Goal: Information Seeking & Learning: Learn about a topic

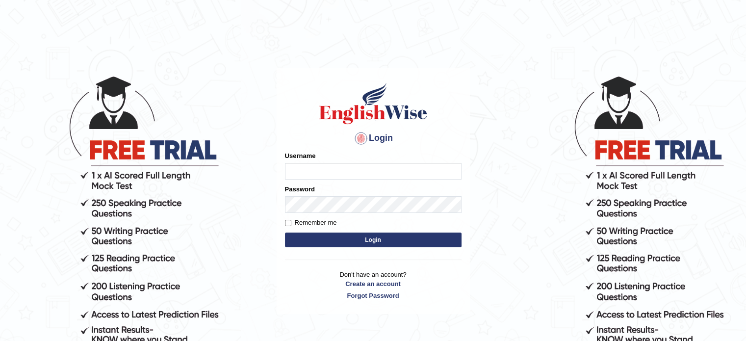
type input "Nigampatel"
drag, startPoint x: 0, startPoint y: 0, endPoint x: 345, endPoint y: 242, distance: 421.7
click at [345, 242] on button "Login" at bounding box center [373, 240] width 177 height 15
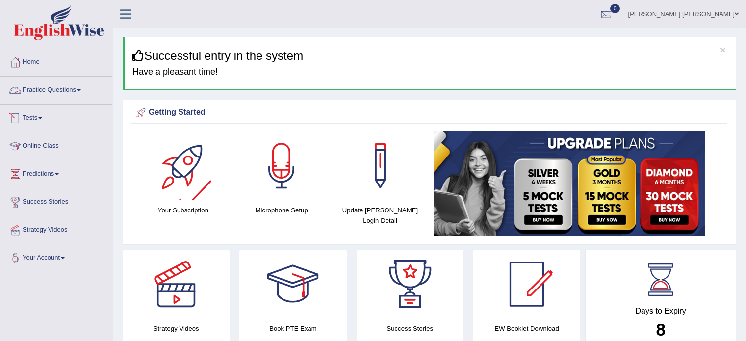
click at [50, 90] on link "Practice Questions" at bounding box center [56, 89] width 112 height 25
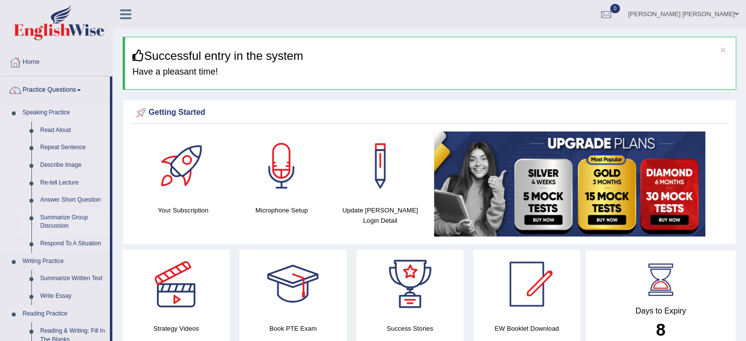
click at [79, 219] on link "Summarize Group Discussion" at bounding box center [73, 222] width 74 height 26
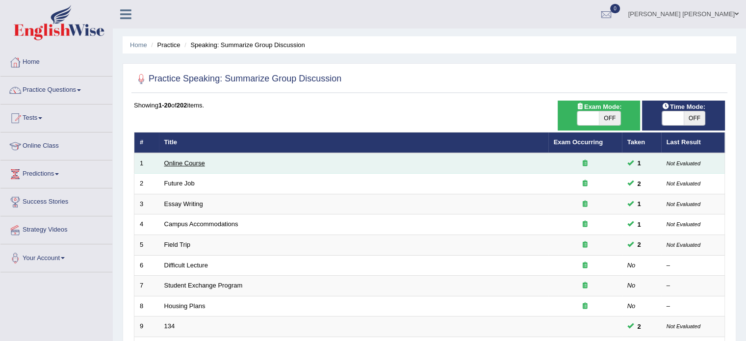
click at [195, 164] on link "Online Course" at bounding box center [184, 162] width 41 height 7
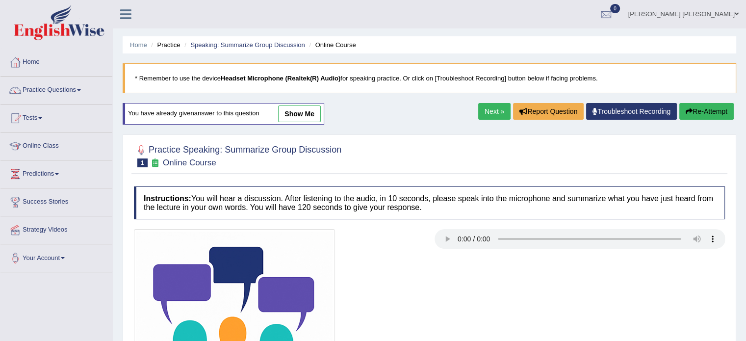
scroll to position [174, 0]
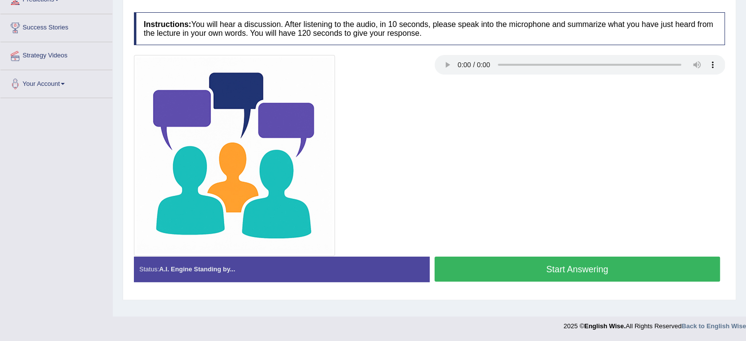
click at [493, 261] on button "Start Answering" at bounding box center [578, 269] width 286 height 25
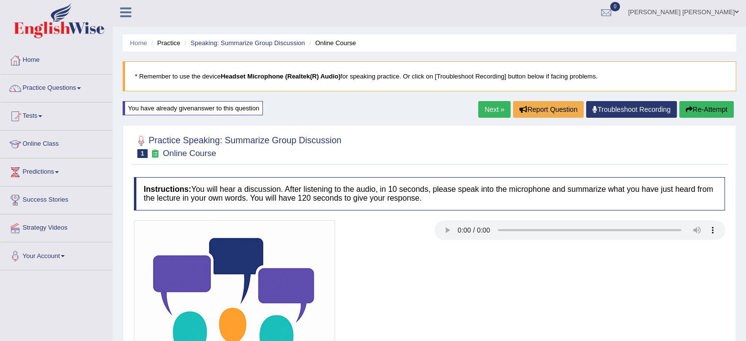
scroll to position [0, 0]
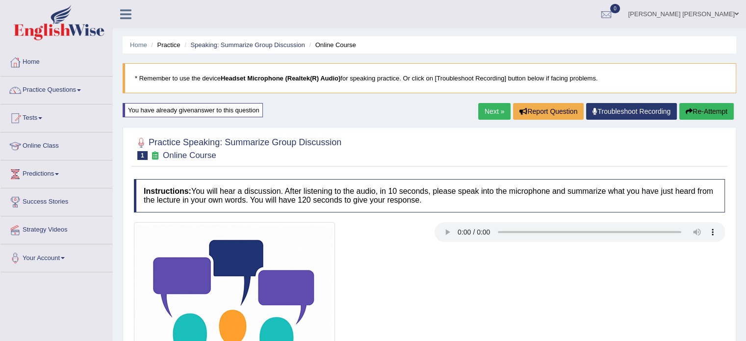
click at [711, 113] on button "Re-Attempt" at bounding box center [707, 111] width 54 height 17
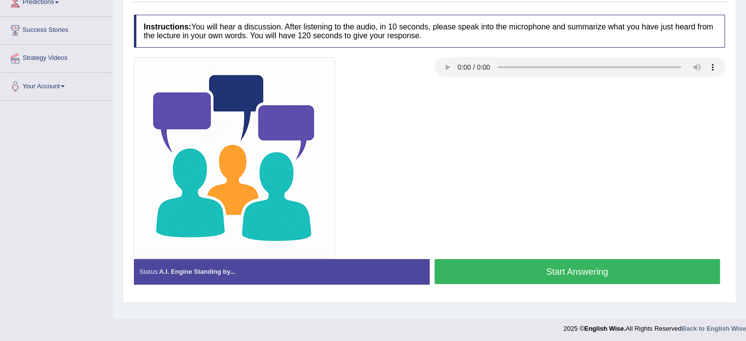
scroll to position [174, 0]
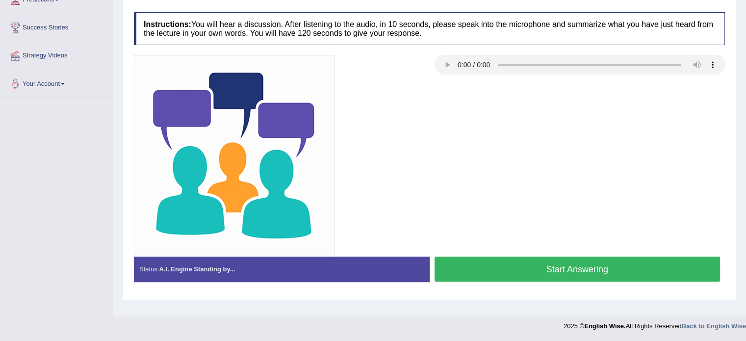
click at [566, 262] on button "Start Answering" at bounding box center [578, 269] width 286 height 25
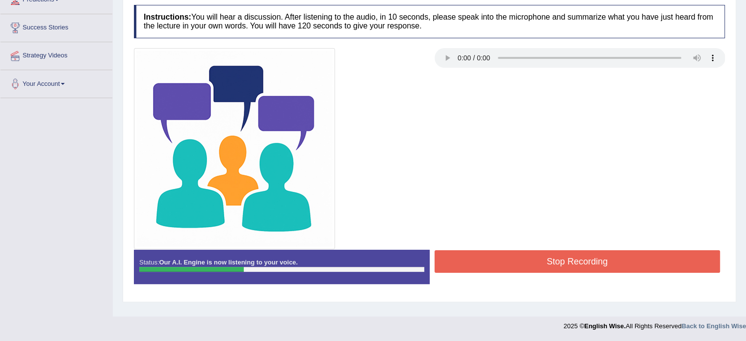
click at [566, 262] on button "Stop Recording" at bounding box center [578, 261] width 286 height 23
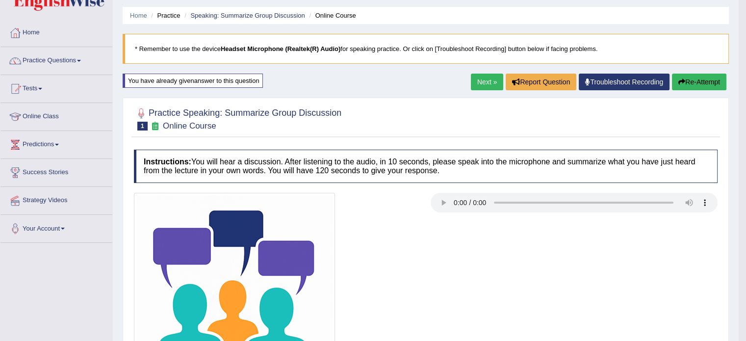
scroll to position [0, 0]
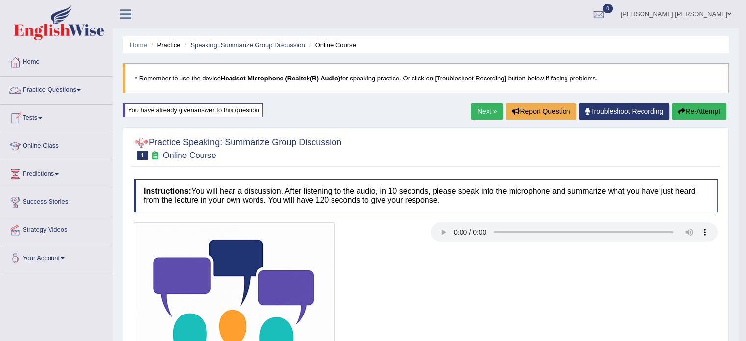
click at [80, 90] on span at bounding box center [79, 90] width 4 height 2
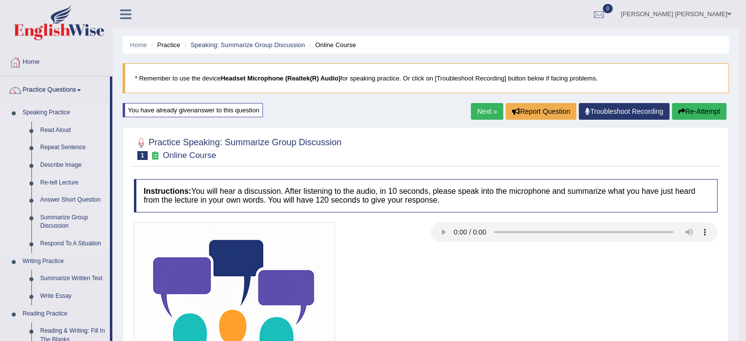
click at [61, 182] on link "Re-tell Lecture" at bounding box center [73, 183] width 74 height 18
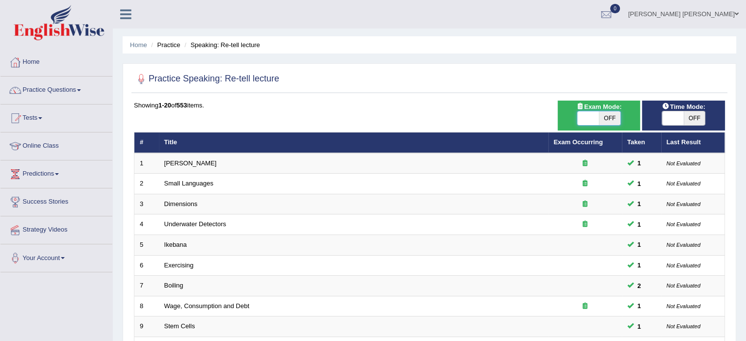
click at [584, 122] on span at bounding box center [588, 118] width 22 height 14
checkbox input "true"
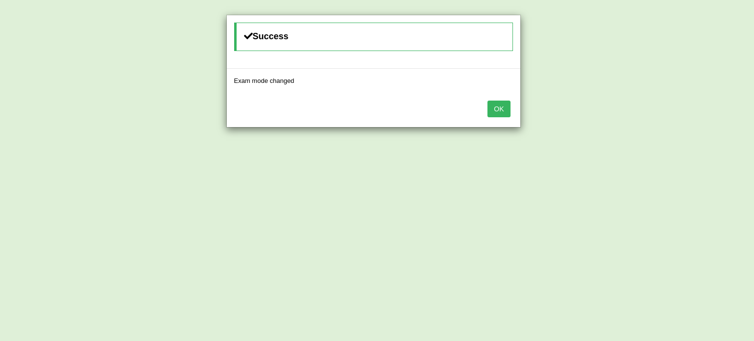
click at [492, 113] on button "OK" at bounding box center [498, 109] width 23 height 17
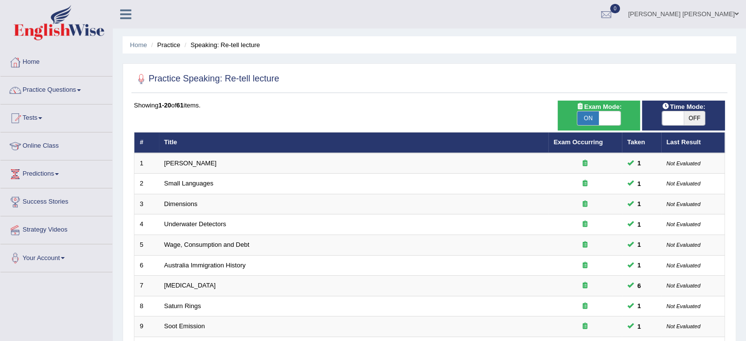
scroll to position [298, 0]
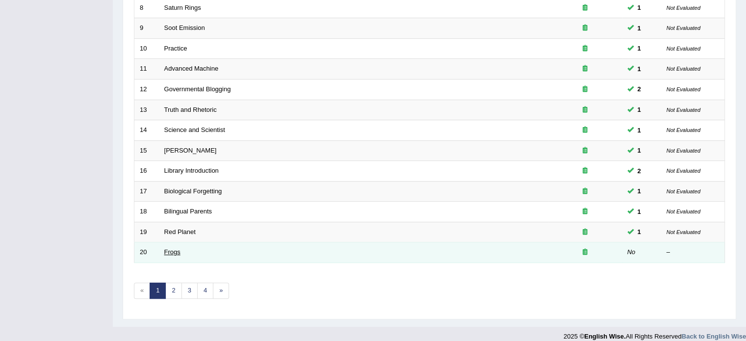
click at [167, 251] on link "Frogs" at bounding box center [172, 251] width 16 height 7
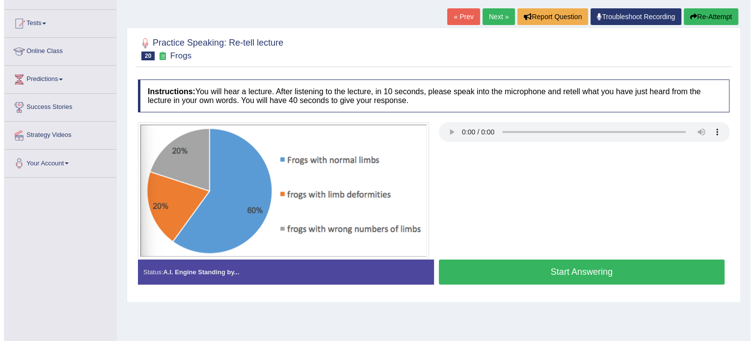
scroll to position [98, 0]
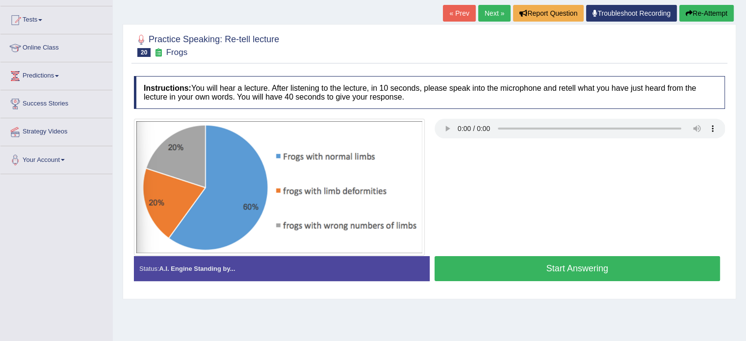
click at [526, 273] on button "Start Answering" at bounding box center [578, 268] width 286 height 25
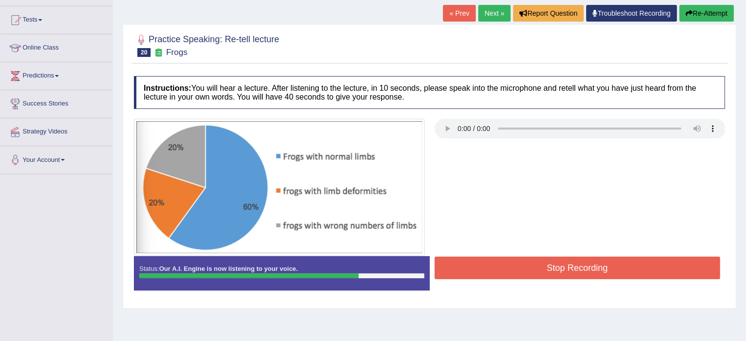
click at [526, 273] on button "Stop Recording" at bounding box center [578, 268] width 286 height 23
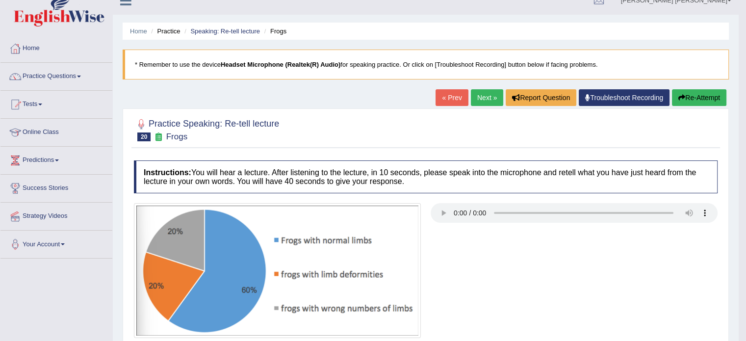
scroll to position [0, 0]
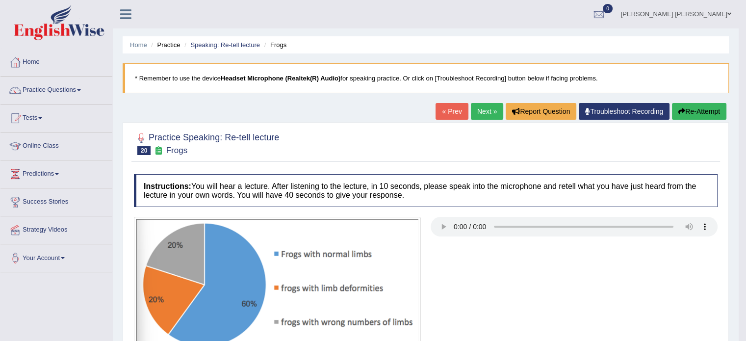
click at [685, 115] on button "Re-Attempt" at bounding box center [699, 111] width 54 height 17
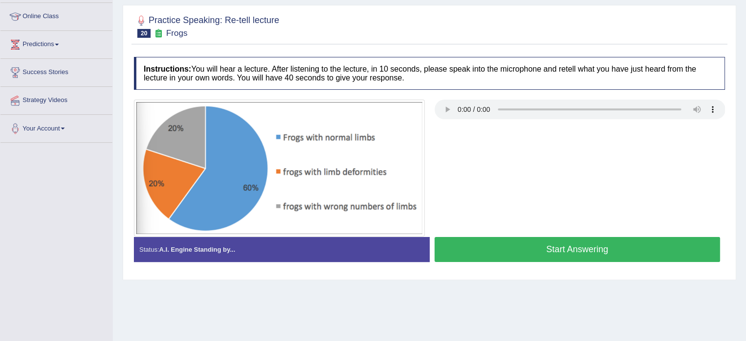
scroll to position [137, 0]
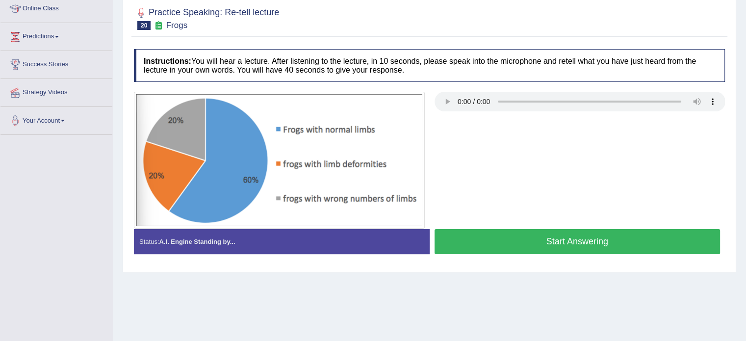
click at [497, 248] on button "Start Answering" at bounding box center [578, 241] width 286 height 25
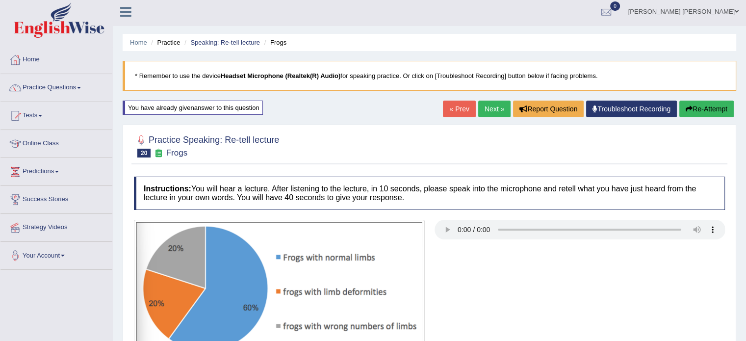
scroll to position [0, 0]
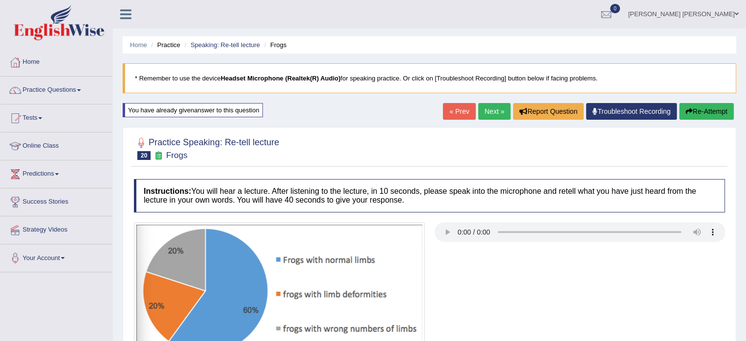
click at [701, 105] on button "Re-Attempt" at bounding box center [707, 111] width 54 height 17
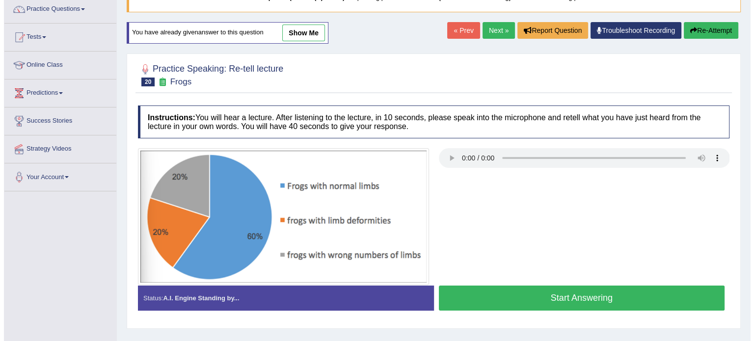
scroll to position [137, 0]
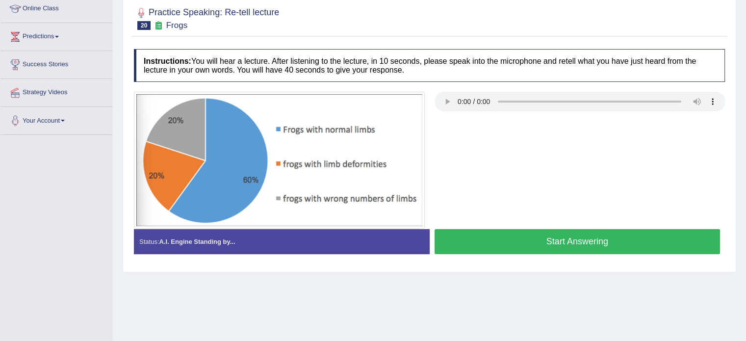
click at [589, 248] on button "Start Answering" at bounding box center [578, 241] width 286 height 25
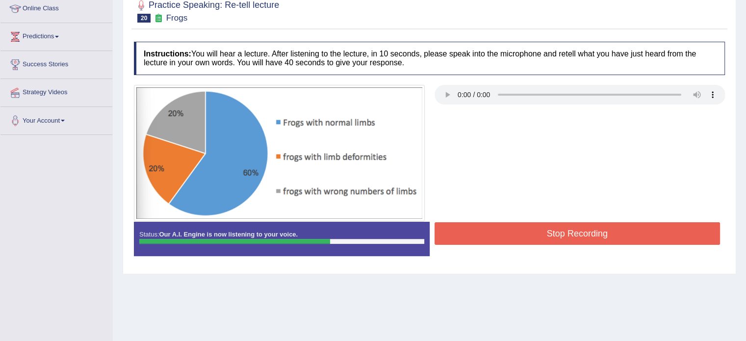
click at [589, 231] on button "Stop Recording" at bounding box center [578, 233] width 286 height 23
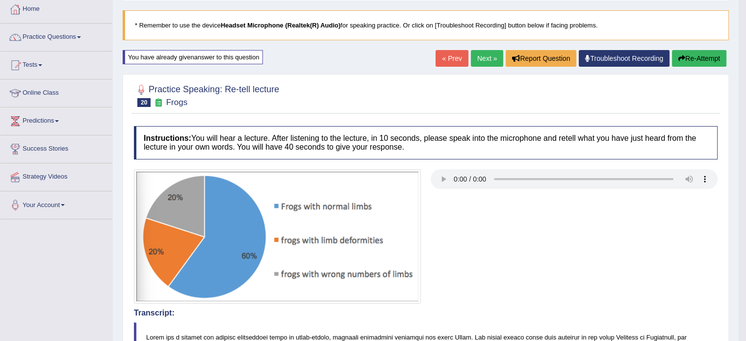
scroll to position [48, 0]
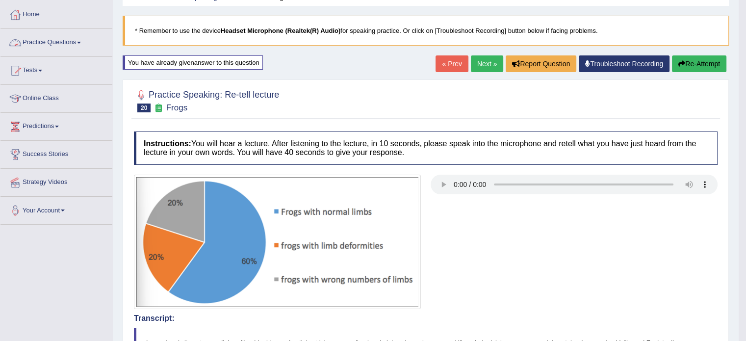
click at [75, 47] on link "Practice Questions" at bounding box center [56, 41] width 112 height 25
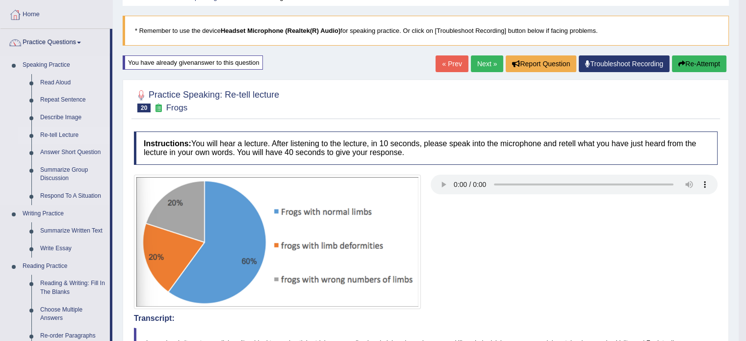
click at [67, 135] on link "Re-tell Lecture" at bounding box center [73, 136] width 74 height 18
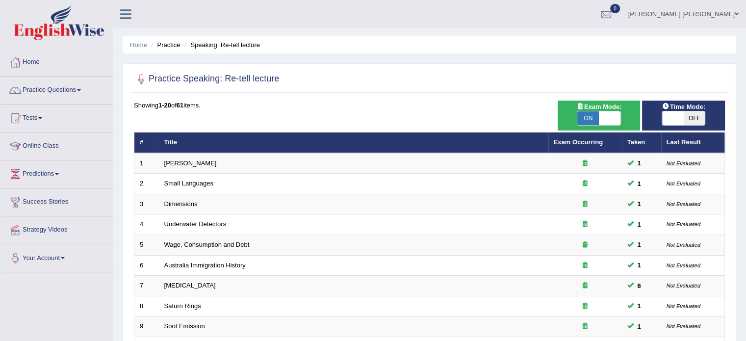
scroll to position [298, 0]
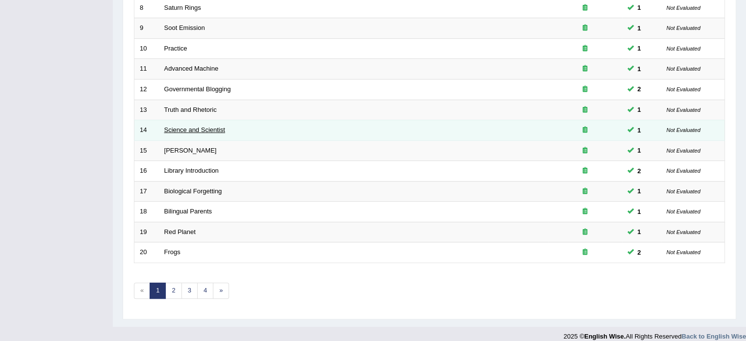
click at [216, 129] on link "Science and Scientist" at bounding box center [194, 129] width 61 height 7
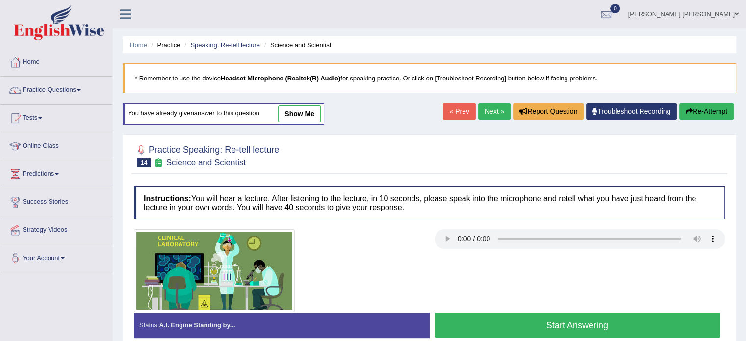
click at [480, 324] on button "Start Answering" at bounding box center [578, 325] width 286 height 25
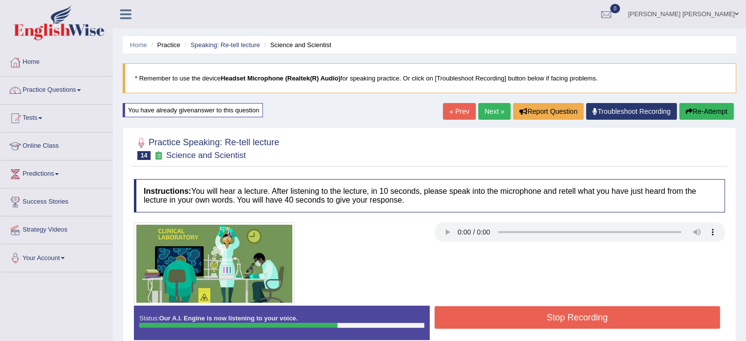
click at [510, 314] on button "Stop Recording" at bounding box center [578, 317] width 286 height 23
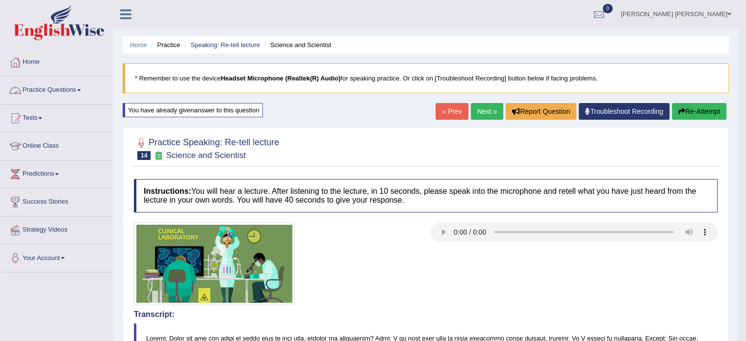
click at [79, 94] on link "Practice Questions" at bounding box center [56, 89] width 112 height 25
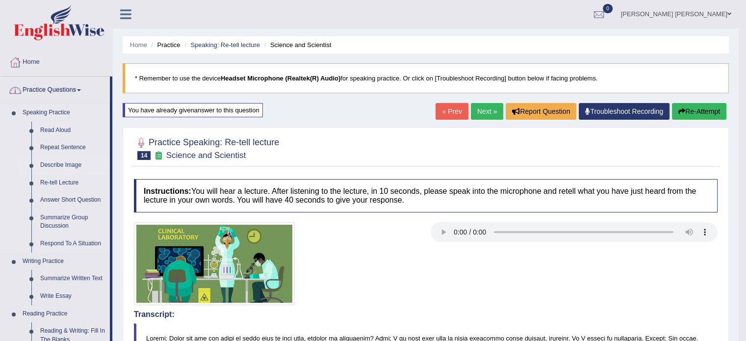
click at [61, 168] on link "Describe Image" at bounding box center [73, 166] width 74 height 18
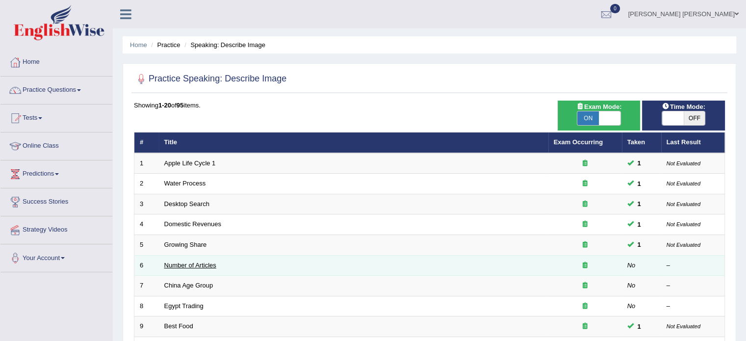
click at [195, 262] on link "Number of Articles" at bounding box center [190, 265] width 52 height 7
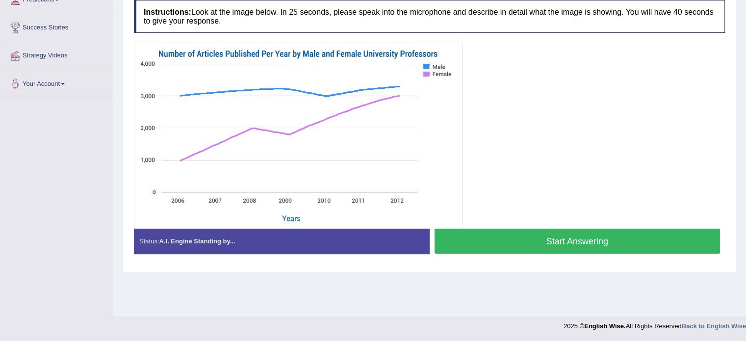
scroll to position [155, 0]
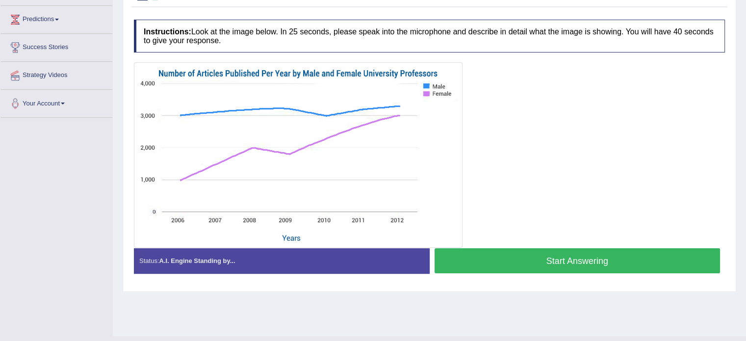
click at [496, 257] on button "Start Answering" at bounding box center [578, 260] width 286 height 25
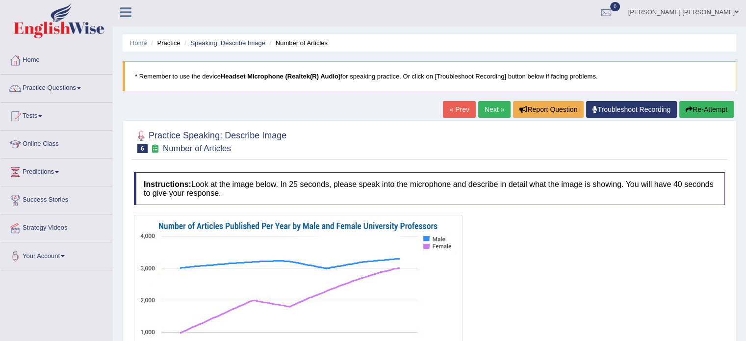
scroll to position [0, 0]
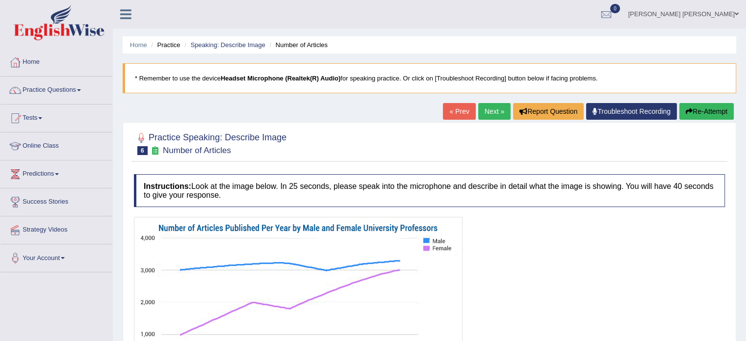
click at [701, 111] on button "Re-Attempt" at bounding box center [707, 111] width 54 height 17
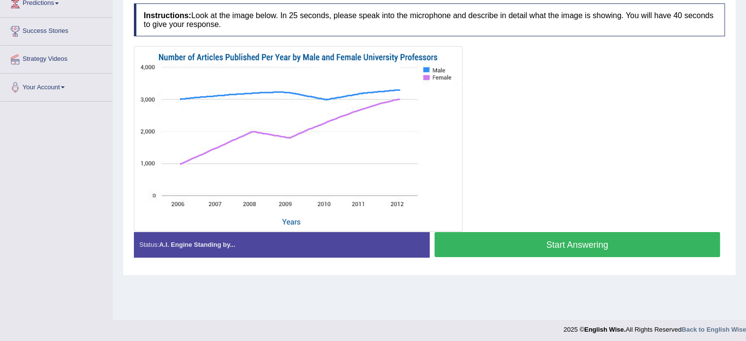
scroll to position [174, 0]
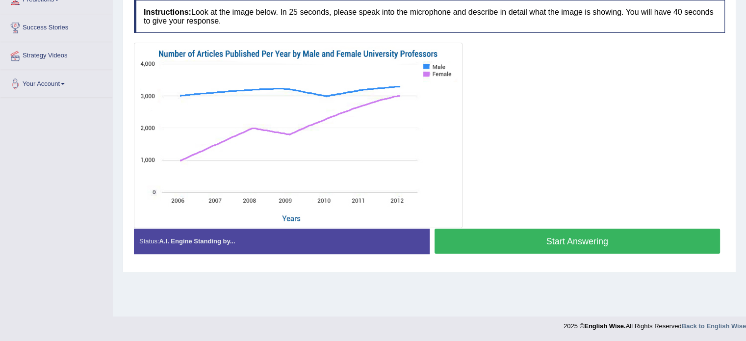
click at [555, 243] on button "Start Answering" at bounding box center [578, 241] width 286 height 25
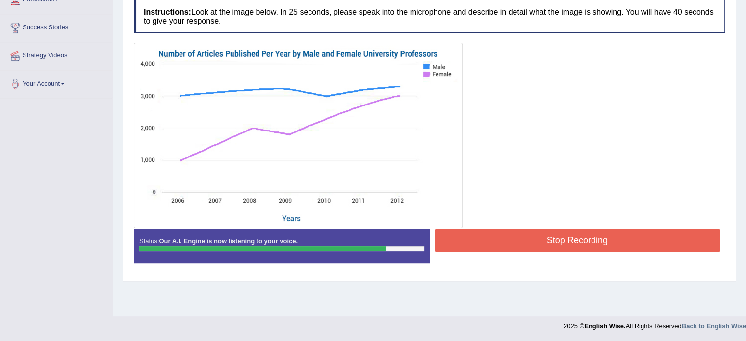
click at [555, 243] on button "Stop Recording" at bounding box center [578, 240] width 286 height 23
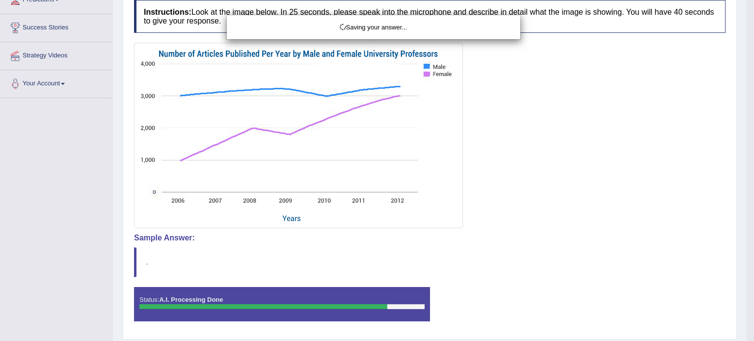
click at [746, 247] on div "Saving your answer..." at bounding box center [377, 170] width 754 height 341
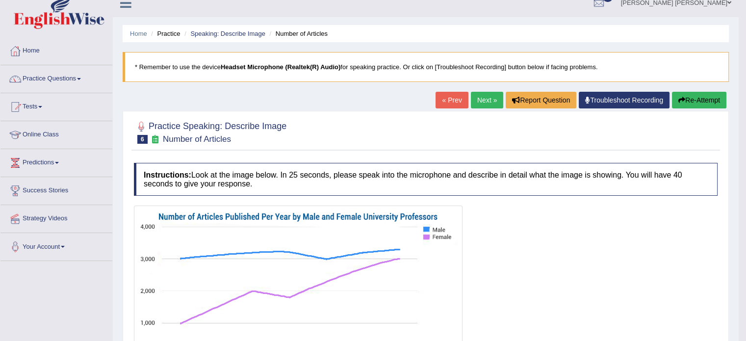
scroll to position [0, 0]
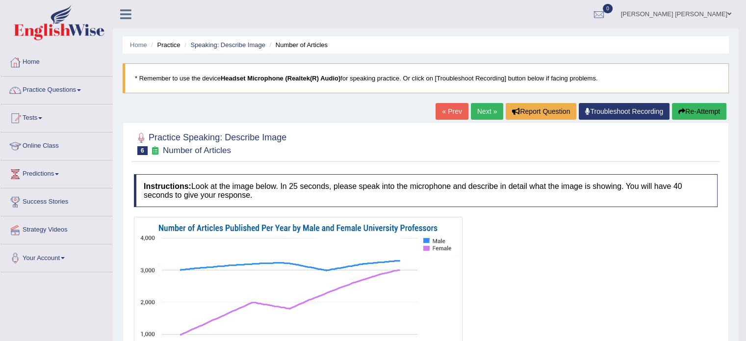
click at [483, 118] on link "Next »" at bounding box center [487, 111] width 32 height 17
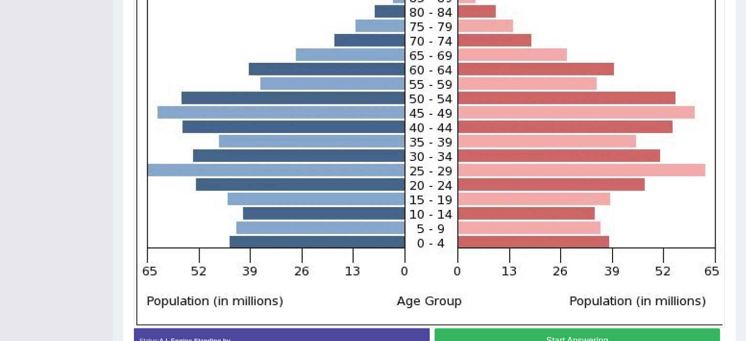
scroll to position [306, 0]
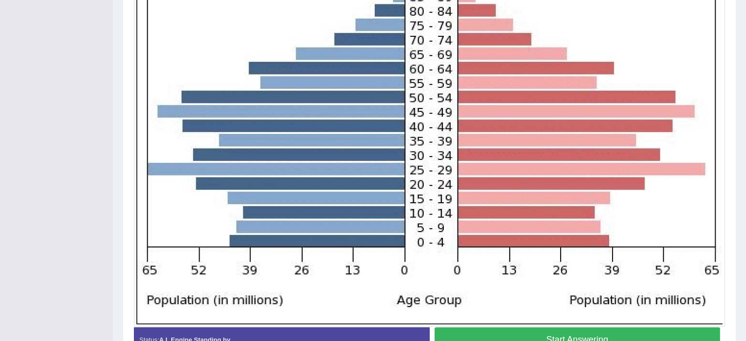
click at [492, 332] on button "Start Answering" at bounding box center [578, 339] width 286 height 25
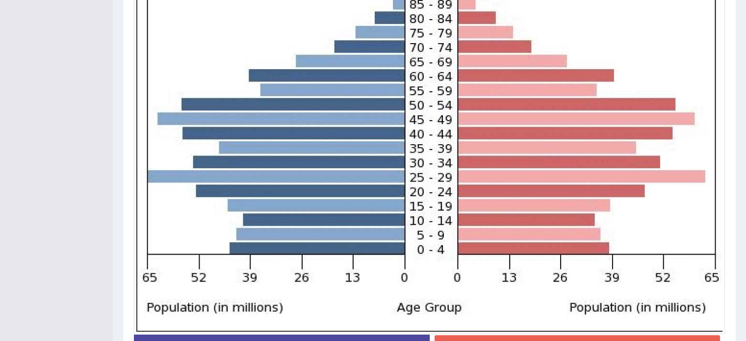
scroll to position [375, 0]
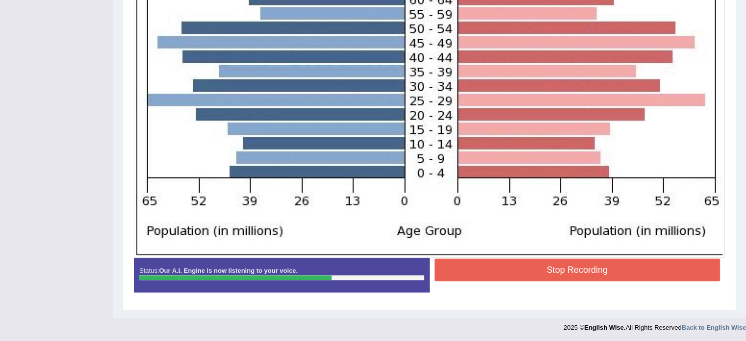
click at [586, 267] on button "Stop Recording" at bounding box center [578, 270] width 286 height 23
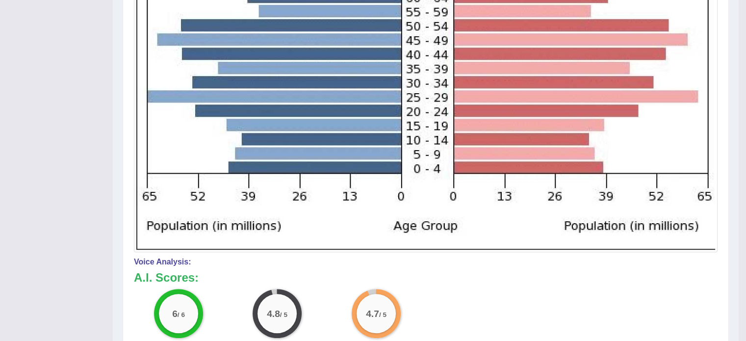
scroll to position [77, 0]
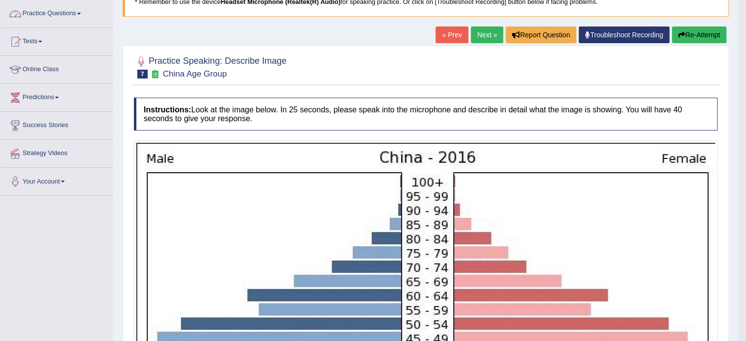
click at [64, 9] on link "Practice Questions" at bounding box center [56, 12] width 112 height 25
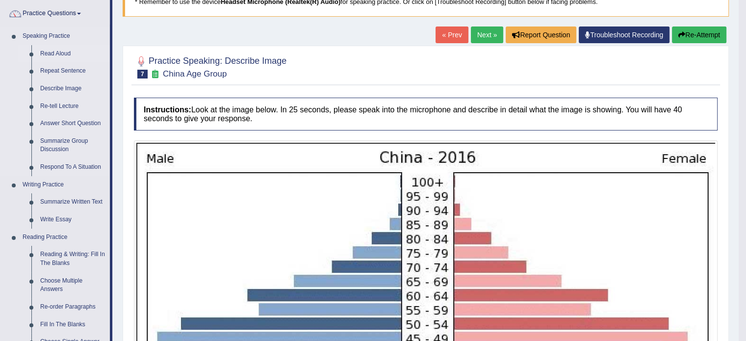
click at [54, 50] on link "Read Aloud" at bounding box center [73, 54] width 74 height 18
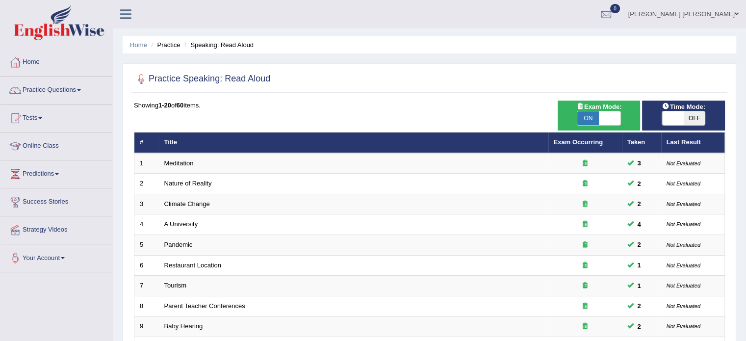
scroll to position [298, 0]
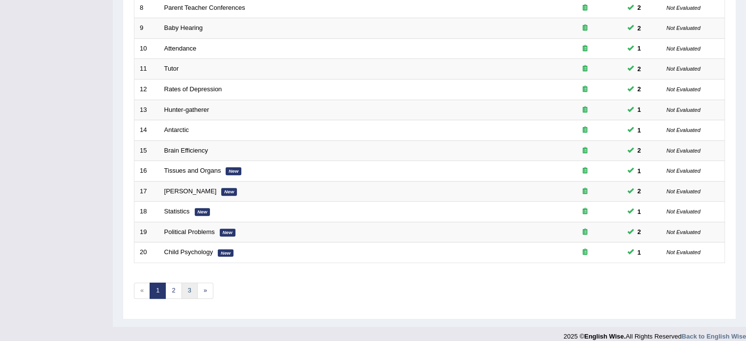
click at [182, 294] on link "3" at bounding box center [190, 291] width 16 height 16
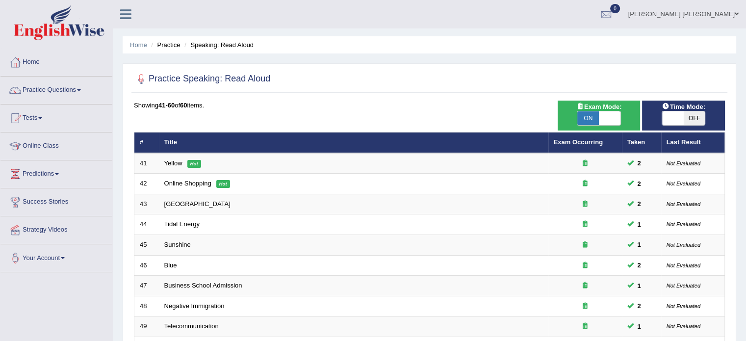
scroll to position [298, 0]
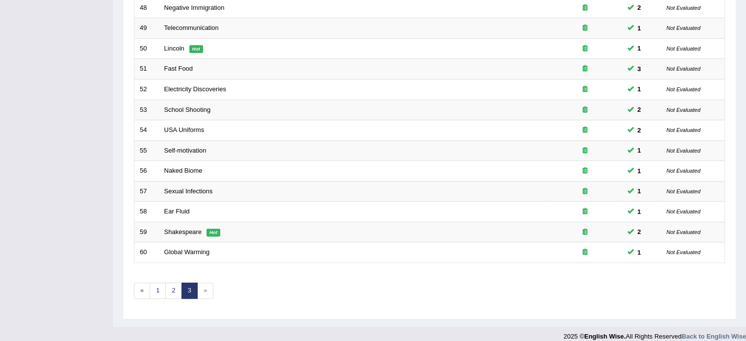
drag, startPoint x: 0, startPoint y: 0, endPoint x: 753, endPoint y: 327, distance: 820.7
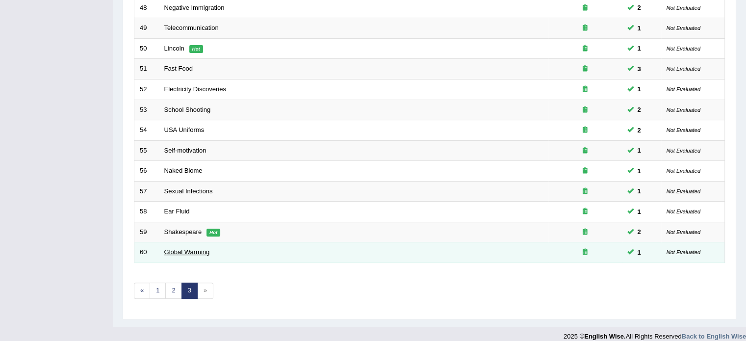
click at [198, 253] on link "Global Warming" at bounding box center [187, 251] width 46 height 7
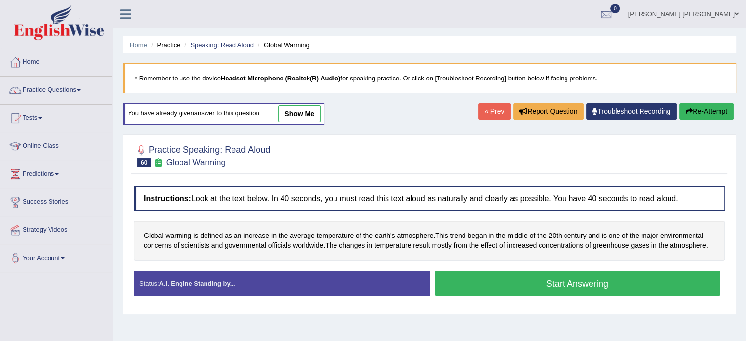
click at [455, 281] on button "Start Answering" at bounding box center [578, 283] width 286 height 25
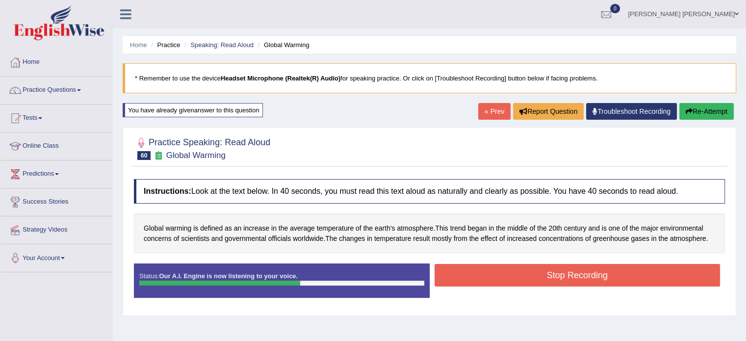
click at [455, 281] on button "Stop Recording" at bounding box center [578, 275] width 286 height 23
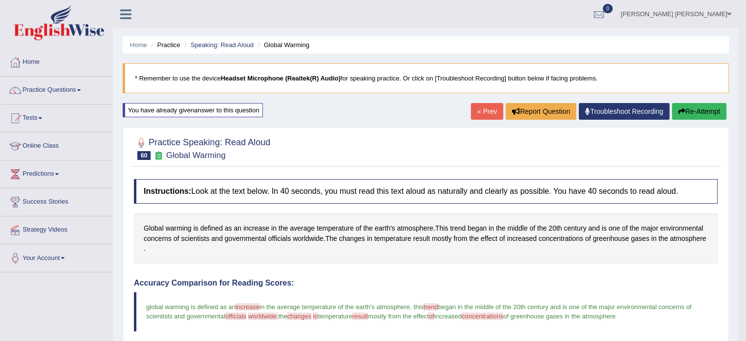
click at [491, 112] on link "« Prev" at bounding box center [487, 111] width 32 height 17
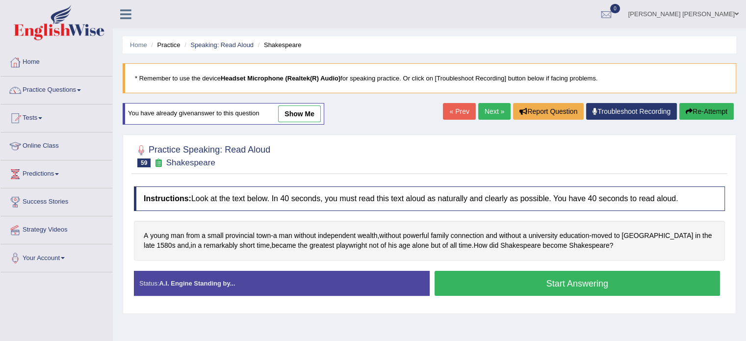
click at [473, 279] on button "Start Answering" at bounding box center [578, 283] width 286 height 25
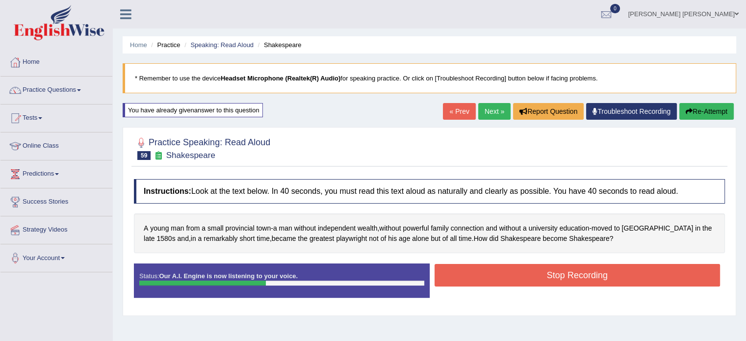
click at [473, 279] on button "Stop Recording" at bounding box center [578, 275] width 286 height 23
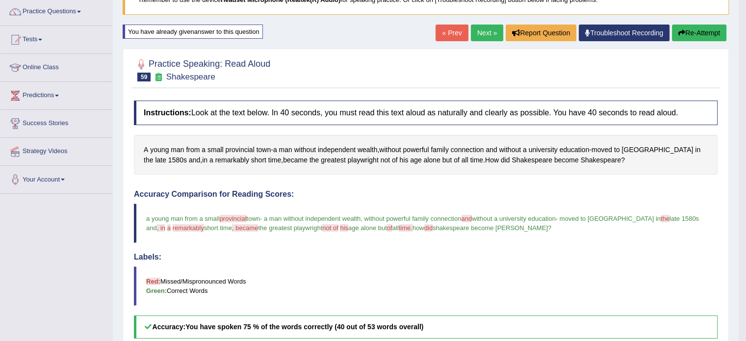
scroll to position [79, 0]
click at [447, 30] on link "« Prev" at bounding box center [452, 33] width 32 height 17
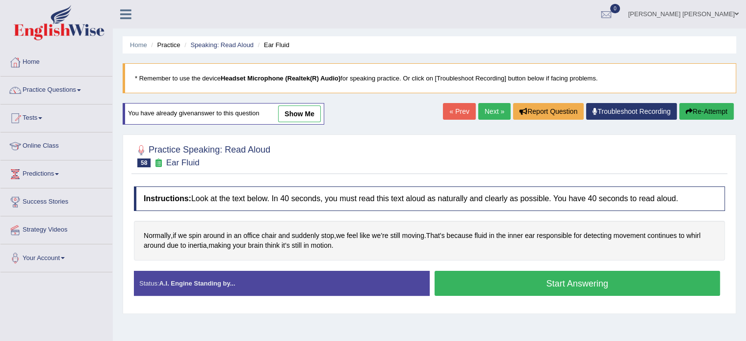
click at [553, 285] on button "Start Answering" at bounding box center [578, 283] width 286 height 25
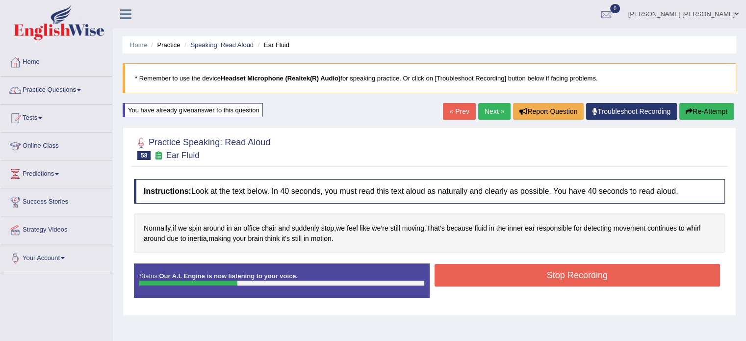
click at [553, 285] on div "Stop Recording" at bounding box center [578, 276] width 296 height 25
click at [550, 280] on button "Stop Recording" at bounding box center [578, 275] width 286 height 23
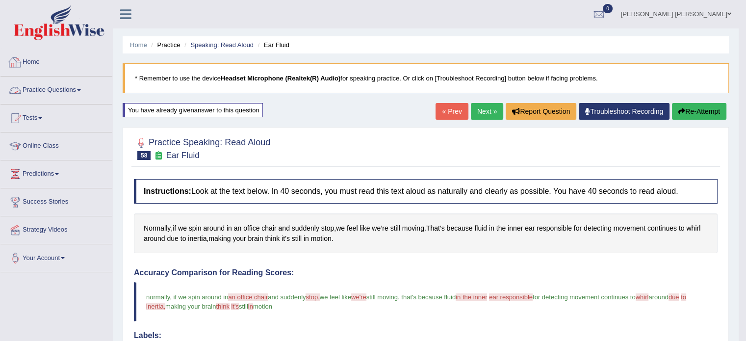
click at [53, 87] on link "Practice Questions" at bounding box center [56, 89] width 112 height 25
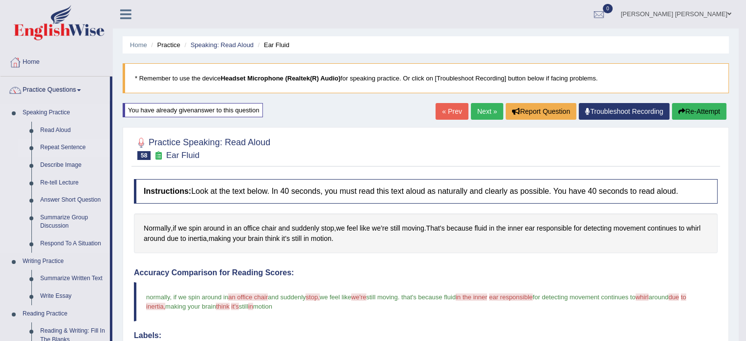
click at [55, 143] on link "Repeat Sentence" at bounding box center [73, 148] width 74 height 18
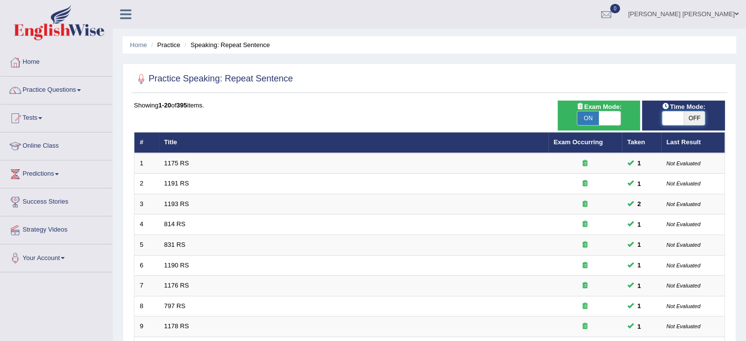
click at [676, 117] on span at bounding box center [673, 118] width 22 height 14
checkbox input "true"
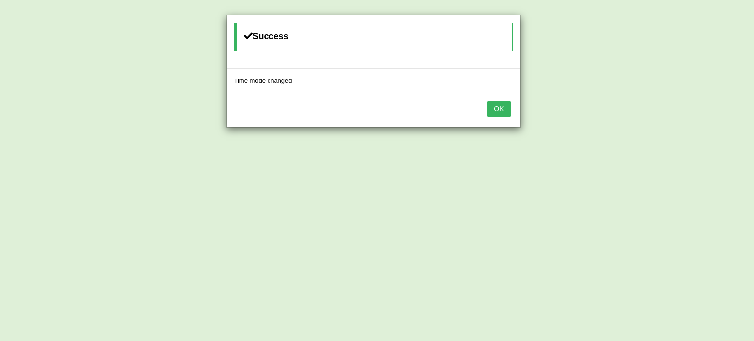
click at [506, 109] on button "OK" at bounding box center [498, 109] width 23 height 17
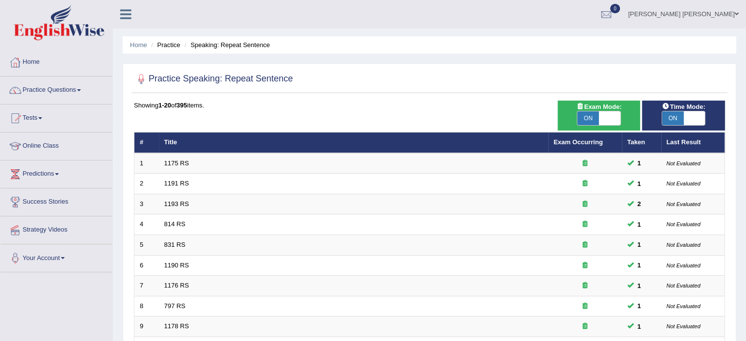
scroll to position [298, 0]
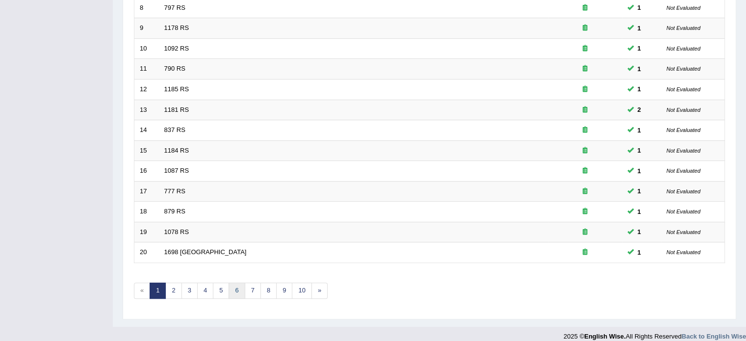
click at [233, 286] on link "6" at bounding box center [237, 291] width 16 height 16
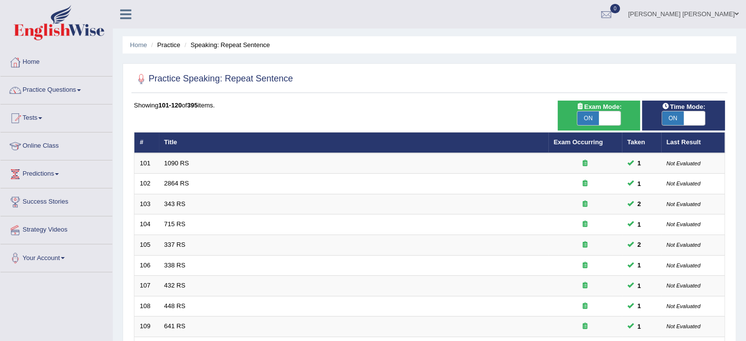
scroll to position [298, 0]
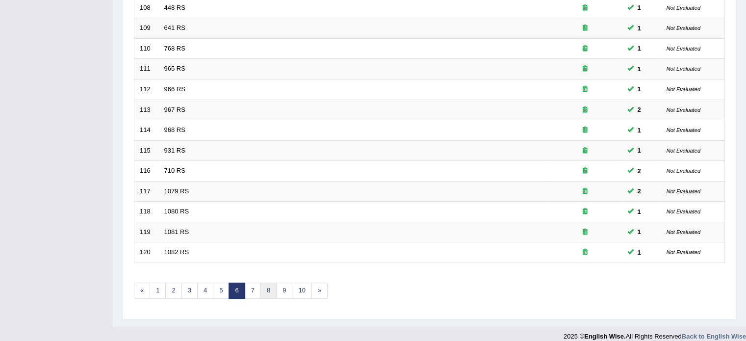
click at [264, 292] on link "8" at bounding box center [269, 291] width 16 height 16
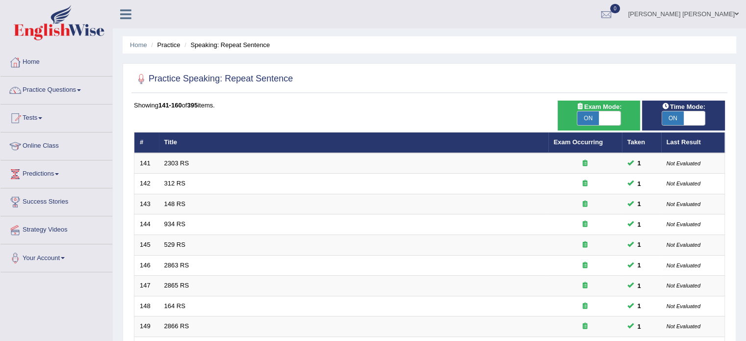
scroll to position [298, 0]
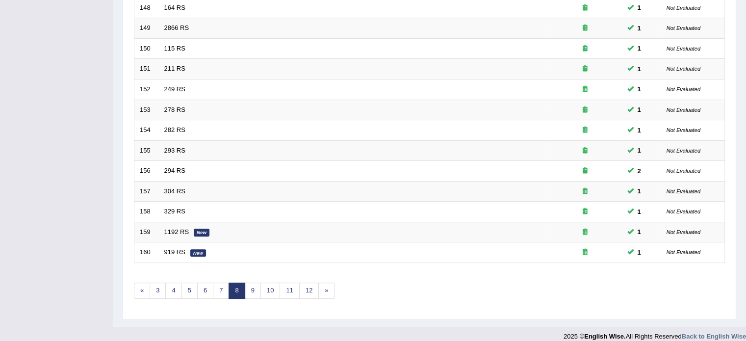
click at [249, 293] on link "9" at bounding box center [253, 291] width 16 height 16
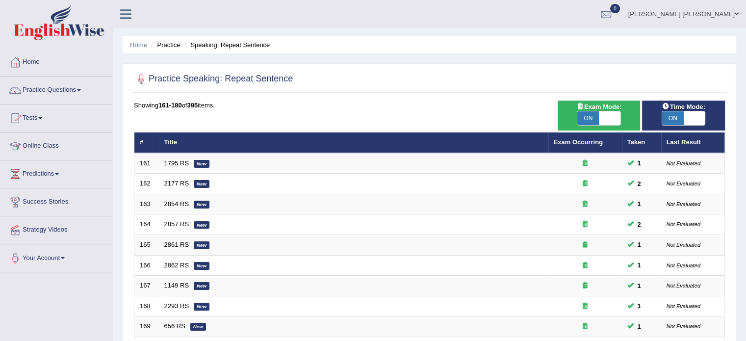
scroll to position [298, 0]
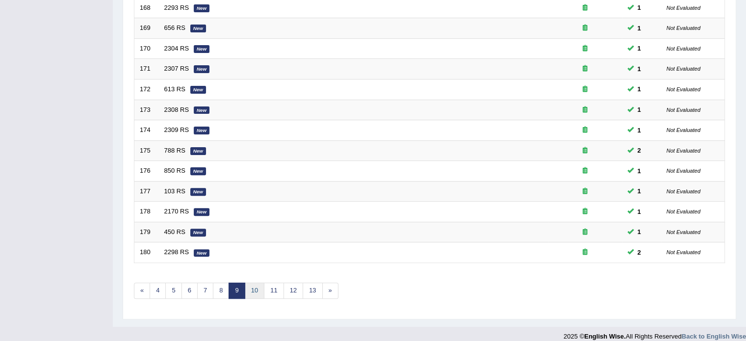
click at [261, 288] on link "10" at bounding box center [255, 291] width 20 height 16
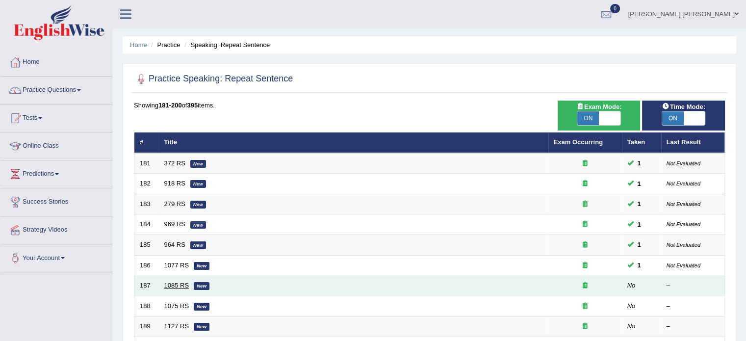
click at [183, 284] on link "1085 RS" at bounding box center [176, 285] width 25 height 7
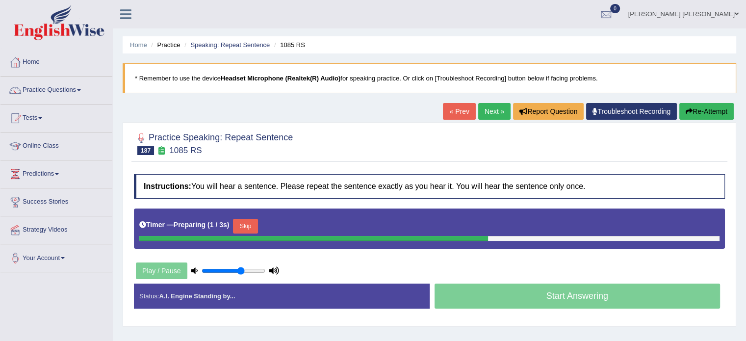
click at [245, 226] on button "Skip" at bounding box center [245, 226] width 25 height 15
click at [294, 225] on button "Skip" at bounding box center [288, 226] width 25 height 15
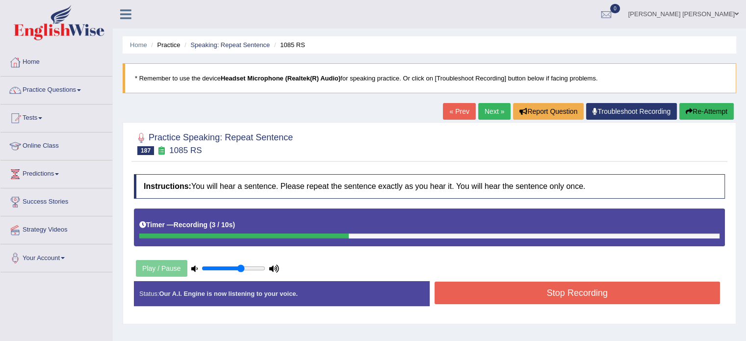
click at [455, 295] on button "Stop Recording" at bounding box center [578, 293] width 286 height 23
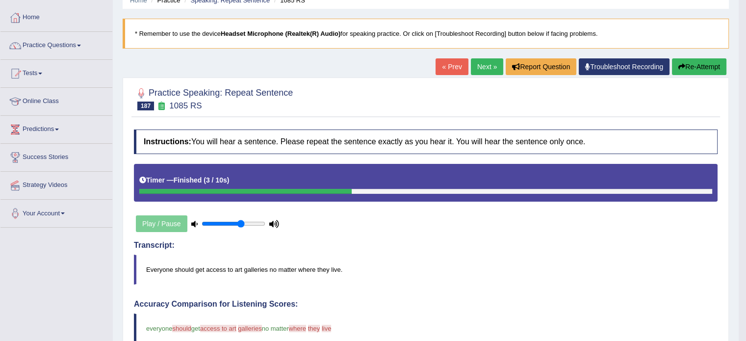
scroll to position [39, 0]
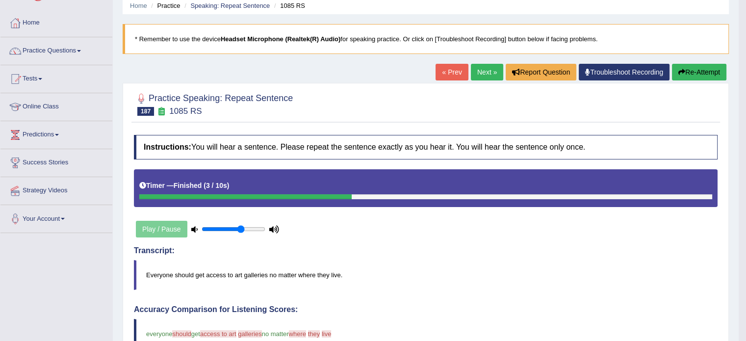
click at [716, 70] on button "Re-Attempt" at bounding box center [699, 72] width 54 height 17
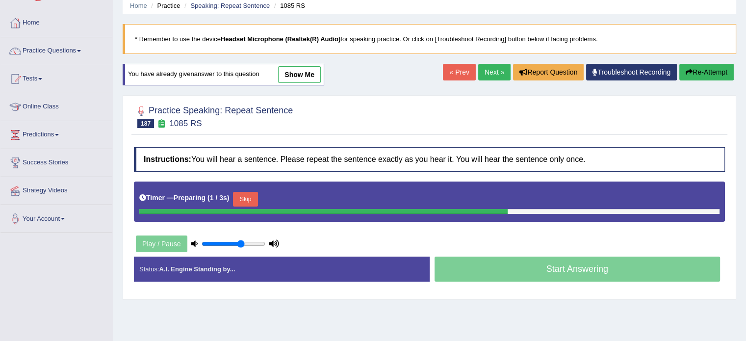
click at [250, 201] on button "Skip" at bounding box center [245, 199] width 25 height 15
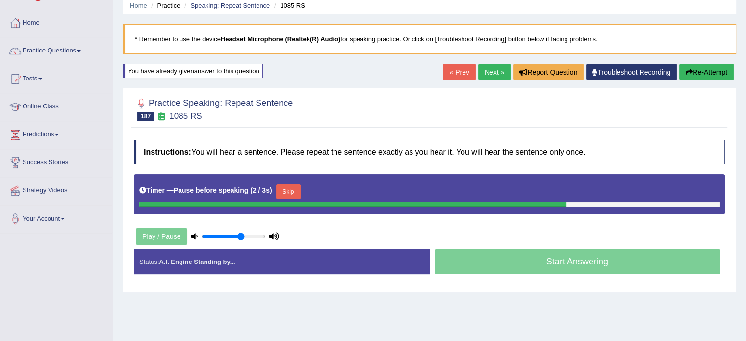
click at [289, 189] on button "Skip" at bounding box center [288, 191] width 25 height 15
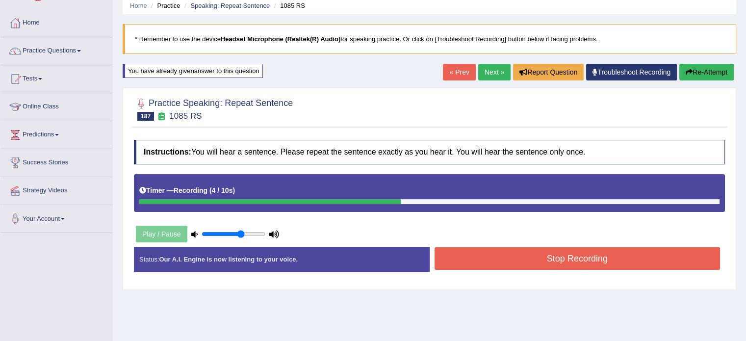
click at [467, 264] on button "Stop Recording" at bounding box center [578, 258] width 286 height 23
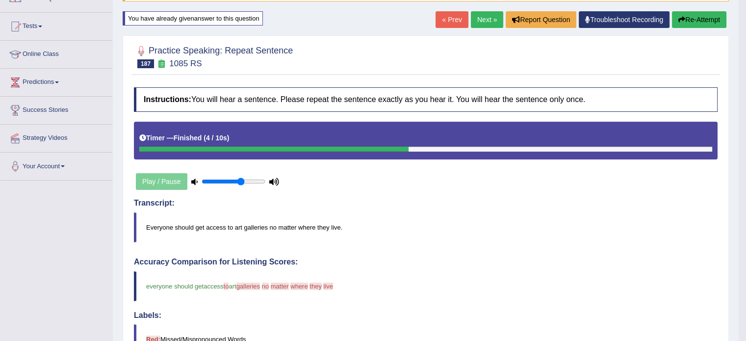
scroll to position [13, 0]
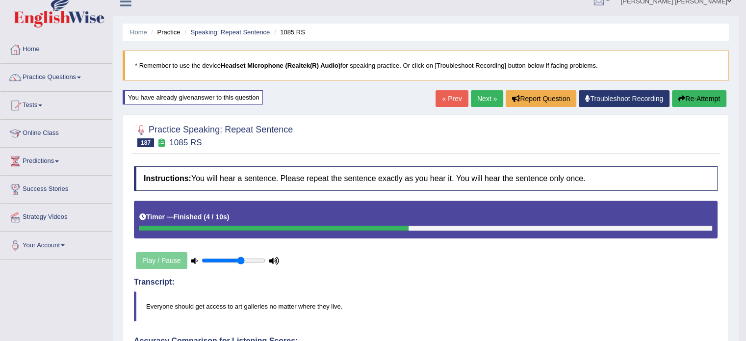
click at [489, 102] on link "Next »" at bounding box center [487, 98] width 32 height 17
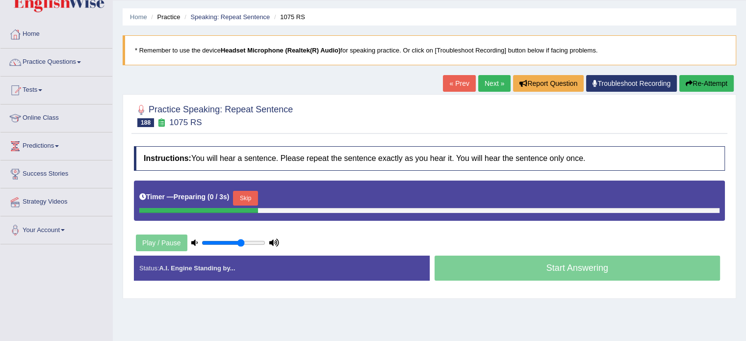
scroll to position [36, 0]
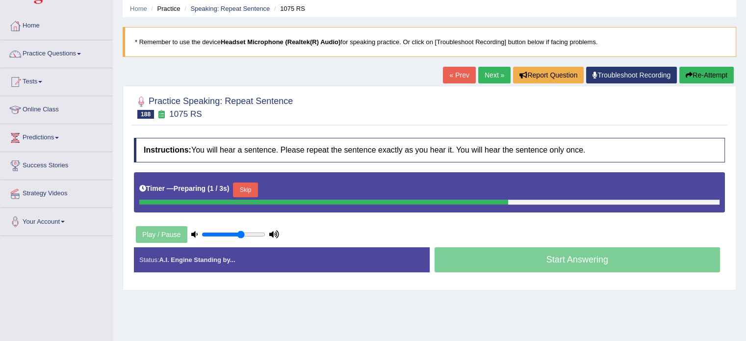
click at [248, 187] on button "Skip" at bounding box center [245, 190] width 25 height 15
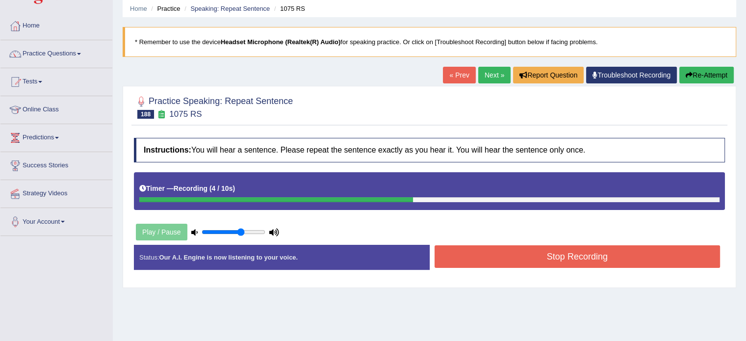
click at [493, 255] on button "Stop Recording" at bounding box center [578, 256] width 286 height 23
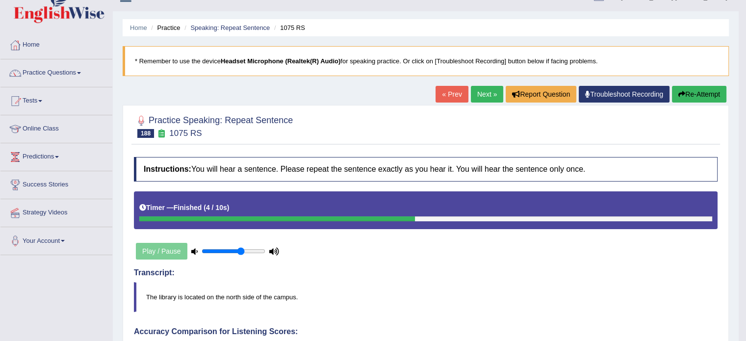
scroll to position [17, 0]
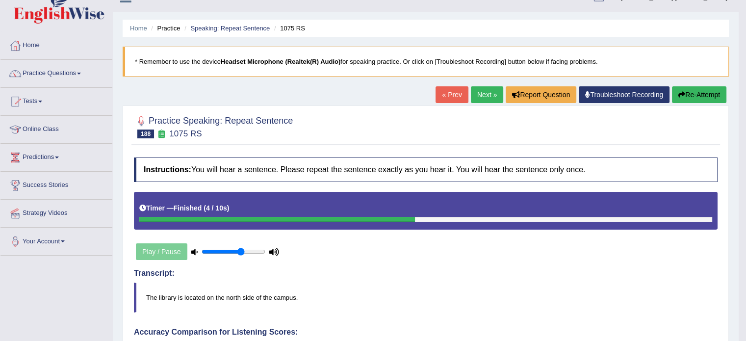
click at [486, 92] on link "Next »" at bounding box center [487, 94] width 32 height 17
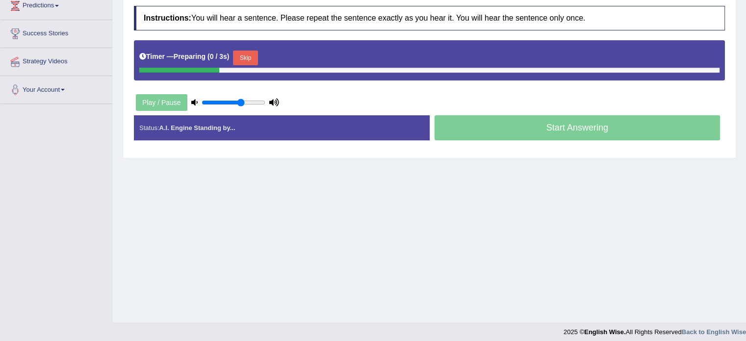
scroll to position [173, 0]
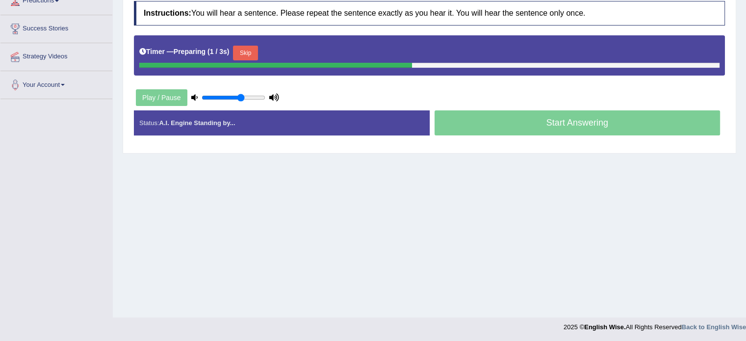
click at [258, 51] on button "Skip" at bounding box center [245, 53] width 25 height 15
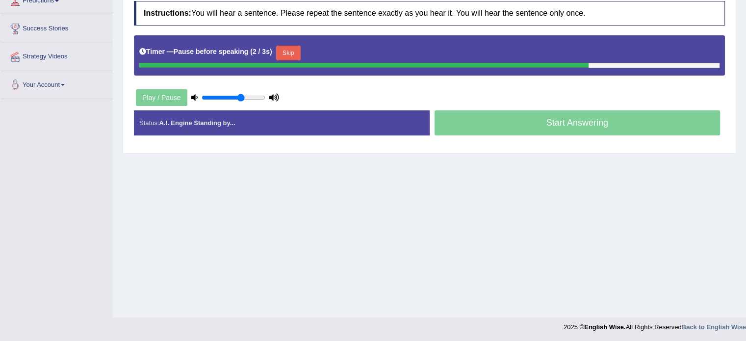
click at [300, 48] on button "Skip" at bounding box center [288, 53] width 25 height 15
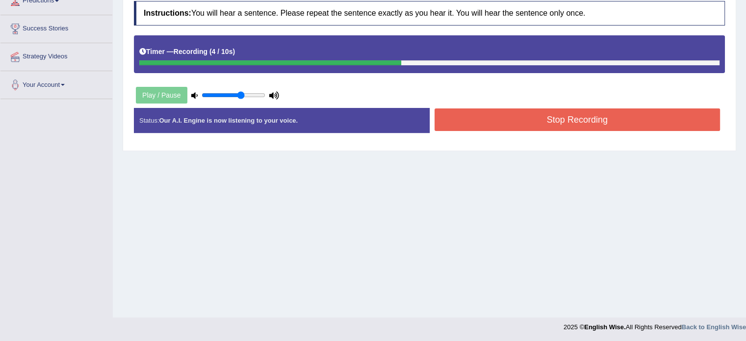
click at [450, 109] on button "Stop Recording" at bounding box center [578, 119] width 286 height 23
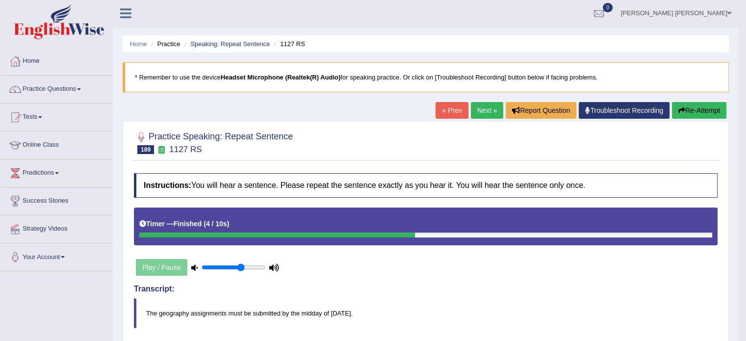
scroll to position [0, 0]
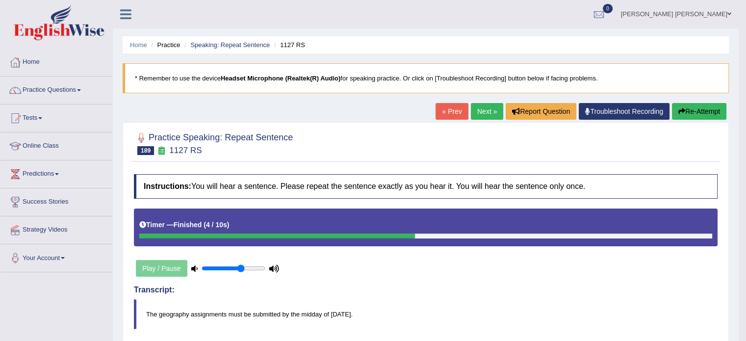
click at [489, 113] on link "Next »" at bounding box center [487, 111] width 32 height 17
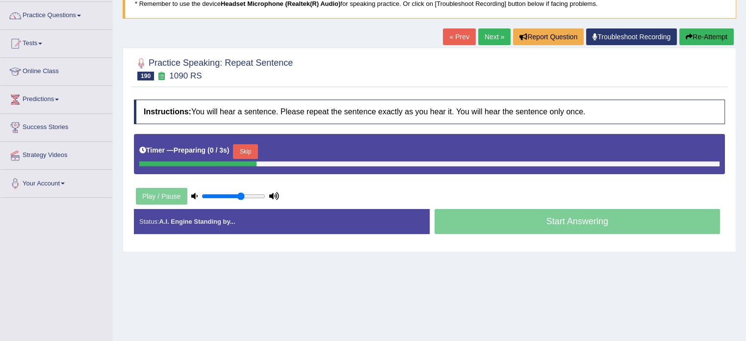
scroll to position [79, 0]
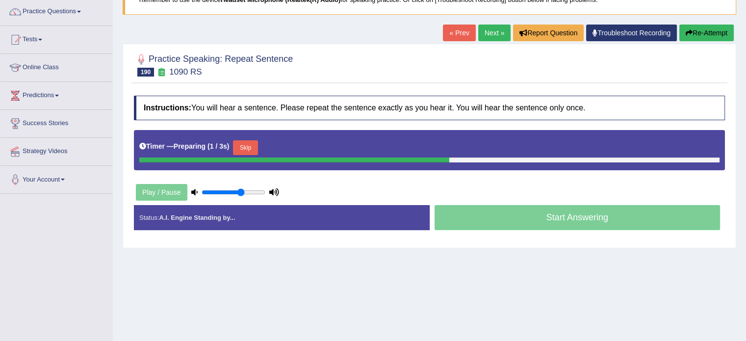
click at [258, 145] on button "Skip" at bounding box center [245, 147] width 25 height 15
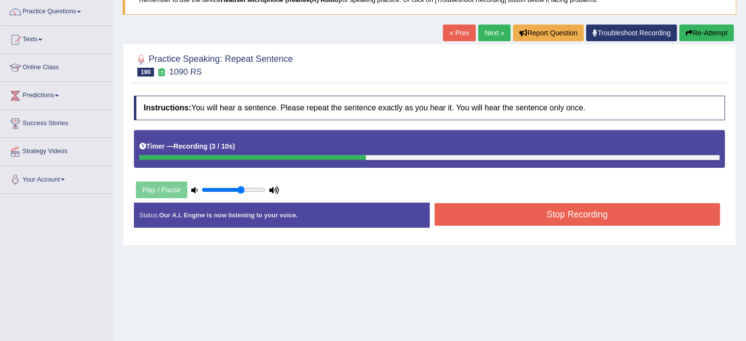
click at [467, 208] on button "Stop Recording" at bounding box center [578, 214] width 286 height 23
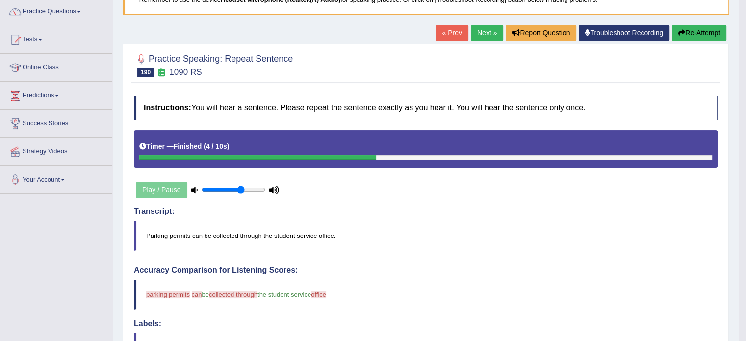
click at [481, 36] on link "Next »" at bounding box center [487, 33] width 32 height 17
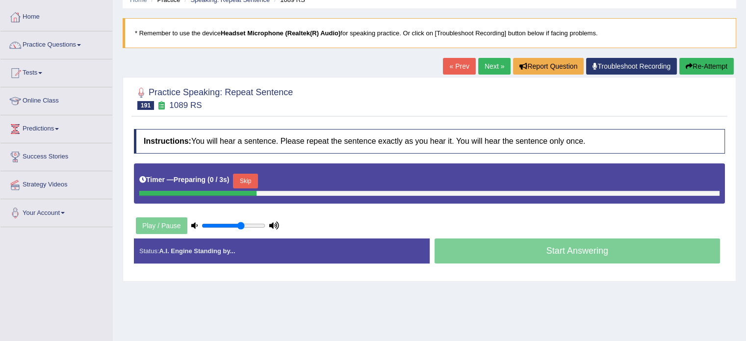
scroll to position [59, 0]
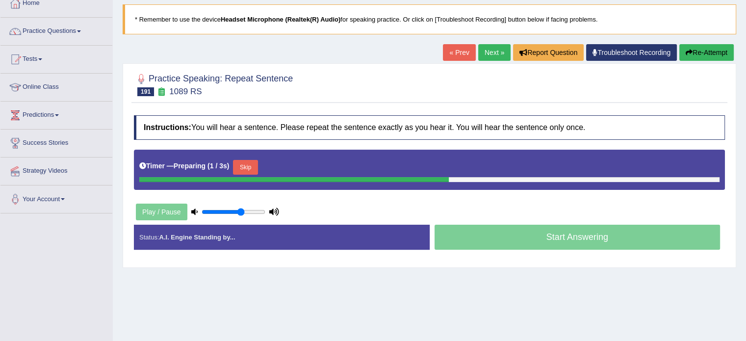
click at [252, 162] on button "Skip" at bounding box center [245, 167] width 25 height 15
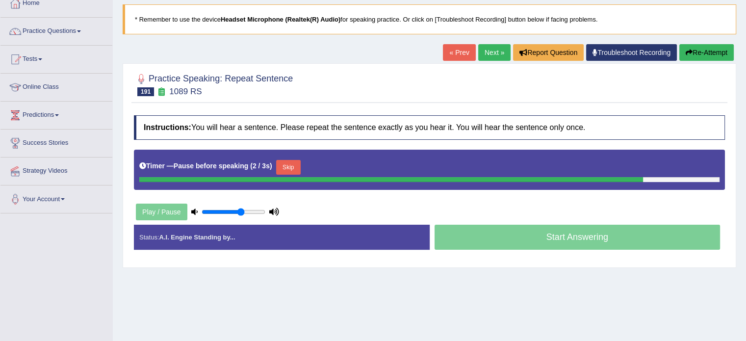
click at [286, 172] on button "Skip" at bounding box center [288, 167] width 25 height 15
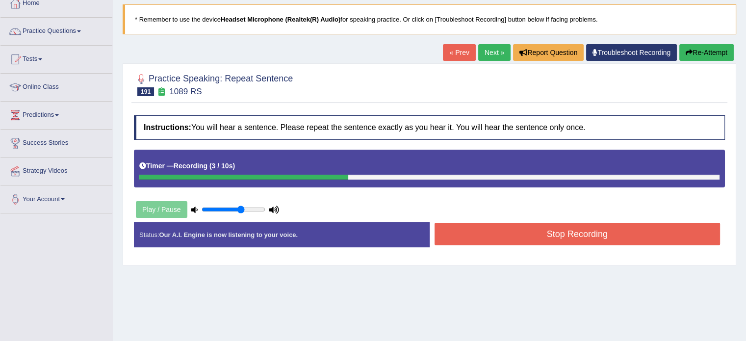
click at [491, 237] on button "Stop Recording" at bounding box center [578, 234] width 286 height 23
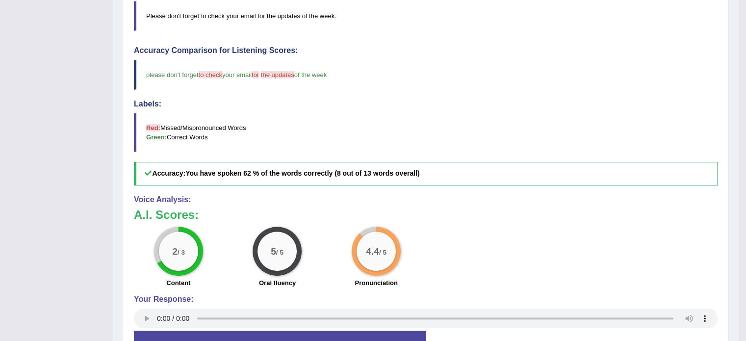
scroll to position [0, 0]
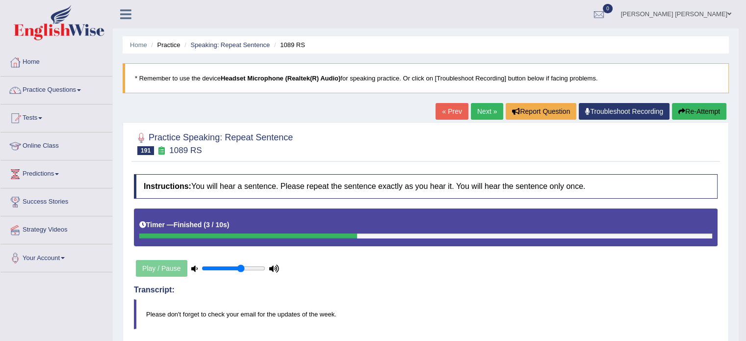
click at [488, 116] on link "Next »" at bounding box center [487, 111] width 32 height 17
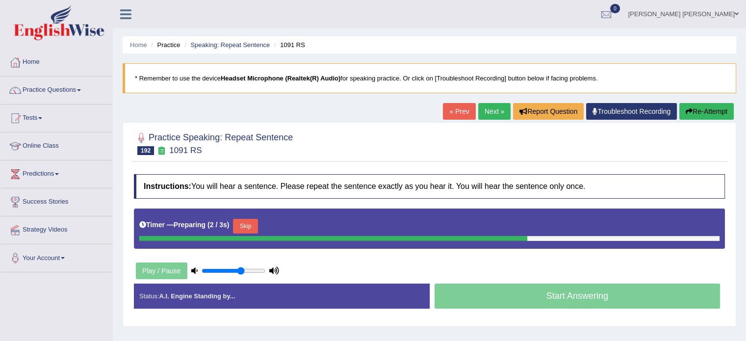
click at [257, 220] on button "Skip" at bounding box center [245, 226] width 25 height 15
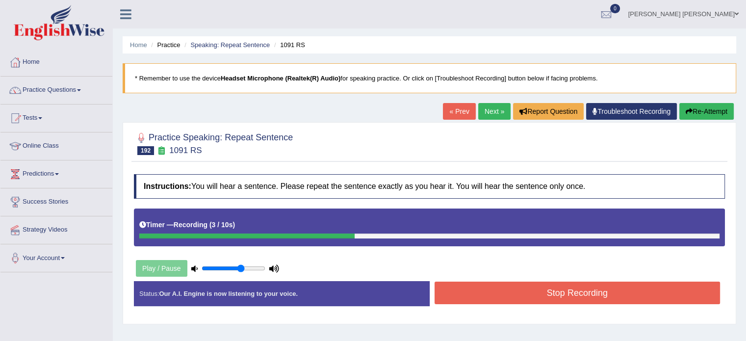
click at [498, 288] on button "Stop Recording" at bounding box center [578, 293] width 286 height 23
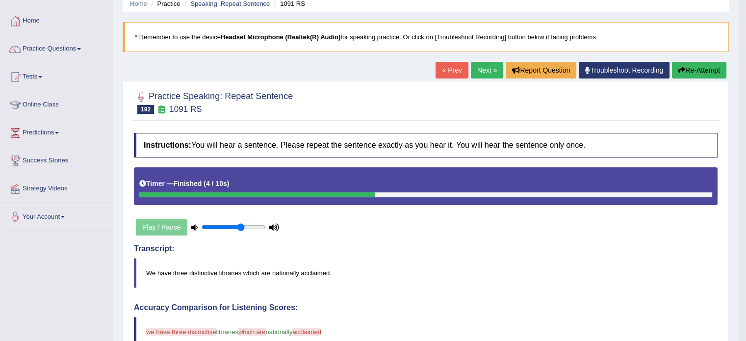
scroll to position [39, 0]
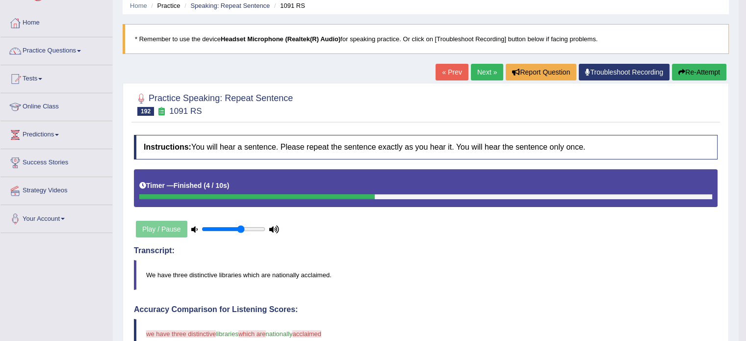
click at [684, 75] on button "Re-Attempt" at bounding box center [699, 72] width 54 height 17
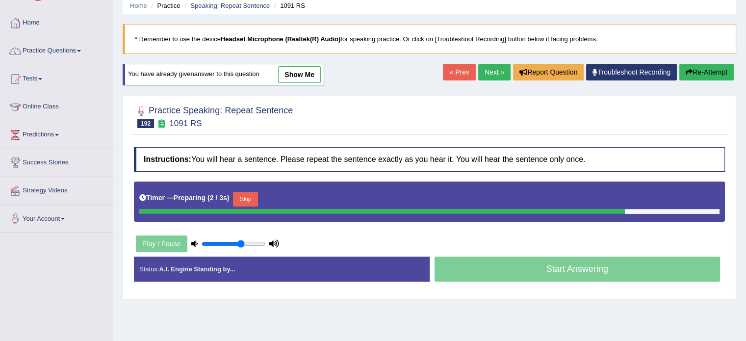
click at [252, 196] on button "Skip" at bounding box center [245, 199] width 25 height 15
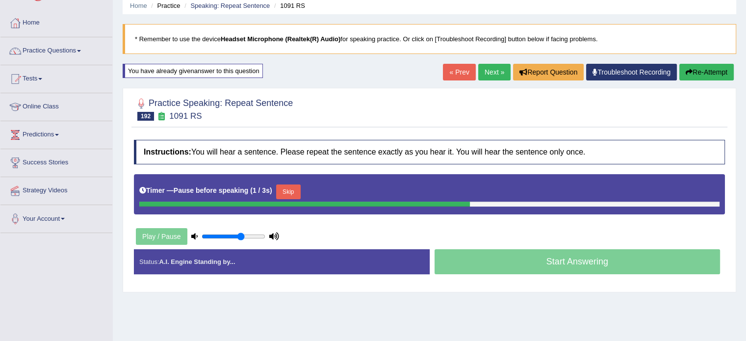
click at [281, 194] on button "Skip" at bounding box center [288, 191] width 25 height 15
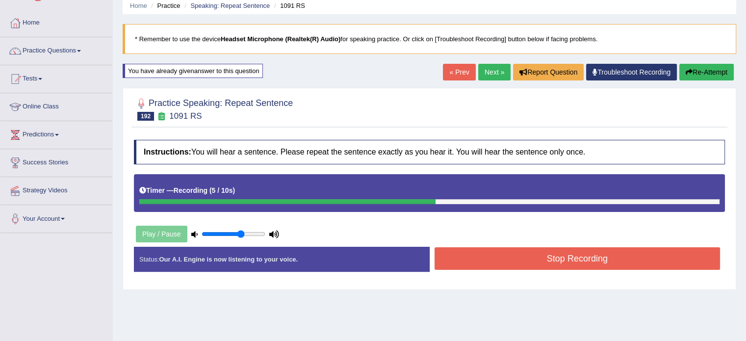
click at [491, 266] on button "Stop Recording" at bounding box center [578, 258] width 286 height 23
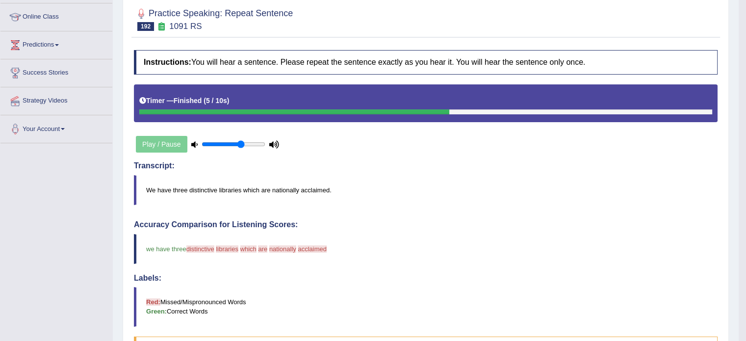
scroll to position [111, 0]
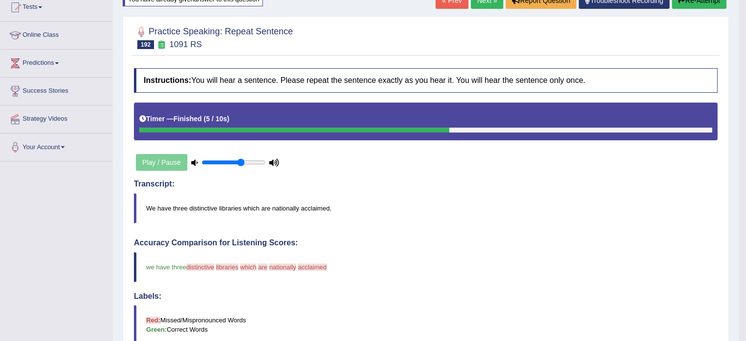
click at [490, 7] on link "Next »" at bounding box center [487, 0] width 32 height 17
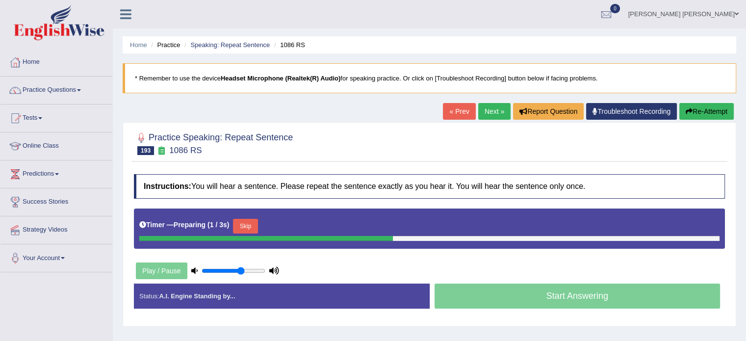
click at [252, 222] on button "Skip" at bounding box center [245, 226] width 25 height 15
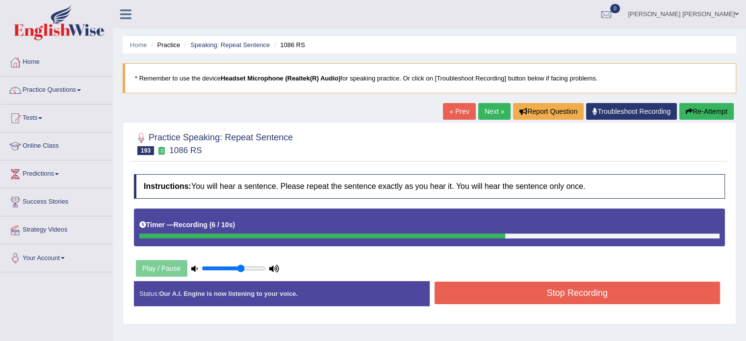
click at [471, 296] on button "Stop Recording" at bounding box center [578, 293] width 286 height 23
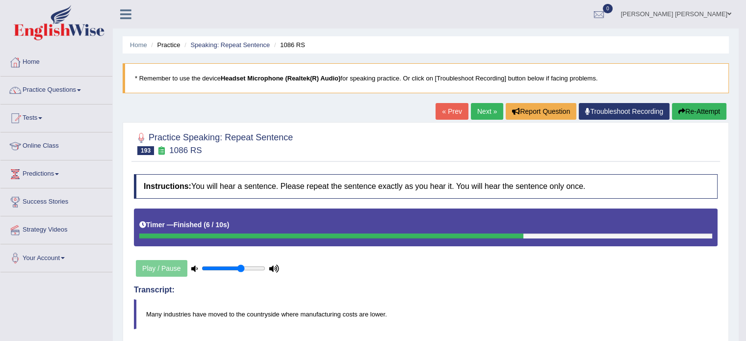
click at [478, 110] on link "Next »" at bounding box center [487, 111] width 32 height 17
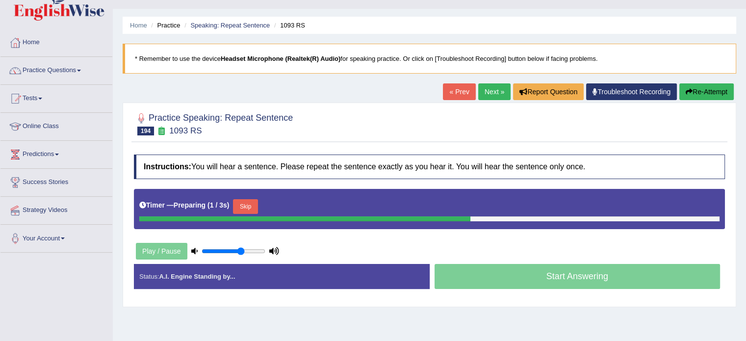
click at [252, 208] on button "Skip" at bounding box center [245, 206] width 25 height 15
click at [295, 209] on button "Skip" at bounding box center [288, 206] width 25 height 15
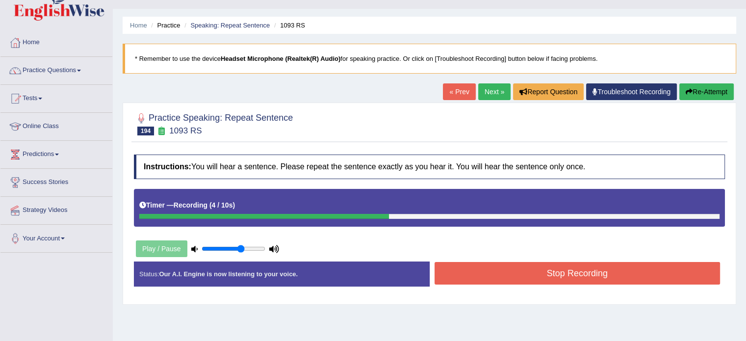
click at [507, 266] on button "Stop Recording" at bounding box center [578, 273] width 286 height 23
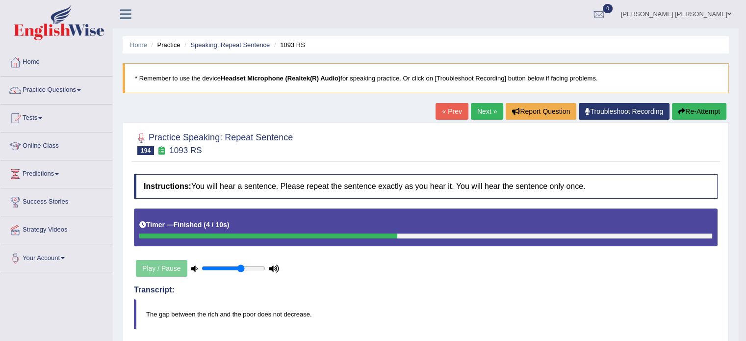
click at [491, 112] on link "Next »" at bounding box center [487, 111] width 32 height 17
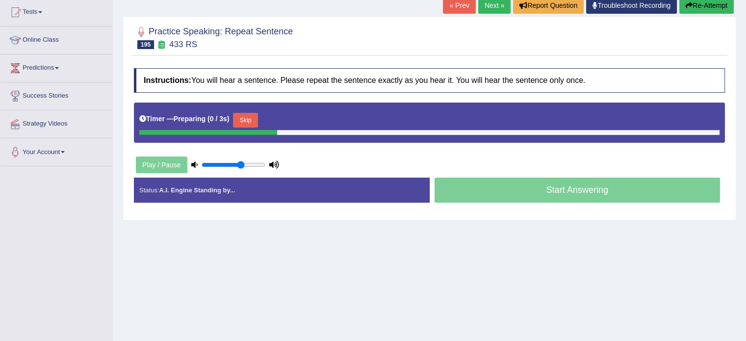
scroll to position [107, 0]
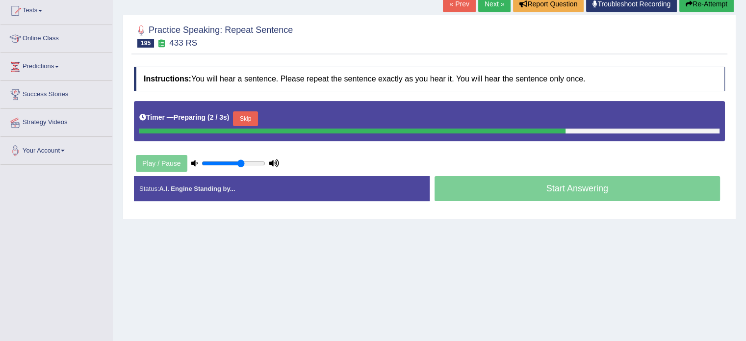
click at [251, 113] on button "Skip" at bounding box center [245, 118] width 25 height 15
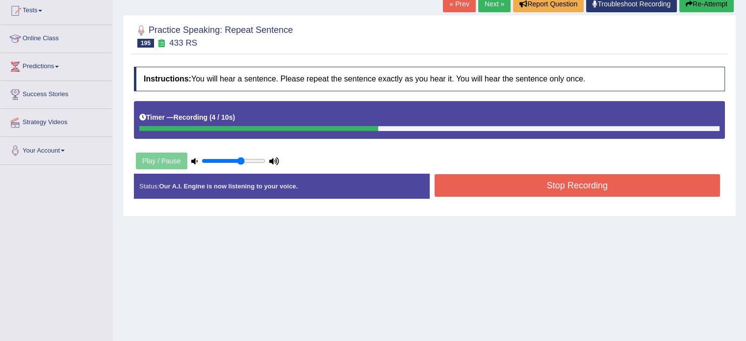
click at [487, 181] on button "Stop Recording" at bounding box center [578, 185] width 286 height 23
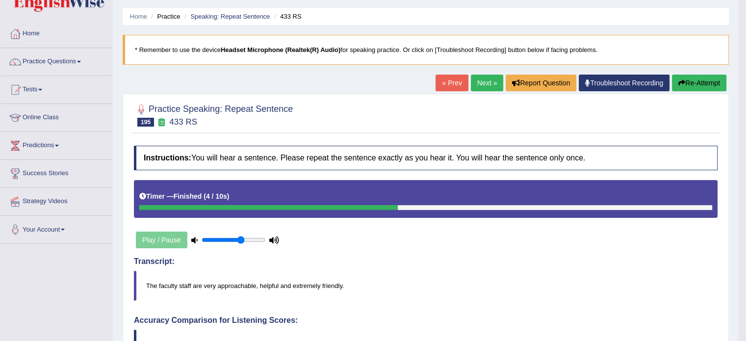
scroll to position [27, 0]
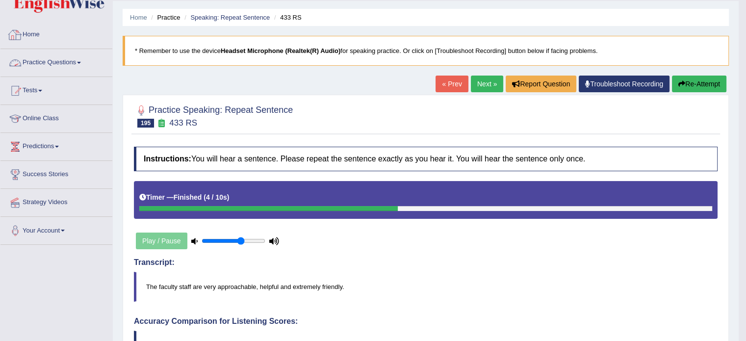
click at [75, 57] on link "Practice Questions" at bounding box center [56, 61] width 112 height 25
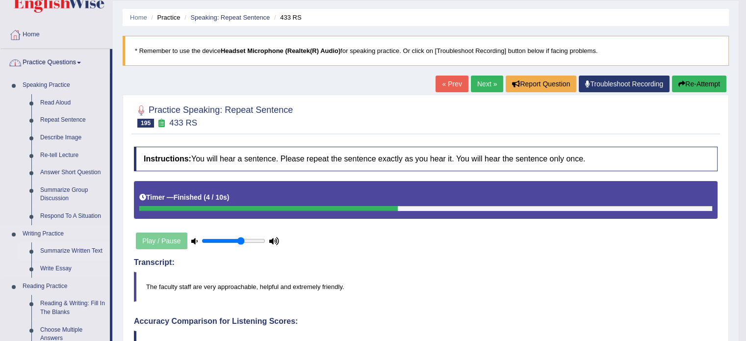
click at [81, 252] on link "Summarize Written Text" at bounding box center [73, 251] width 74 height 18
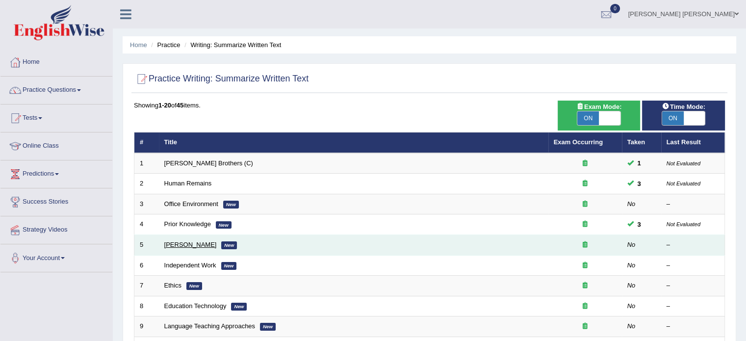
click at [184, 245] on link "Bertrand Russell" at bounding box center [190, 244] width 52 height 7
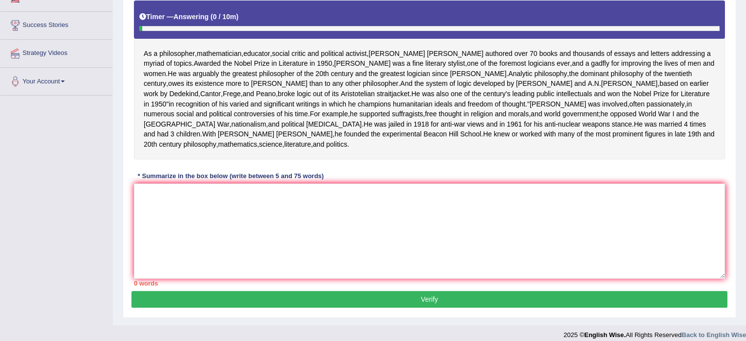
scroll to position [175, 0]
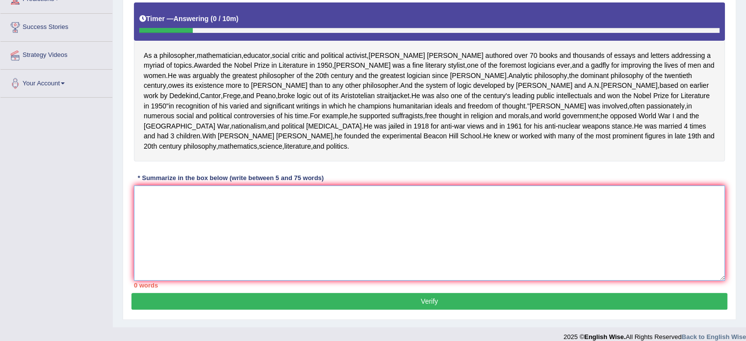
click at [393, 224] on textarea at bounding box center [429, 232] width 591 height 95
paste textarea "As a philosopher, mathematician, educator, social critic and political activist…"
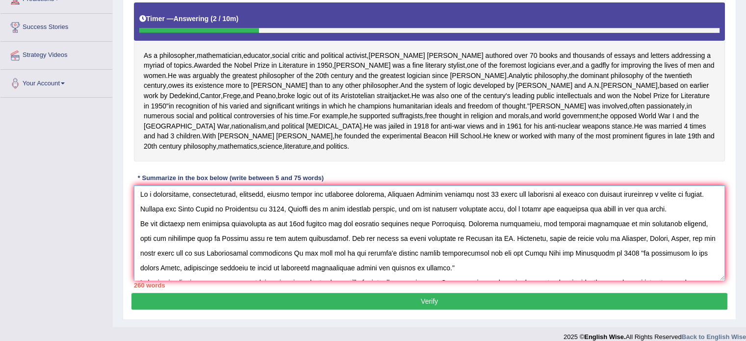
scroll to position [0, 0]
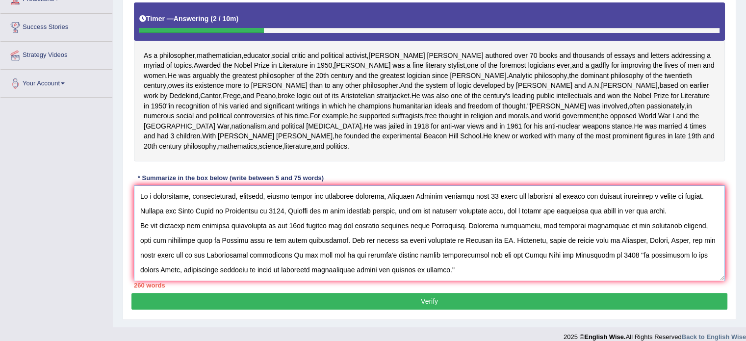
drag, startPoint x: 312, startPoint y: 266, endPoint x: 271, endPoint y: 280, distance: 43.3
click at [271, 280] on textarea at bounding box center [429, 232] width 591 height 95
click at [703, 261] on textarea at bounding box center [429, 232] width 591 height 95
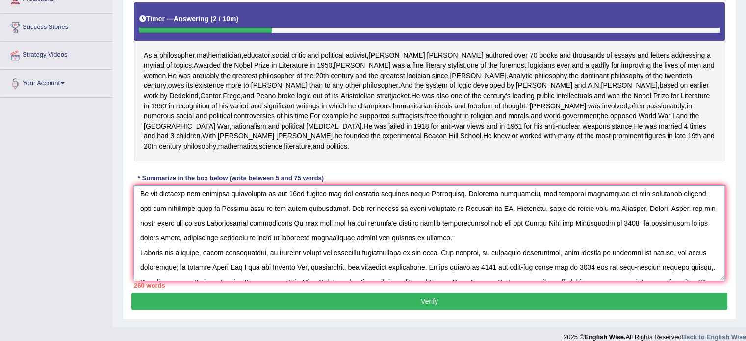
scroll to position [74, 0]
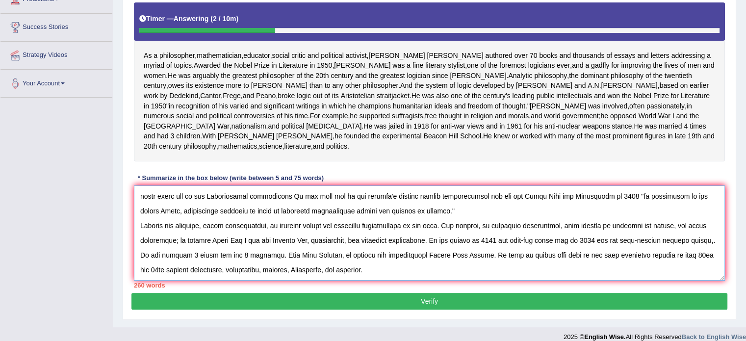
drag, startPoint x: 137, startPoint y: 239, endPoint x: 207, endPoint y: 264, distance: 74.2
click at [207, 264] on textarea at bounding box center [429, 232] width 591 height 95
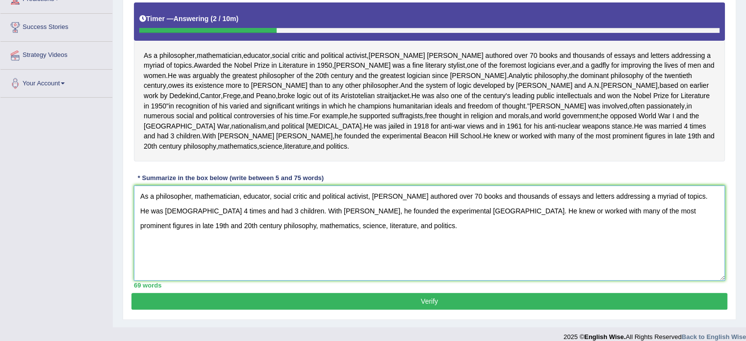
scroll to position [0, 0]
paste textarea "And the system of logic developed by Russell and AN. Whitehead, based on earier…"
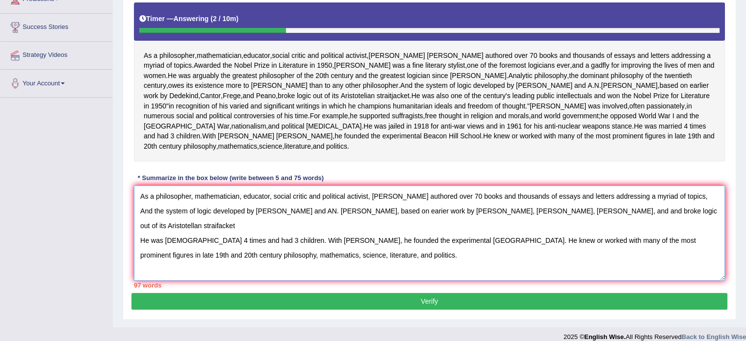
click at [707, 223] on textarea "As a philosopher, mathematician, educator, social critic and political activist…" at bounding box center [429, 232] width 591 height 95
click at [641, 239] on textarea "As a philosopher, mathematician, educator, social critic and political activist…" at bounding box center [429, 232] width 591 height 95
click at [273, 258] on textarea "As a philosopher, mathematician, educator, social critic and political activist…" at bounding box center [429, 232] width 591 height 95
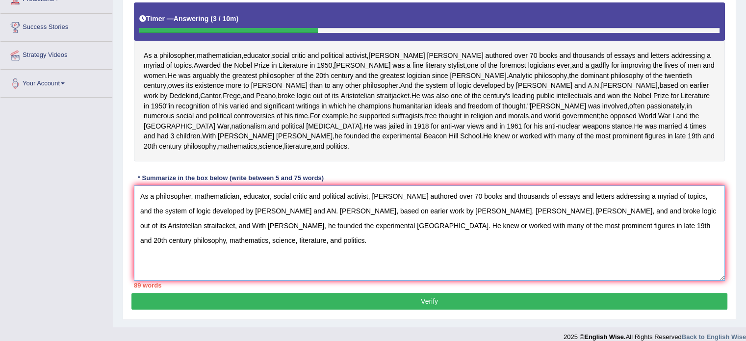
drag, startPoint x: 290, startPoint y: 251, endPoint x: 288, endPoint y: 267, distance: 15.8
click at [288, 267] on textarea "As a philosopher, mathematician, educator, social critic and political activist…" at bounding box center [429, 232] width 591 height 95
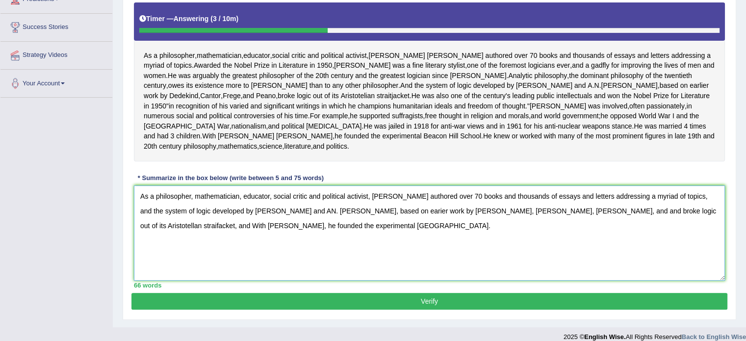
click at [283, 242] on textarea "As a philosopher, mathematician, educator, social critic and political activist…" at bounding box center [429, 232] width 591 height 95
type textarea "As a philosopher, mathematician, educator, social critic and political activist…"
click at [269, 310] on button "Verify" at bounding box center [429, 301] width 596 height 17
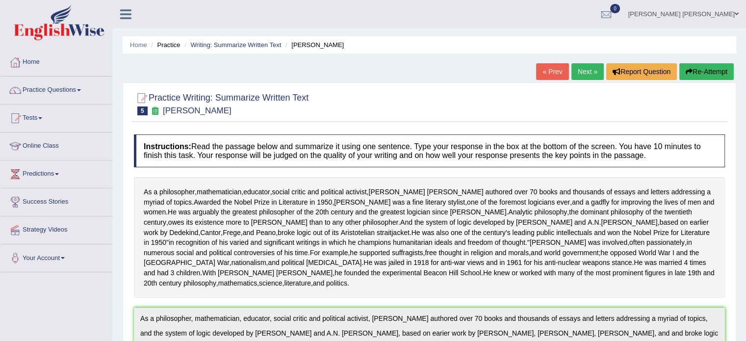
click at [713, 66] on button "Re-Attempt" at bounding box center [707, 71] width 54 height 17
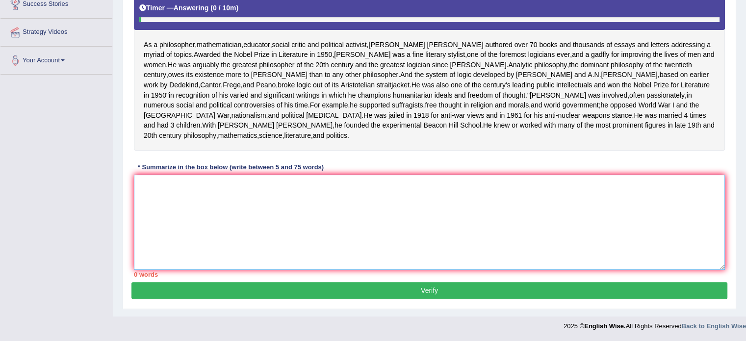
click at [392, 251] on textarea at bounding box center [429, 222] width 591 height 95
paste textarea "As a philosopher, mathematician, educator, social critic and political activist…"
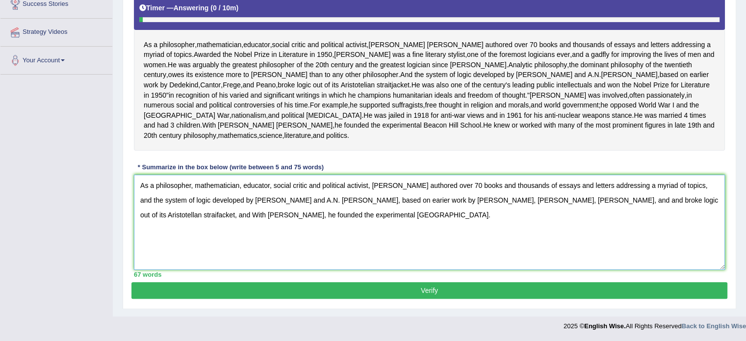
click at [294, 204] on textarea "As a philosopher, mathematician, educator, social critic and political activist…" at bounding box center [429, 222] width 591 height 95
type textarea "As a philosopher, mathematician, educator, social critic and political activist…"
click at [317, 286] on button "Verify" at bounding box center [429, 290] width 596 height 17
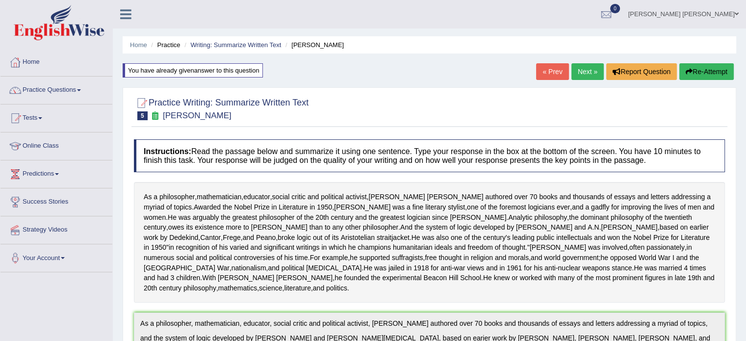
click at [696, 71] on button "Re-Attempt" at bounding box center [707, 71] width 54 height 17
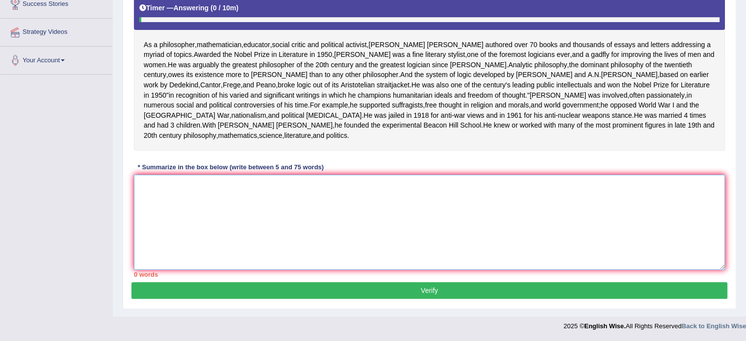
click at [572, 248] on textarea at bounding box center [429, 222] width 591 height 95
paste textarea "As a philosopher, mathematician, educator, social critic and political activist…"
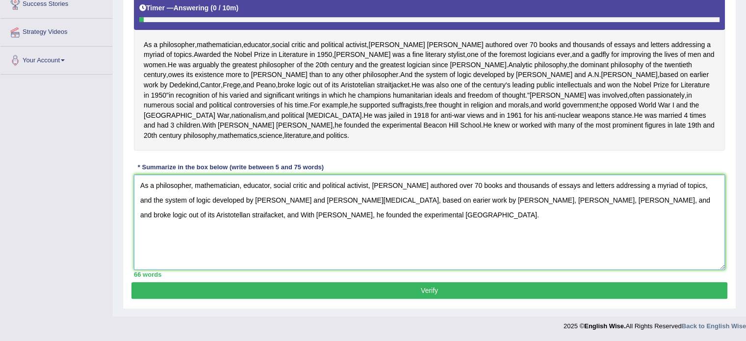
click at [597, 225] on textarea "As a philosopher, mathematician, educator, social critic and political activist…" at bounding box center [429, 222] width 591 height 95
click at [619, 221] on textarea "As a philosopher, mathematician, educator, social critic and political activist…" at bounding box center [429, 222] width 591 height 95
click at [367, 222] on textarea "As a philosopher, mathematician, educator, social critic and political activist…" at bounding box center [429, 222] width 591 height 95
type textarea "As a philosopher, mathematician, educator, social critic and political activist…"
click at [356, 299] on button "Verify" at bounding box center [429, 290] width 596 height 17
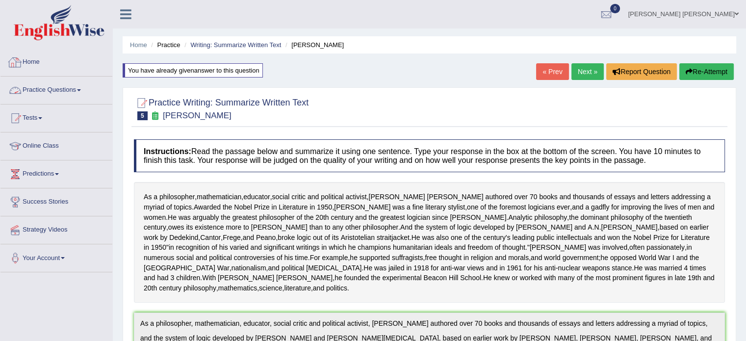
click at [66, 91] on link "Practice Questions" at bounding box center [56, 89] width 112 height 25
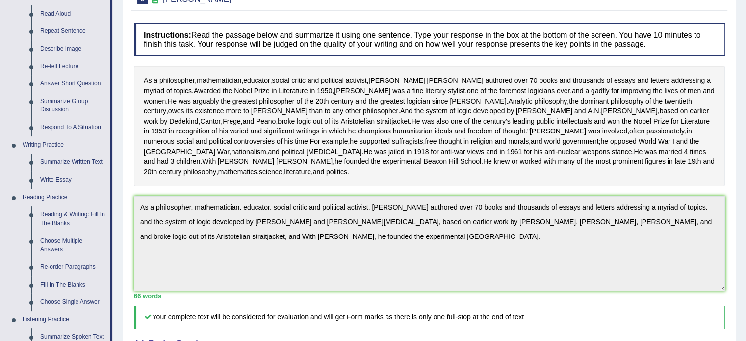
scroll to position [118, 0]
click at [75, 213] on link "Reading & Writing: Fill In The Blanks" at bounding box center [73, 218] width 74 height 26
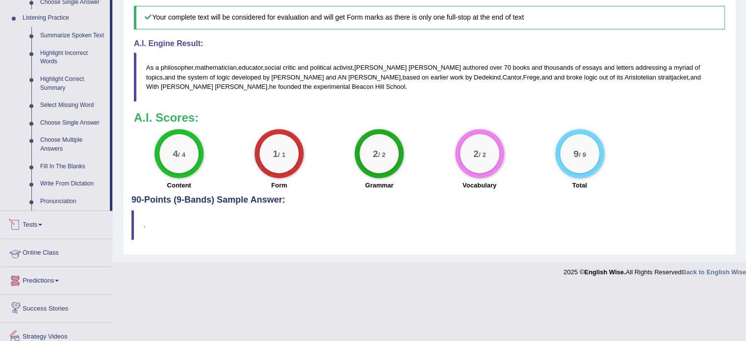
scroll to position [391, 0]
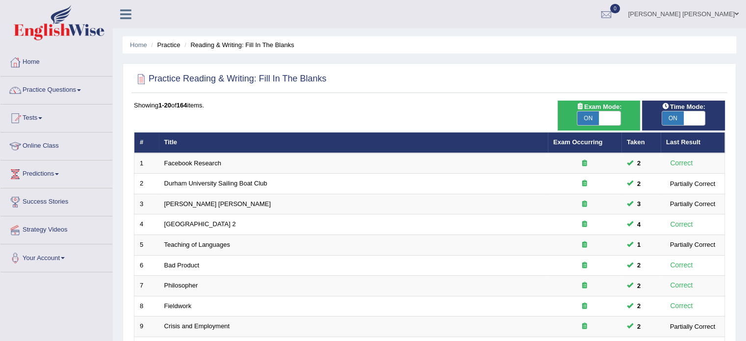
scroll to position [298, 0]
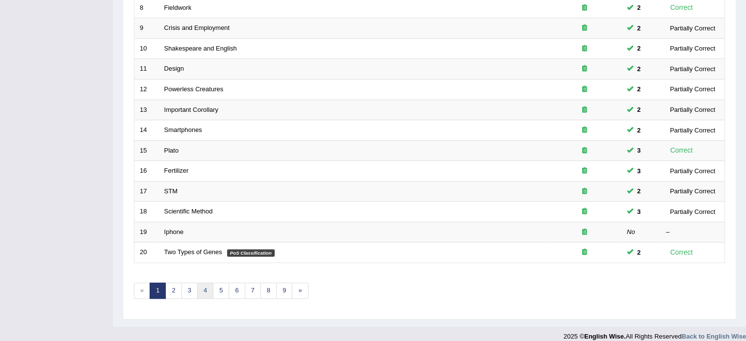
click at [206, 293] on link "4" at bounding box center [205, 291] width 16 height 16
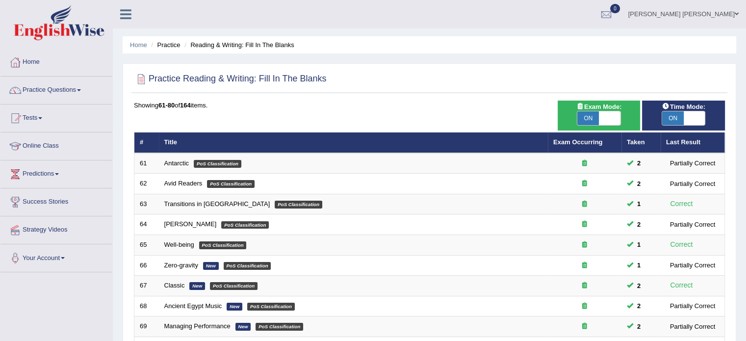
scroll to position [298, 0]
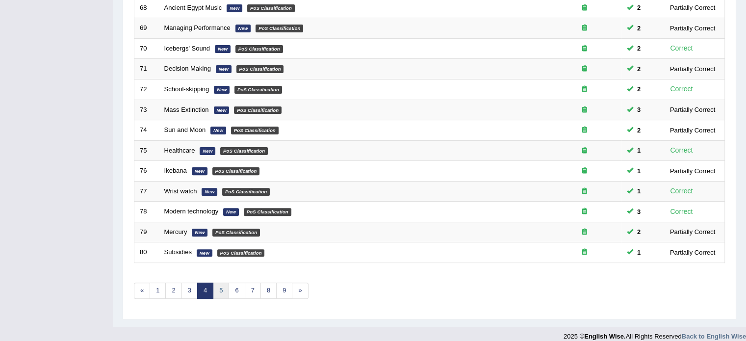
click at [220, 292] on link "5" at bounding box center [221, 291] width 16 height 16
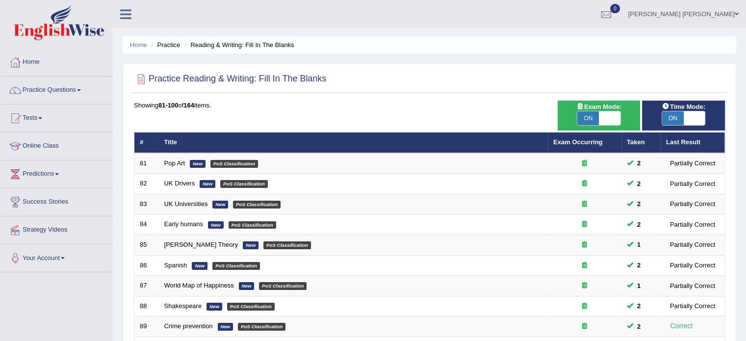
scroll to position [298, 0]
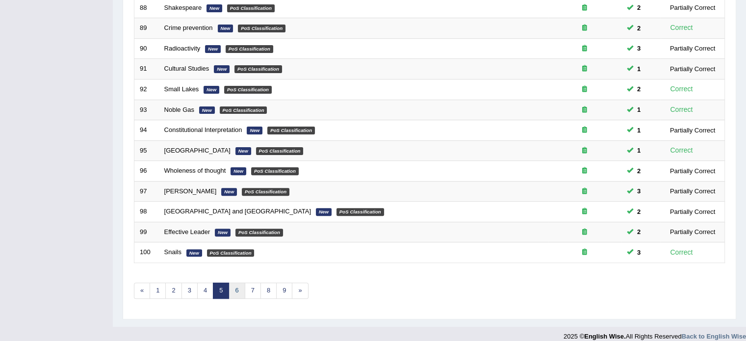
click at [234, 294] on link "6" at bounding box center [237, 291] width 16 height 16
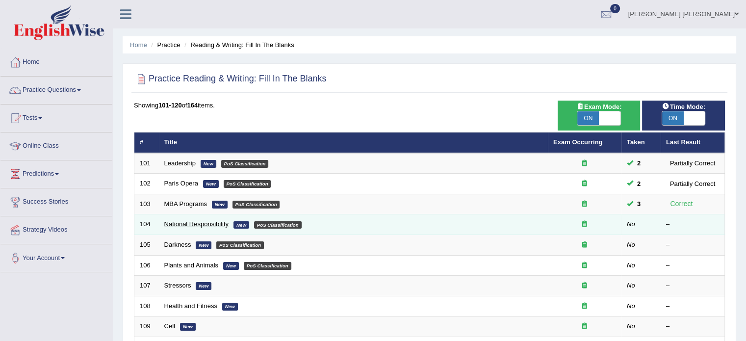
click at [199, 222] on link "National Responsibility" at bounding box center [196, 223] width 65 height 7
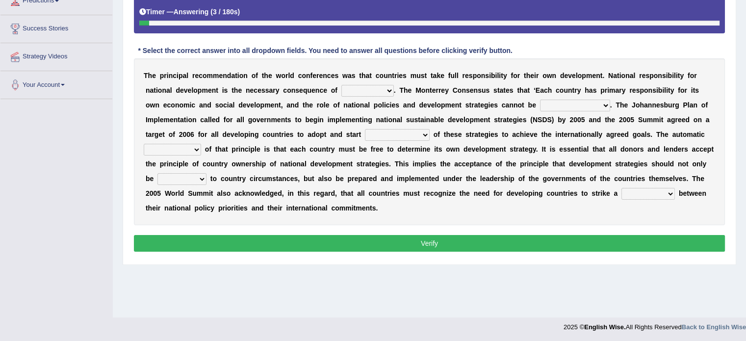
scroll to position [174, 0]
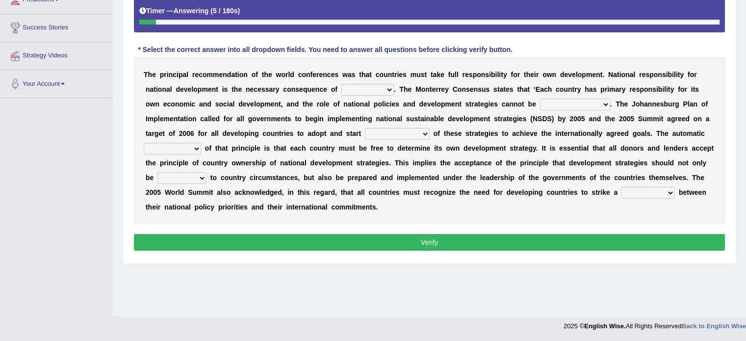
click at [360, 86] on select "hospitality sovereignty punctuality curiosity" at bounding box center [367, 90] width 52 height 12
select select "hospitality"
click at [341, 84] on select "hospitality sovereignty punctuality curiosity" at bounding box center [367, 90] width 52 height 12
click at [565, 101] on select "employed enquired explored over-emphasized" at bounding box center [575, 105] width 70 height 12
select select "enquired"
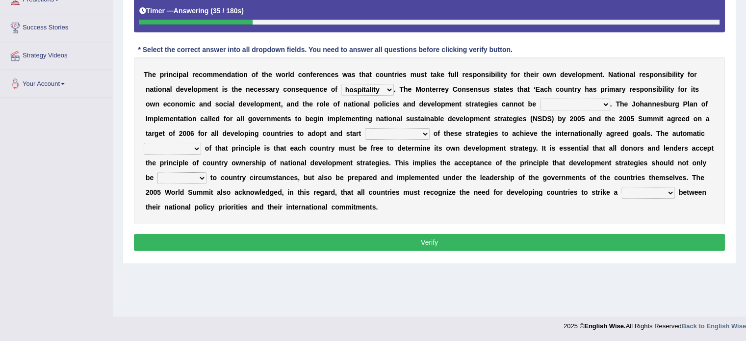
click at [540, 99] on select "employed enquired explored over-emphasized" at bounding box center [575, 105] width 70 height 12
click at [394, 132] on select "implementation policy implication implant" at bounding box center [397, 134] width 65 height 12
select select "implication"
click at [365, 128] on select "implementation policy implication implant" at bounding box center [397, 134] width 65 height 12
click at [183, 143] on select "reason contradiction corollary collocation" at bounding box center [172, 149] width 57 height 12
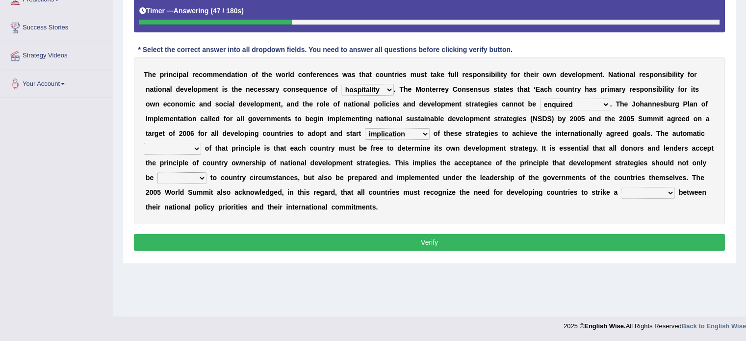
select select "collocation"
click at [144, 143] on select "reason contradiction corollary collocation" at bounding box center [172, 149] width 57 height 12
click at [171, 176] on select "against adopted attended attuned" at bounding box center [181, 178] width 49 height 12
select select "adopted"
click at [157, 172] on select "against adopted attended attuned" at bounding box center [181, 178] width 49 height 12
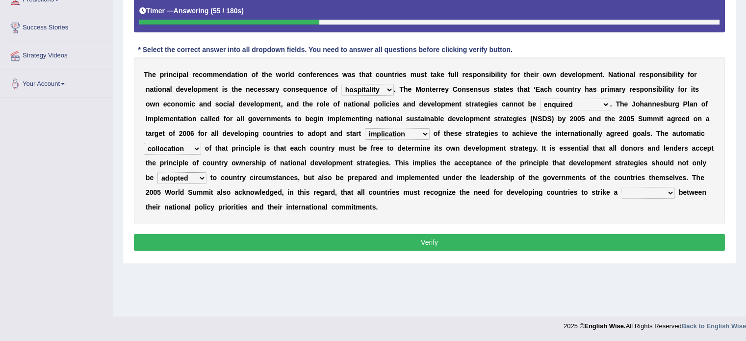
click at [661, 187] on select "difference surveillance balance patience" at bounding box center [648, 193] width 53 height 12
select select "difference"
click at [622, 187] on select "difference surveillance balance patience" at bounding box center [648, 193] width 53 height 12
click at [629, 235] on button "Verify" at bounding box center [429, 242] width 591 height 17
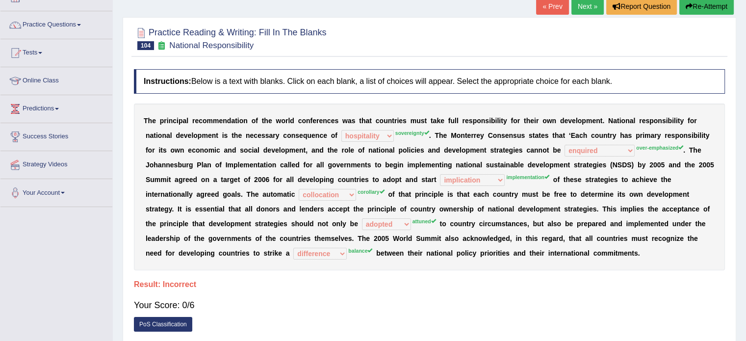
scroll to position [56, 0]
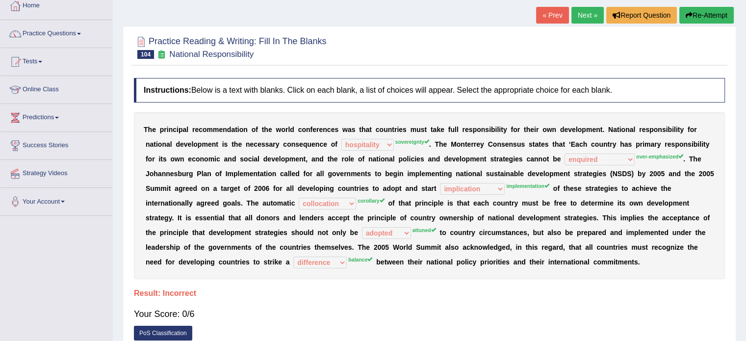
click at [710, 14] on button "Re-Attempt" at bounding box center [707, 15] width 54 height 17
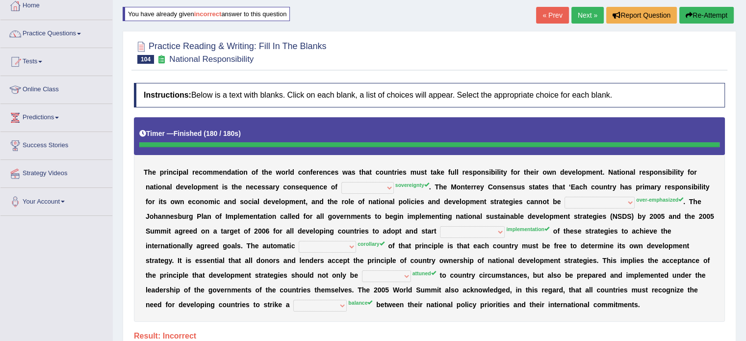
click at [710, 14] on button "Re-Attempt" at bounding box center [707, 15] width 54 height 17
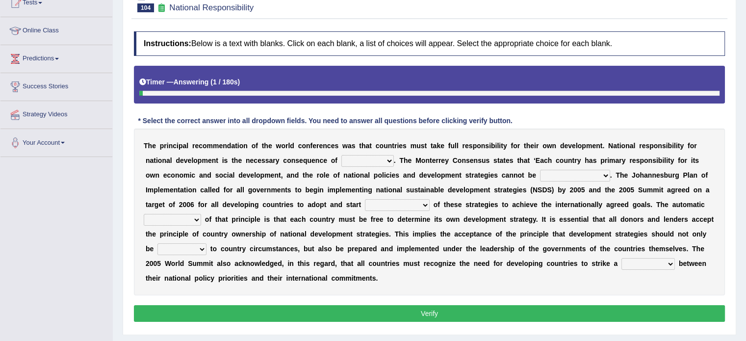
scroll to position [135, 0]
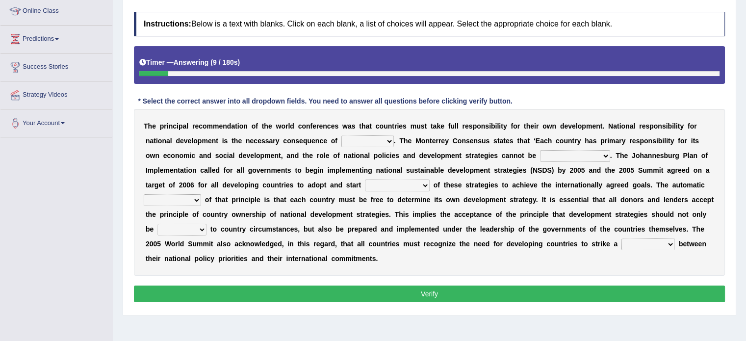
click at [355, 141] on select "hospitality sovereignty punctuality curiosity" at bounding box center [367, 141] width 52 height 12
select select "punctuality"
click at [341, 135] on select "hospitality sovereignty punctuality curiosity" at bounding box center [367, 141] width 52 height 12
click at [565, 155] on select "employed enquired explored over-emphasized" at bounding box center [575, 156] width 70 height 12
select select "explored"
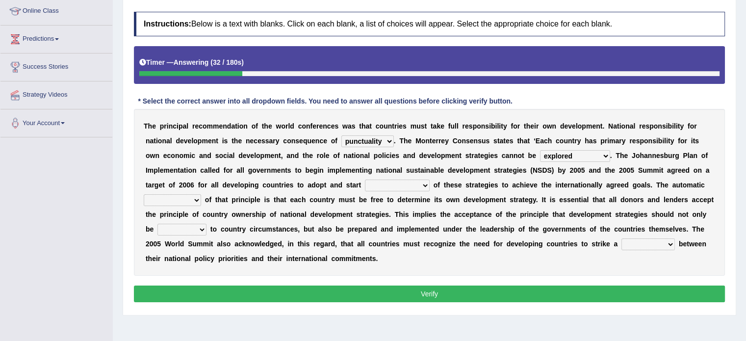
click at [540, 150] on select "employed enquired explored over-emphasized" at bounding box center [575, 156] width 70 height 12
click at [386, 187] on select "implementation policy implication implant" at bounding box center [397, 186] width 65 height 12
select select "implication"
click at [365, 180] on select "implementation policy implication implant" at bounding box center [397, 186] width 65 height 12
click at [194, 200] on select "reason contradiction corollary collocation" at bounding box center [172, 200] width 57 height 12
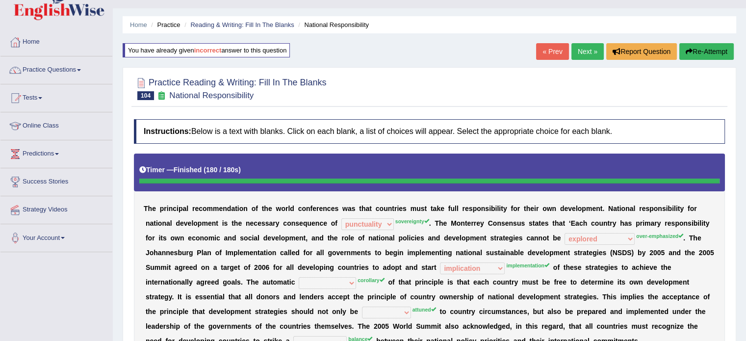
scroll to position [0, 0]
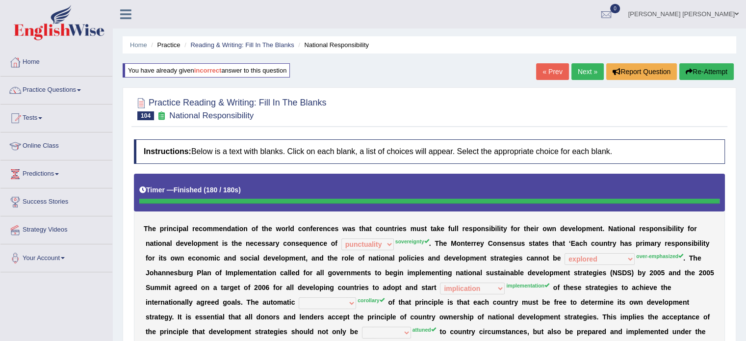
click at [717, 72] on button "Re-Attempt" at bounding box center [707, 71] width 54 height 17
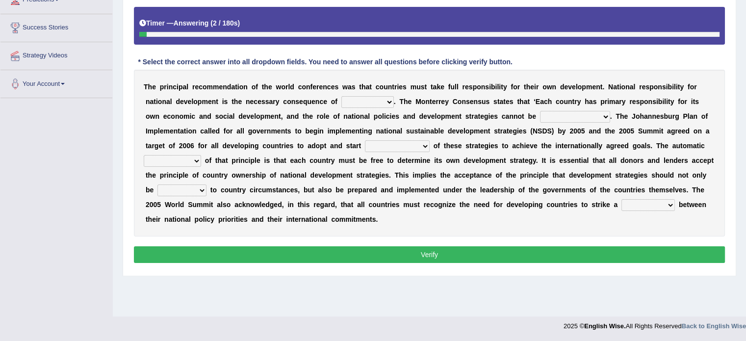
click at [357, 103] on select "hospitality sovereignty punctuality curiosity" at bounding box center [367, 102] width 52 height 12
select select "sovereignty"
click at [341, 96] on select "hospitality sovereignty punctuality curiosity" at bounding box center [367, 102] width 52 height 12
click at [569, 113] on select "employed enquired explored over-emphasized" at bounding box center [575, 117] width 70 height 12
select select "over-emphasized"
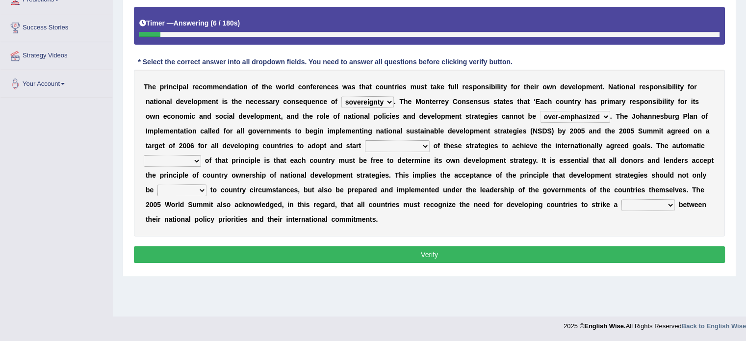
click at [540, 111] on select "employed enquired explored over-emphasized" at bounding box center [575, 117] width 70 height 12
click at [389, 152] on div "T h e p r i n c i p a l r e c o m m e n d a t i o n o f t h e w o r l d c o n f…" at bounding box center [429, 153] width 591 height 167
click at [389, 150] on select "implementation policy implication implant" at bounding box center [397, 146] width 65 height 12
select select "policy"
click at [365, 140] on select "implementation policy implication implant" at bounding box center [397, 146] width 65 height 12
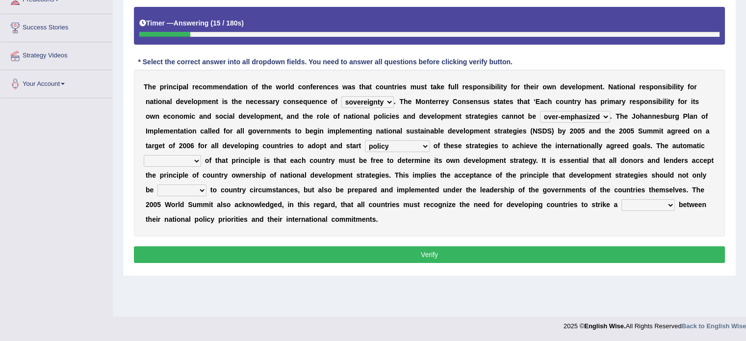
click at [163, 155] on select "reason contradiction corollary collocation" at bounding box center [172, 161] width 57 height 12
select select "contradiction"
click at [144, 155] on select "reason contradiction corollary collocation" at bounding box center [172, 161] width 57 height 12
click at [183, 188] on select "against adopted attended attuned" at bounding box center [181, 190] width 49 height 12
select select "adopted"
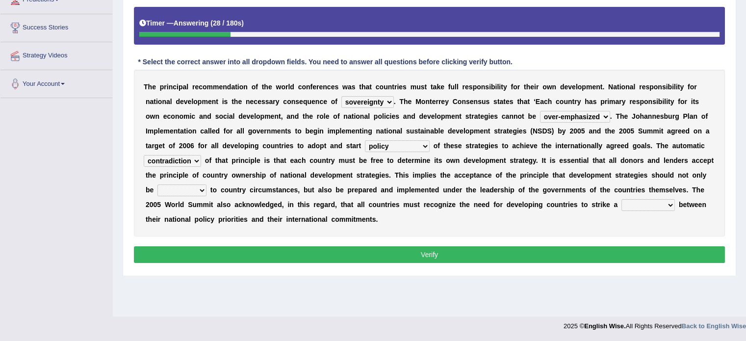
click at [157, 184] on select "against adopted attended attuned" at bounding box center [181, 190] width 49 height 12
click at [640, 204] on select "difference surveillance balance patience" at bounding box center [648, 205] width 53 height 12
select select "balance"
click at [622, 199] on select "difference surveillance balance patience" at bounding box center [648, 205] width 53 height 12
click at [642, 254] on button "Verify" at bounding box center [429, 254] width 591 height 17
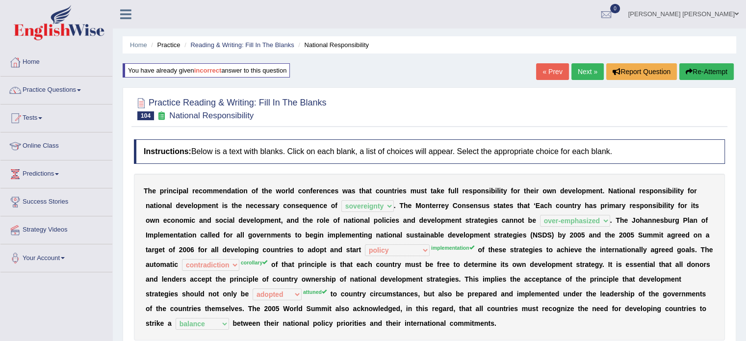
click at [592, 66] on div "Home Practice Reading & Writing: Fill In The Blanks National Responsibility You…" at bounding box center [429, 245] width 633 height 491
click at [592, 66] on link "Next »" at bounding box center [588, 71] width 32 height 17
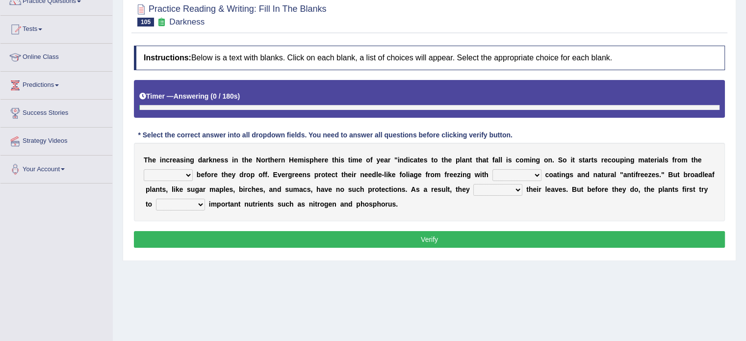
scroll to position [98, 0]
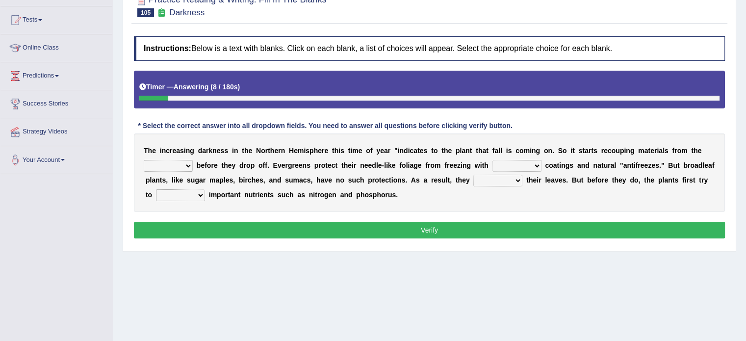
click at [176, 166] on select "trunks leaves branches roots" at bounding box center [168, 166] width 49 height 12
select select "roots"
click at [144, 160] on select "trunks leaves branches roots" at bounding box center [168, 166] width 49 height 12
click at [512, 166] on select "watery sticky waxy booty" at bounding box center [517, 166] width 49 height 12
select select "sticky"
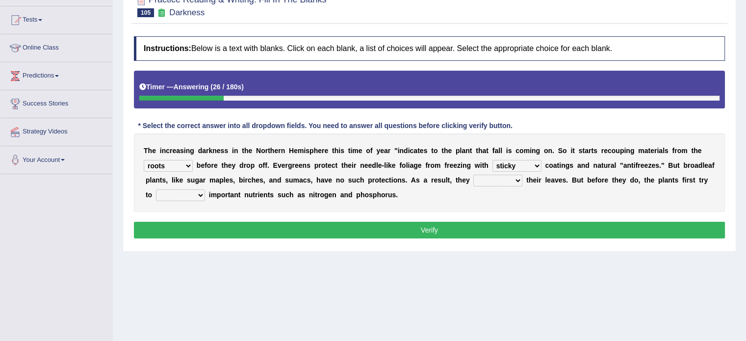
click at [493, 160] on select "watery sticky waxy booty" at bounding box center [517, 166] width 49 height 12
click at [496, 176] on select "brought beat shed collected" at bounding box center [497, 181] width 49 height 12
select select "shed"
click at [473, 175] on select "brought beat shed collected" at bounding box center [497, 181] width 49 height 12
click at [158, 196] on select "save convene salvage call" at bounding box center [180, 195] width 49 height 12
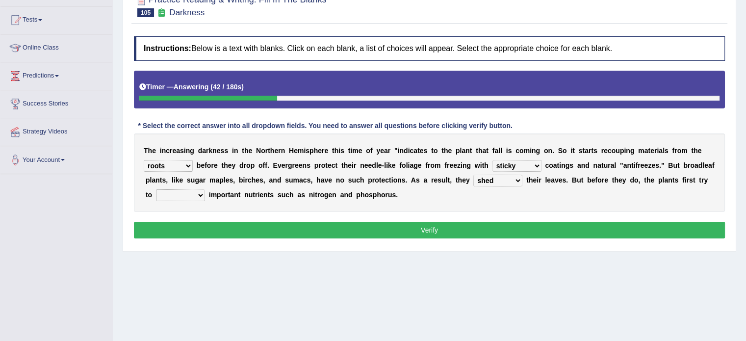
select select "salvage"
click at [156, 189] on select "save convene salvage call" at bounding box center [180, 195] width 49 height 12
click at [190, 222] on button "Verify" at bounding box center [429, 230] width 591 height 17
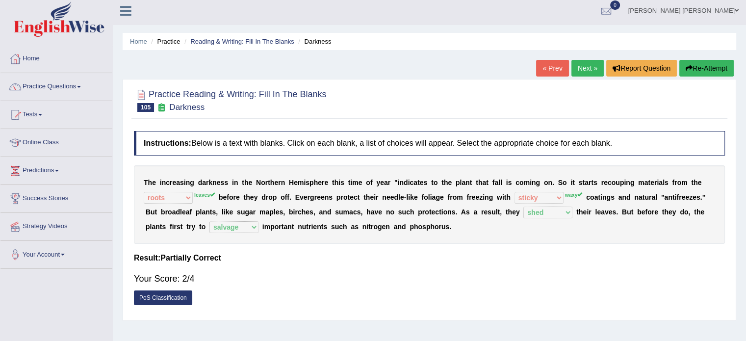
scroll to position [0, 0]
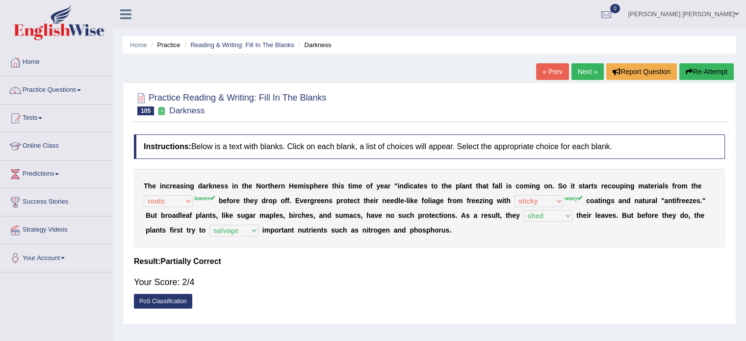
click at [682, 68] on button "Re-Attempt" at bounding box center [707, 71] width 54 height 17
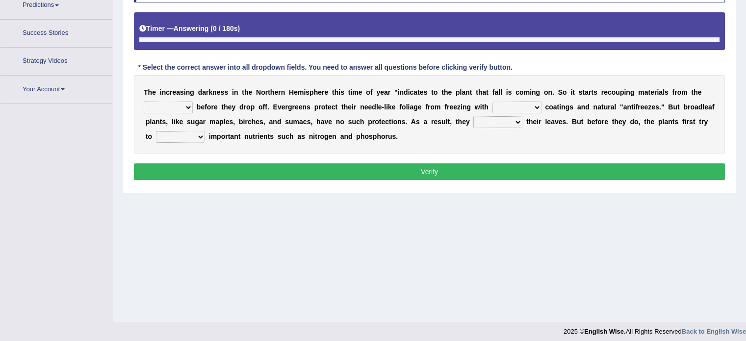
scroll to position [174, 0]
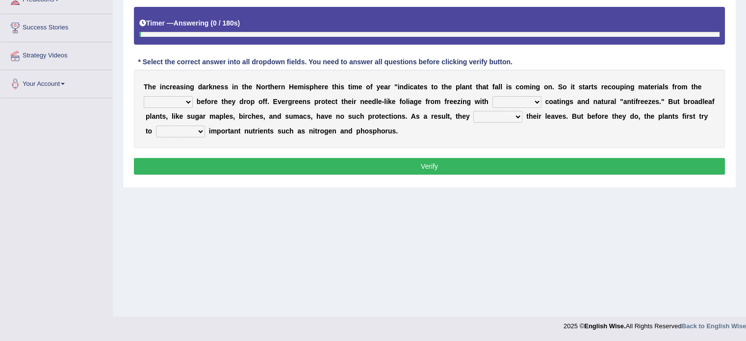
click at [536, 99] on select "watery sticky waxy booty" at bounding box center [517, 102] width 49 height 12
select select "waxy"
click at [493, 96] on select "watery sticky waxy booty" at bounding box center [517, 102] width 49 height 12
drag, startPoint x: 487, startPoint y: 114, endPoint x: 489, endPoint y: 158, distance: 44.2
click at [489, 158] on div "Instructions: Below is a text with blanks. Click on each blank, a list of choic…" at bounding box center [429, 75] width 596 height 215
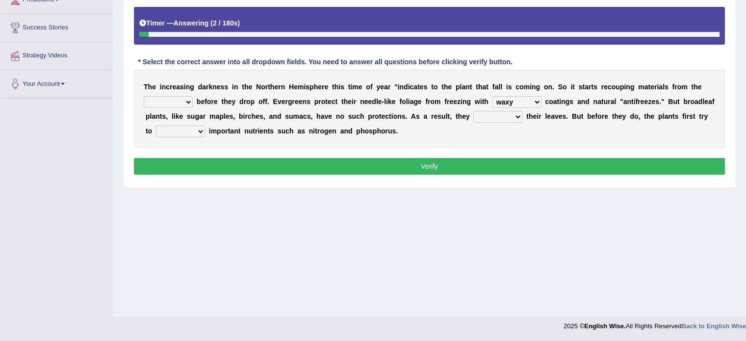
select select "shed"
click at [473, 111] on select "brought beat shed collected" at bounding box center [497, 117] width 49 height 12
click at [187, 131] on select "save convene salvage call" at bounding box center [180, 132] width 49 height 12
select select "salvage"
click at [156, 126] on select "save convene salvage call" at bounding box center [180, 132] width 49 height 12
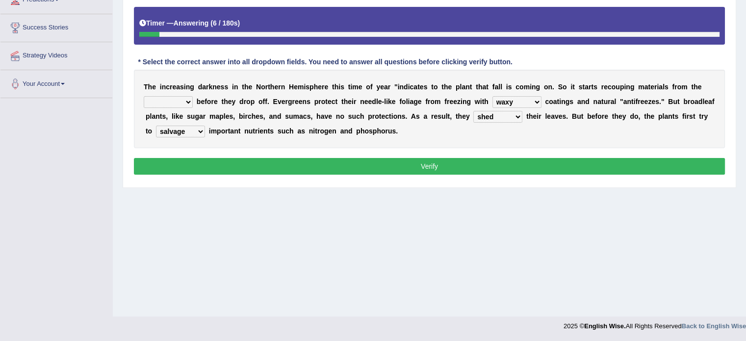
click at [176, 96] on select "trunks leaves branches roots" at bounding box center [168, 102] width 49 height 12
select select "branches"
click at [144, 96] on select "trunks leaves branches roots" at bounding box center [168, 102] width 49 height 12
drag, startPoint x: 170, startPoint y: 149, endPoint x: 172, endPoint y: 157, distance: 8.2
click at [172, 157] on div "Instructions: Below is a text with blanks. Click on each blank, a list of choic…" at bounding box center [429, 75] width 596 height 215
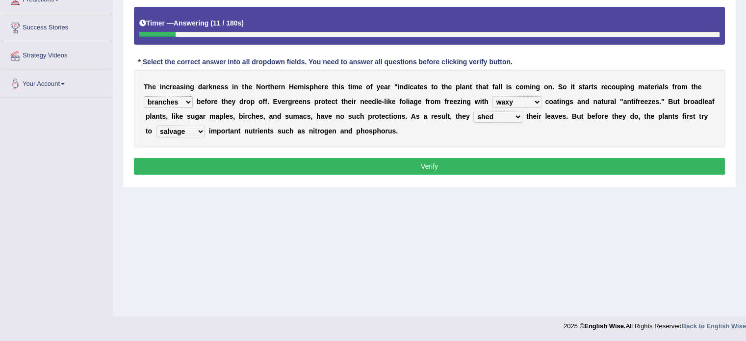
click at [172, 158] on button "Verify" at bounding box center [429, 166] width 591 height 17
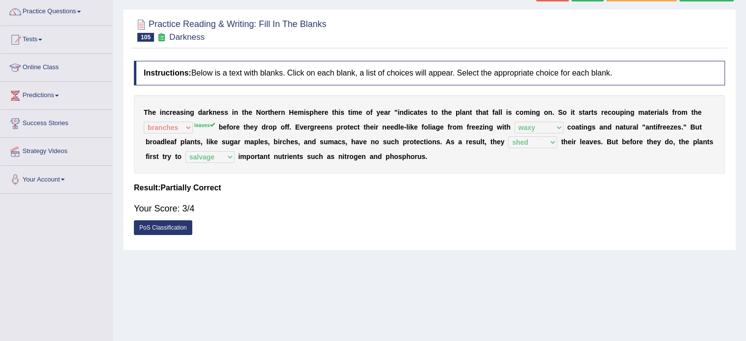
scroll to position [0, 0]
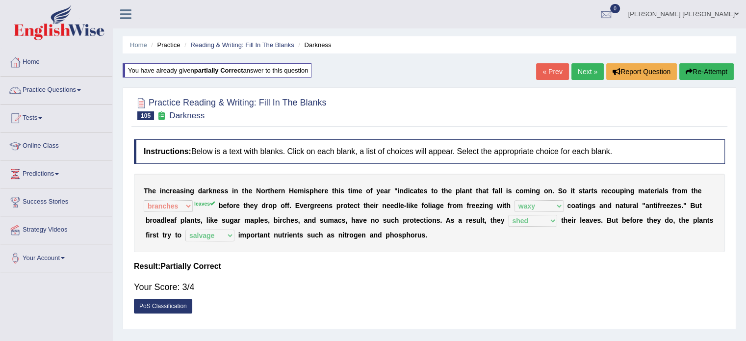
click at [590, 74] on link "Next »" at bounding box center [588, 71] width 32 height 17
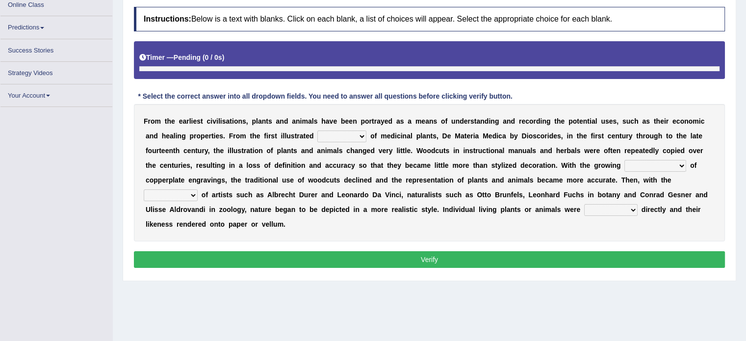
scroll to position [131, 0]
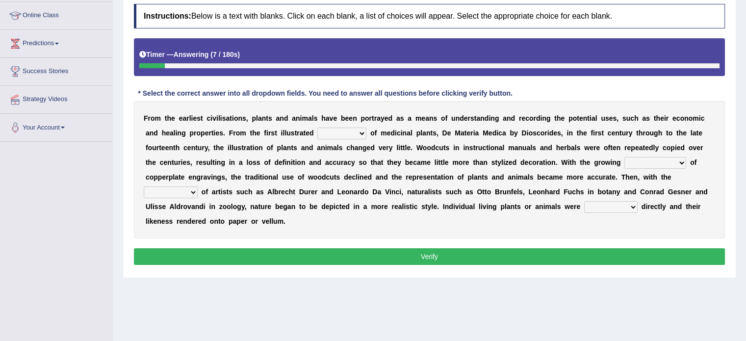
click at [338, 134] on select "seperate deletion catalogue segregate" at bounding box center [341, 134] width 49 height 12
select select "catalogue"
click at [317, 128] on select "seperate deletion catalogue segregate" at bounding box center [341, 134] width 49 height 12
click at [670, 162] on select "understanding popularity options unusualness" at bounding box center [656, 163] width 62 height 12
select select "popularity"
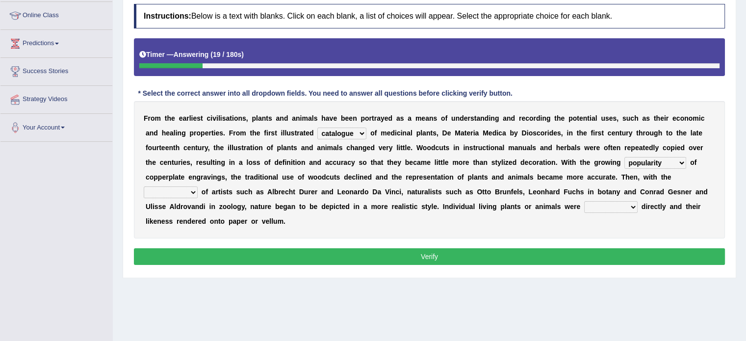
click at [625, 157] on select "understanding popularity options unusualness" at bounding box center [656, 163] width 62 height 12
click at [177, 191] on select "deactivation outgrowth emergence abandon" at bounding box center [171, 192] width 54 height 12
click at [600, 201] on select "observed overlooked disregarded ignorant" at bounding box center [610, 207] width 53 height 12
select select "overlooked"
click at [584, 201] on select "observed overlooked disregarded ignorant" at bounding box center [610, 207] width 53 height 12
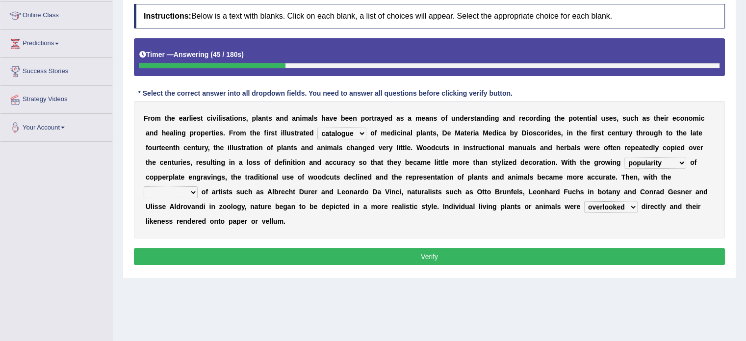
click at [159, 190] on select "deactivation outgrowth emergence abandon" at bounding box center [171, 192] width 54 height 12
select select "emergence"
click at [144, 186] on select "deactivation outgrowth emergence abandon" at bounding box center [171, 192] width 54 height 12
click at [208, 260] on button "Verify" at bounding box center [429, 256] width 591 height 17
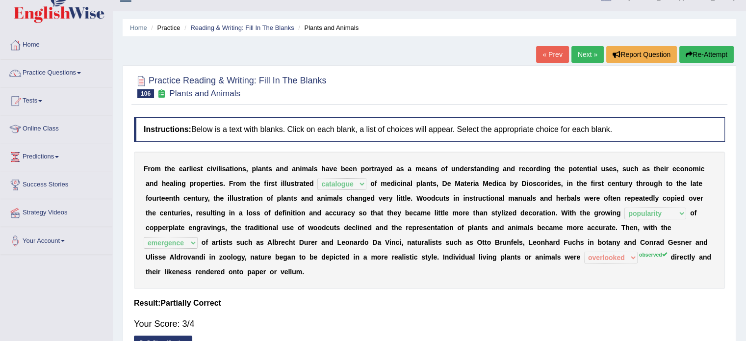
scroll to position [0, 0]
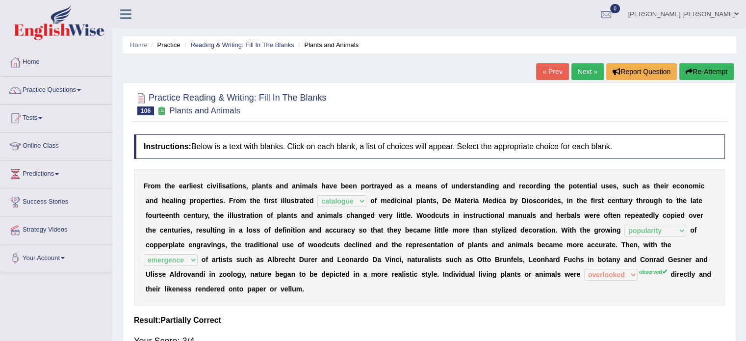
click at [598, 73] on link "Next »" at bounding box center [588, 71] width 32 height 17
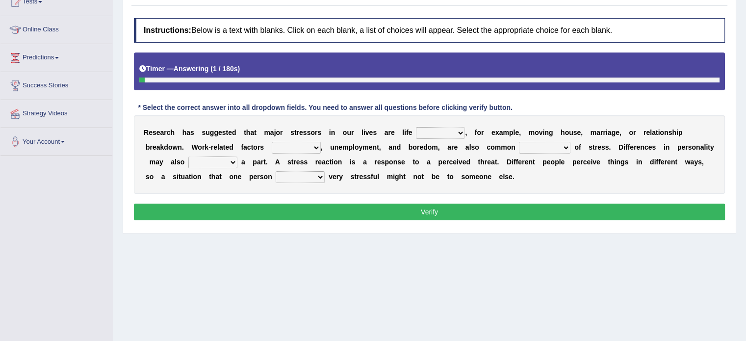
scroll to position [118, 0]
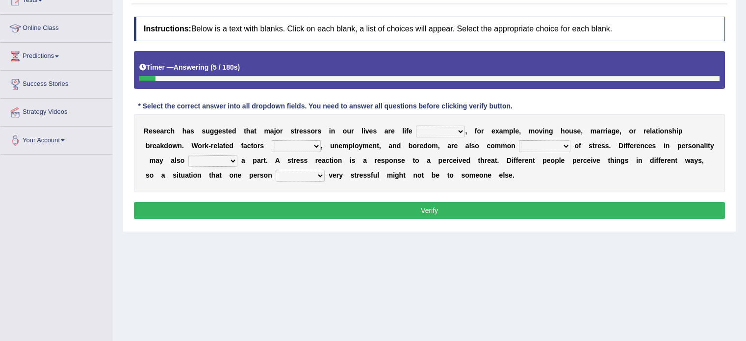
click at [426, 130] on select "savings patterns changes around" at bounding box center [440, 132] width 49 height 12
click at [306, 144] on select "excluding including relating related" at bounding box center [296, 146] width 49 height 12
select select "including"
click at [272, 140] on select "excluding including relating related" at bounding box center [296, 146] width 49 height 12
click at [312, 142] on select "excluding including relating related" at bounding box center [296, 146] width 49 height 12
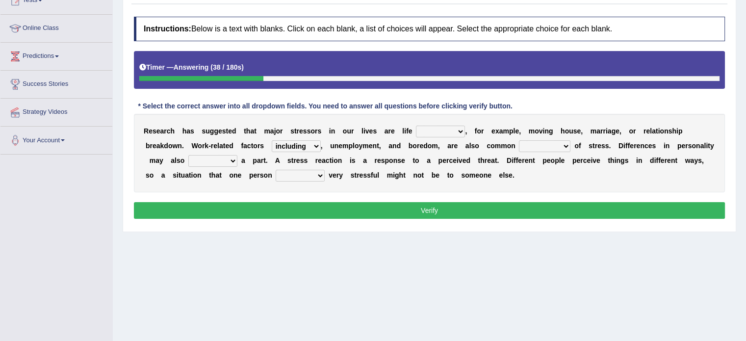
click at [534, 145] on select "causes outcomes procedures remedies" at bounding box center [545, 146] width 52 height 12
select select "causes"
click at [519, 140] on select "causes outcomes procedures remedies" at bounding box center [545, 146] width 52 height 12
click at [224, 157] on select "give send play stay" at bounding box center [212, 161] width 49 height 12
select select "play"
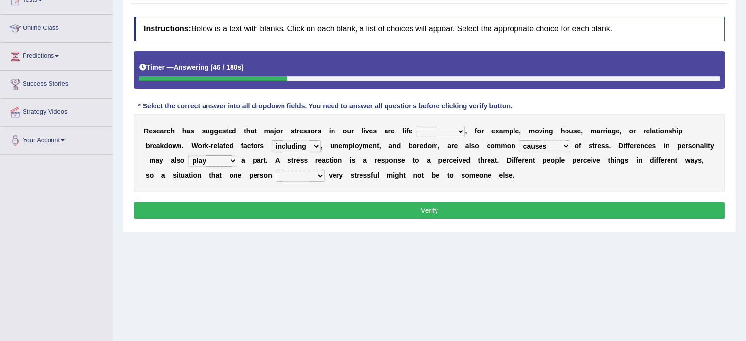
click at [188, 155] on select "give send play stay" at bounding box center [212, 161] width 49 height 12
click at [203, 205] on button "Verify" at bounding box center [429, 210] width 591 height 17
click at [303, 180] on select "grows living finds renew" at bounding box center [300, 176] width 49 height 12
select select "living"
click at [276, 170] on select "grows living finds renew" at bounding box center [300, 176] width 49 height 12
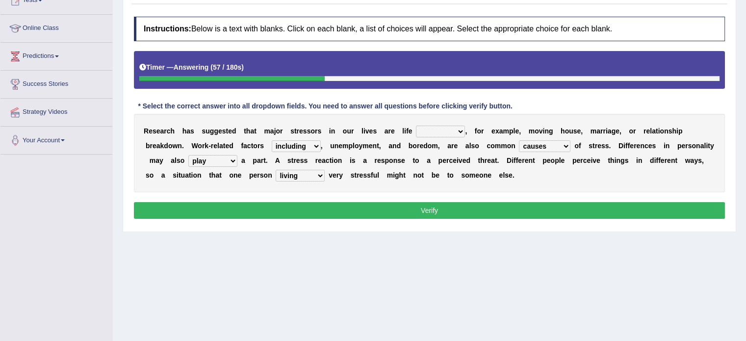
click at [440, 124] on div "R e s e a r c h h a s s u g g e s t e d t h a t m a j o r s t r e s s o r s i n…" at bounding box center [429, 153] width 591 height 79
click at [439, 131] on select "savings patterns changes around" at bounding box center [440, 132] width 49 height 12
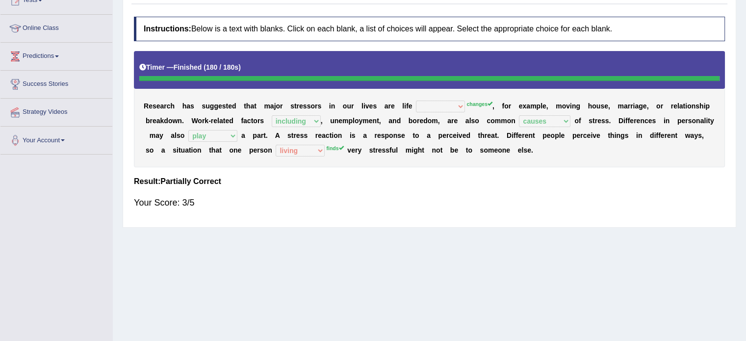
scroll to position [0, 0]
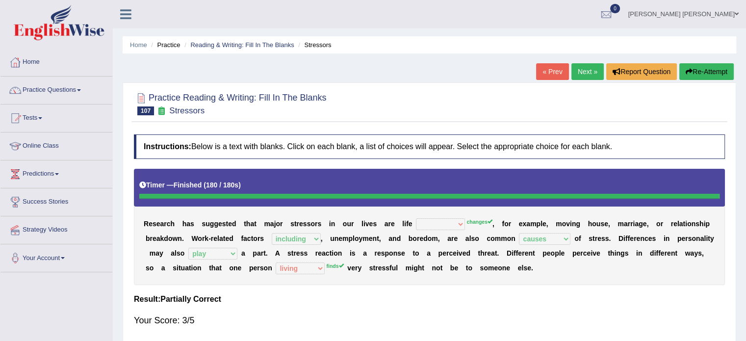
click at [587, 73] on link "Next »" at bounding box center [588, 71] width 32 height 17
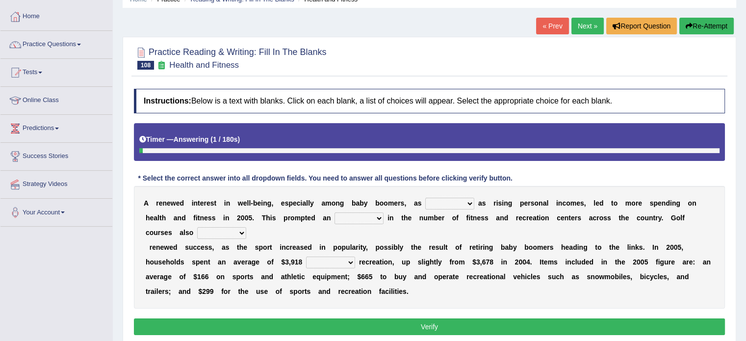
scroll to position [77, 0]
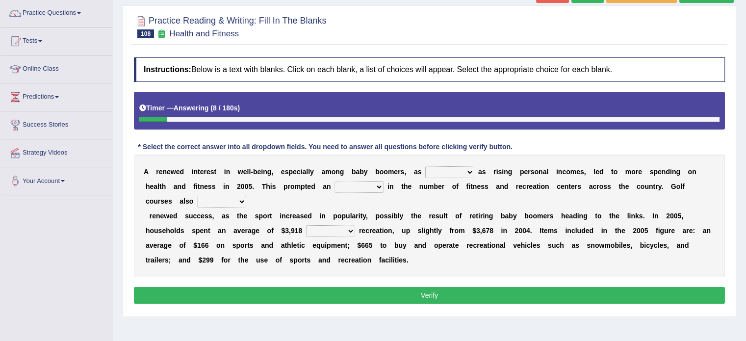
click at [434, 173] on select "expansion enjoyed on well" at bounding box center [449, 172] width 49 height 12
select select "well"
click at [425, 166] on select "expansion enjoyed on well" at bounding box center [449, 172] width 49 height 12
click at [372, 185] on select "good expansion movement lacked" at bounding box center [359, 187] width 49 height 12
select select "expansion"
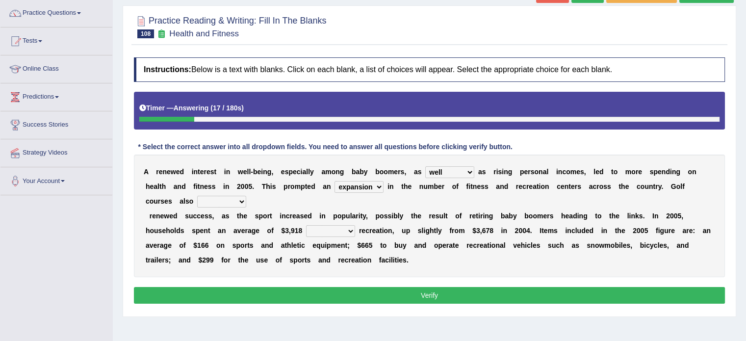
click at [335, 181] on select "good expansion movement lacked" at bounding box center [359, 187] width 49 height 12
click at [232, 201] on select "smooth modelling played enjoyed" at bounding box center [221, 202] width 49 height 12
select select "played"
click at [197, 196] on select "smooth modelling played enjoyed" at bounding box center [221, 202] width 49 height 12
click at [316, 233] on select "on of for with" at bounding box center [330, 231] width 49 height 12
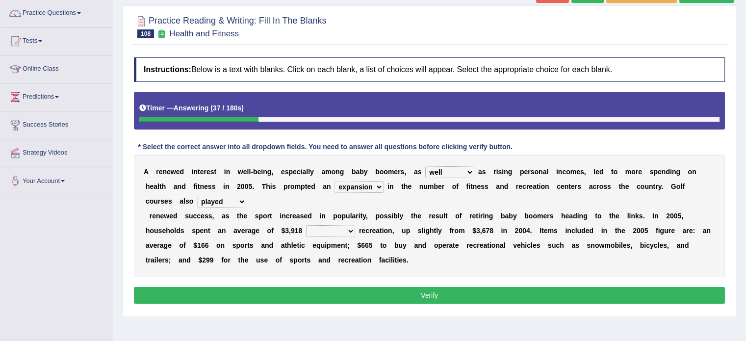
select select "of"
click at [306, 225] on select "on of for with" at bounding box center [330, 231] width 49 height 12
click at [329, 296] on button "Verify" at bounding box center [429, 295] width 591 height 17
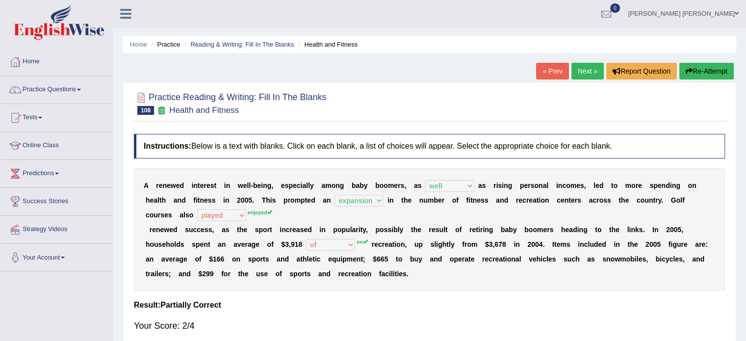
scroll to position [0, 0]
click at [708, 79] on button "Re-Attempt" at bounding box center [707, 71] width 54 height 17
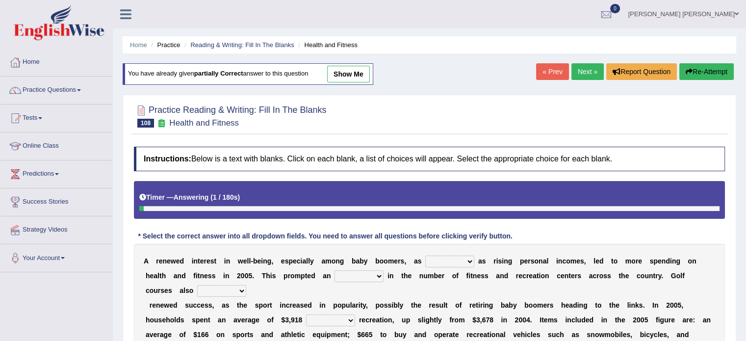
click at [326, 315] on select "on of for with" at bounding box center [330, 321] width 49 height 12
select select "on"
click at [306, 315] on select "on of for with" at bounding box center [330, 321] width 49 height 12
drag, startPoint x: 235, startPoint y: 292, endPoint x: 219, endPoint y: 266, distance: 29.7
click at [219, 266] on div "A r e n e w e d i n t e r e s t i n w e l l - b e i n g , e s p e c i a l l y a…" at bounding box center [429, 305] width 591 height 123
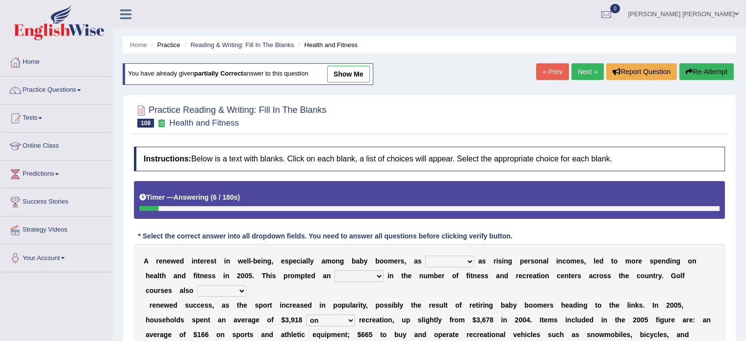
select select "enjoyed"
click at [197, 285] on select "smooth modelling played enjoyed" at bounding box center [221, 291] width 49 height 12
click at [357, 276] on select "good expansion movement lacked" at bounding box center [359, 276] width 49 height 12
select select "expansion"
click at [335, 270] on select "good expansion movement lacked" at bounding box center [359, 276] width 49 height 12
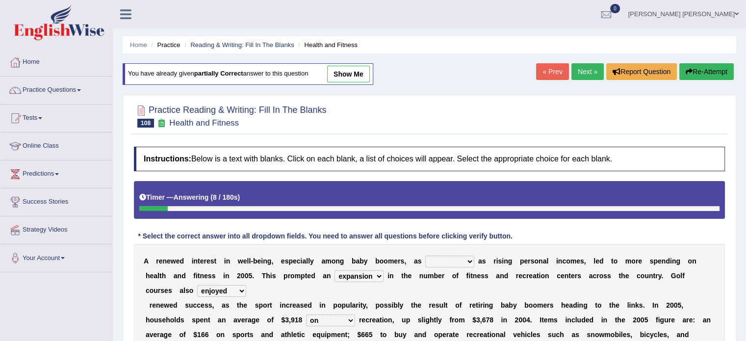
click at [427, 259] on select "expansion enjoyed on well" at bounding box center [449, 262] width 49 height 12
select select "well"
click at [425, 256] on select "expansion enjoyed on well" at bounding box center [449, 262] width 49 height 12
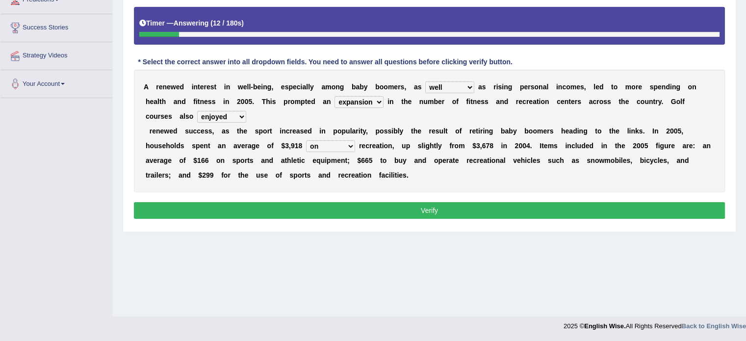
click at [404, 208] on button "Verify" at bounding box center [429, 210] width 591 height 17
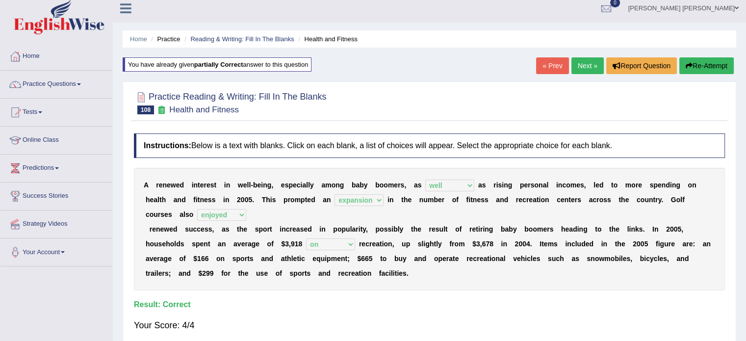
scroll to position [0, 0]
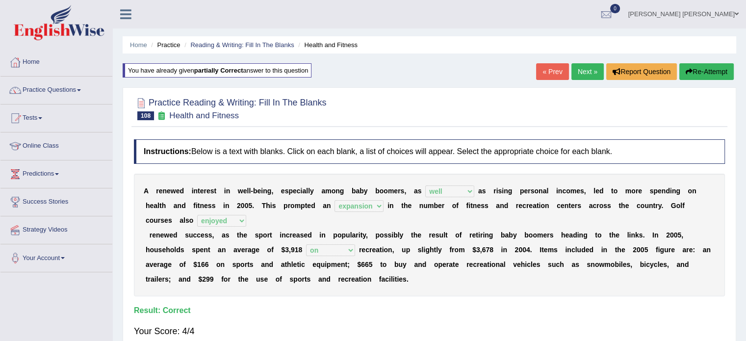
click at [580, 70] on link "Next »" at bounding box center [588, 71] width 32 height 17
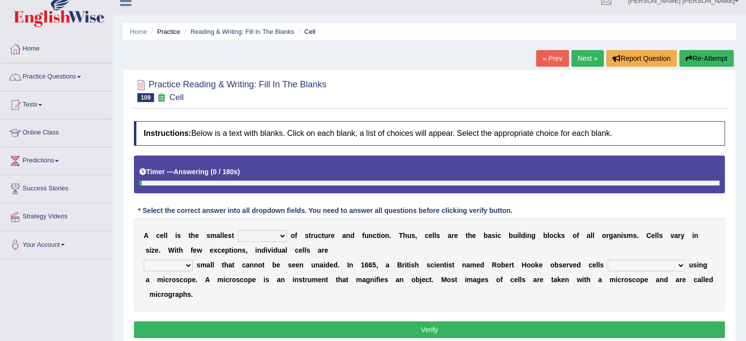
scroll to position [72, 0]
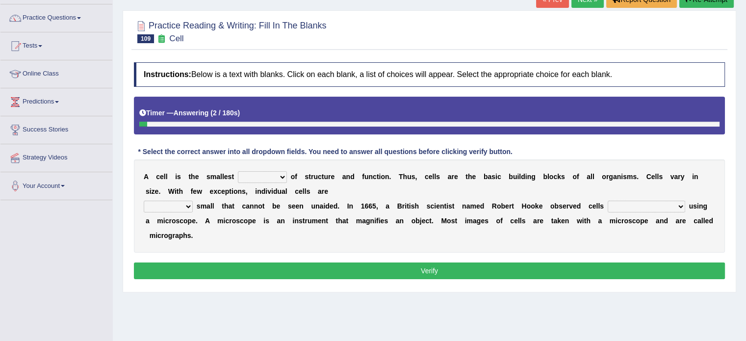
click at [268, 176] on select "object value unit role" at bounding box center [262, 177] width 49 height 12
select select "unit"
click at [238, 171] on select "object value unit role" at bounding box center [262, 177] width 49 height 12
click at [190, 209] on select "quite also so now" at bounding box center [168, 207] width 49 height 12
select select "also"
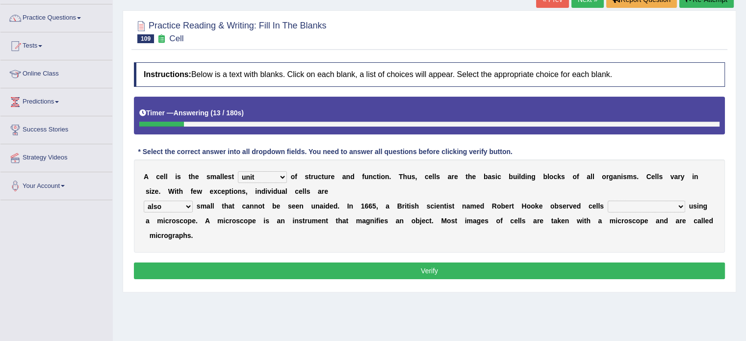
click at [144, 201] on select "quite also so now" at bounding box center [168, 207] width 49 height 12
click at [647, 204] on select "for the first time for the earliest time at the beginning in the beginning" at bounding box center [647, 207] width 78 height 12
select select "for the first time"
click at [608, 201] on select "for the first time for the earliest time at the beginning in the beginning" at bounding box center [647, 207] width 78 height 12
click at [550, 267] on button "Verify" at bounding box center [429, 270] width 591 height 17
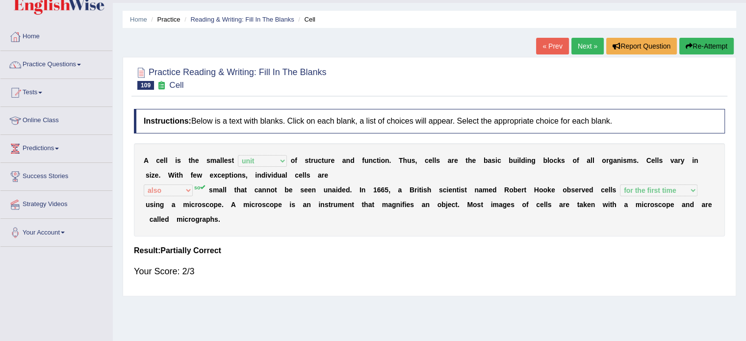
scroll to position [0, 0]
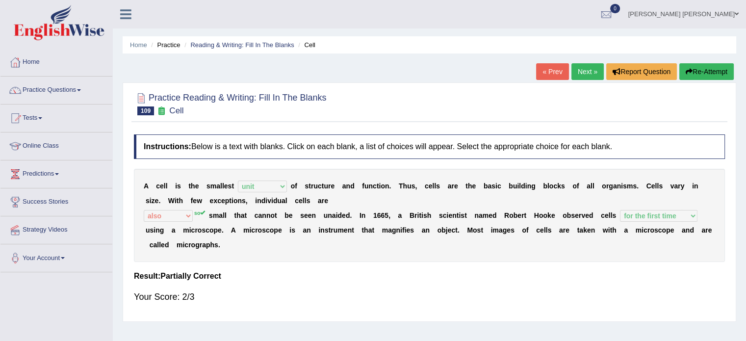
click at [584, 76] on link "Next »" at bounding box center [588, 71] width 32 height 17
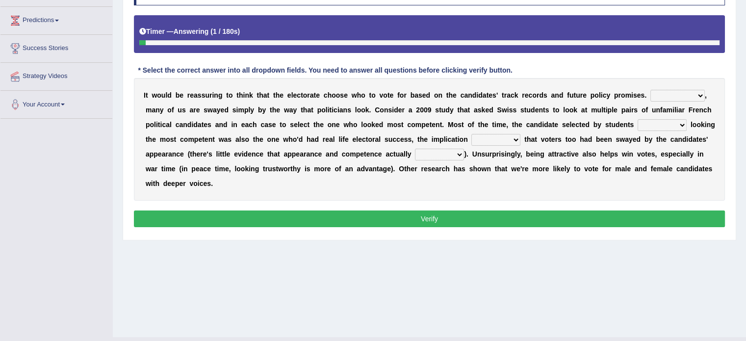
click at [675, 91] on select "For example In truth In addition In return" at bounding box center [678, 96] width 54 height 12
select select "For example"
click at [651, 90] on select "For example In truth In addition In return" at bounding box center [678, 96] width 54 height 12
click at [648, 119] on select "through at by as" at bounding box center [662, 125] width 49 height 12
select select "by"
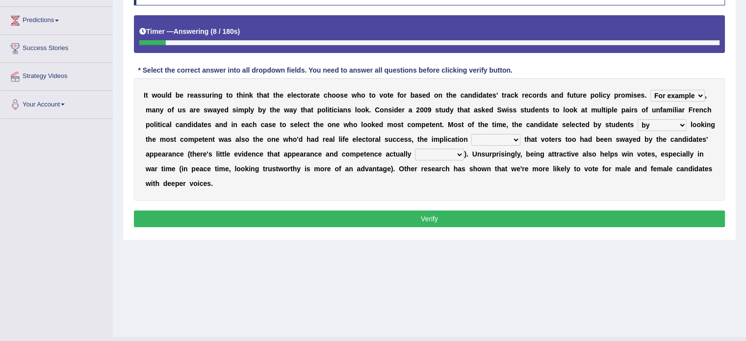
click at [638, 119] on select "through at by as" at bounding box center [662, 125] width 49 height 12
click at [507, 139] on select "being is was having" at bounding box center [496, 140] width 49 height 12
select select "having"
click at [472, 134] on select "being is was having" at bounding box center [496, 140] width 49 height 12
click at [446, 149] on select "correlate overlap cooperate diverge" at bounding box center [439, 155] width 49 height 12
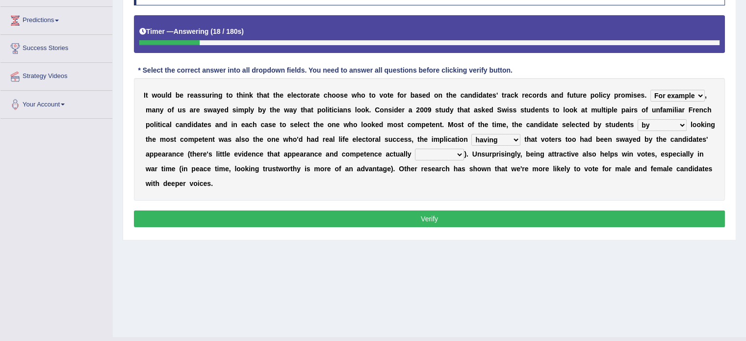
select select "overlap"
click at [415, 149] on select "correlate overlap cooperate diverge" at bounding box center [439, 155] width 49 height 12
click at [443, 214] on button "Verify" at bounding box center [429, 218] width 591 height 17
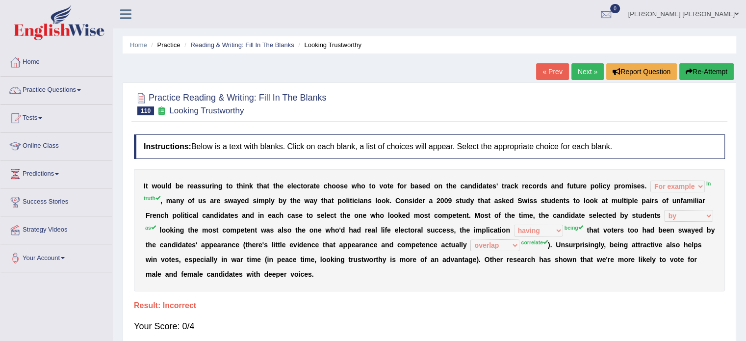
click at [693, 74] on button "Re-Attempt" at bounding box center [707, 71] width 54 height 17
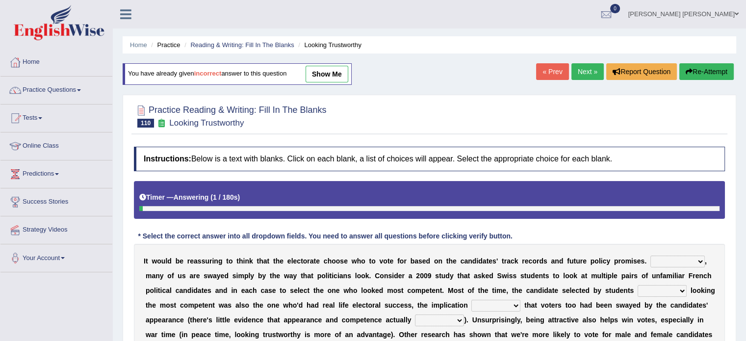
scroll to position [174, 0]
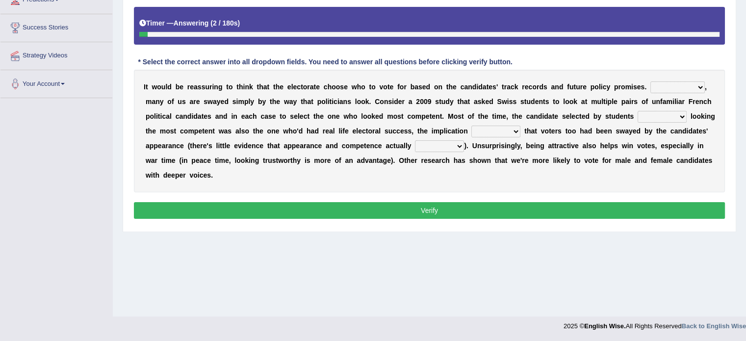
click at [667, 85] on select "For example In truth In addition In return" at bounding box center [678, 87] width 54 height 12
select select "In addition"
click at [651, 81] on select "For example In truth In addition In return" at bounding box center [678, 87] width 54 height 12
click at [678, 115] on select "through at by as" at bounding box center [662, 117] width 49 height 12
select select "at"
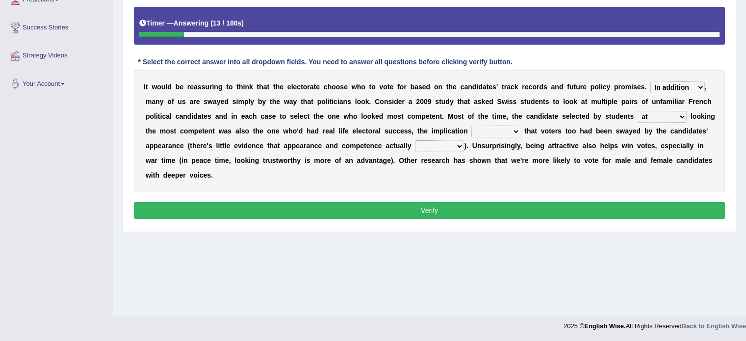
click at [638, 111] on select "through at by as" at bounding box center [662, 117] width 49 height 12
click at [485, 131] on select "being is was having" at bounding box center [496, 132] width 49 height 12
select select "is"
click at [472, 126] on select "being is was having" at bounding box center [496, 132] width 49 height 12
click at [444, 145] on select "correlate overlap cooperate diverge" at bounding box center [439, 146] width 49 height 12
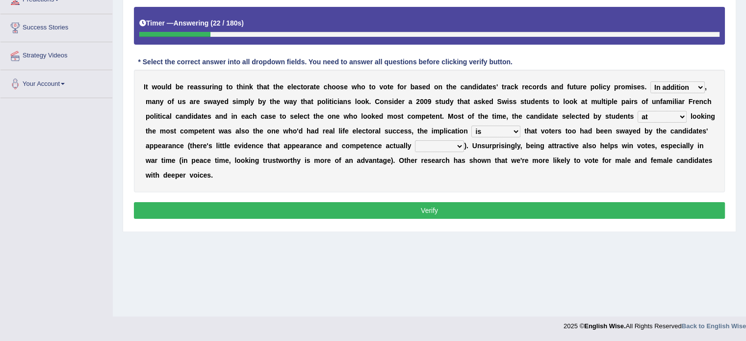
select select "overlap"
click at [415, 140] on select "correlate overlap cooperate diverge" at bounding box center [439, 146] width 49 height 12
click at [445, 198] on div "Instructions: Below is a text with blanks. Click on each blank, a list of choic…" at bounding box center [429, 97] width 596 height 259
click at [445, 203] on div "Instructions: Below is a text with blanks. Click on each blank, a list of choic…" at bounding box center [429, 97] width 596 height 259
click at [445, 203] on button "Verify" at bounding box center [429, 210] width 591 height 17
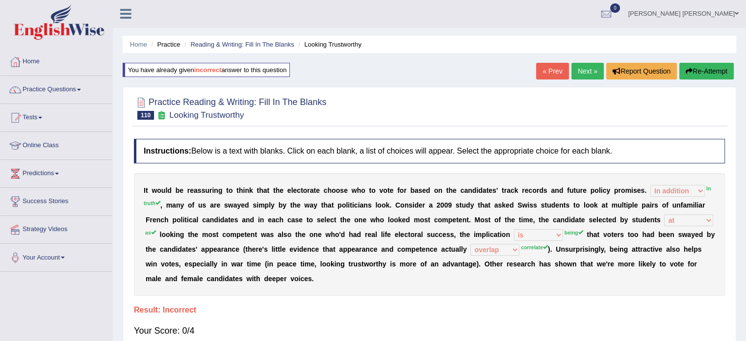
scroll to position [0, 0]
click at [730, 75] on button "Re-Attempt" at bounding box center [707, 71] width 54 height 17
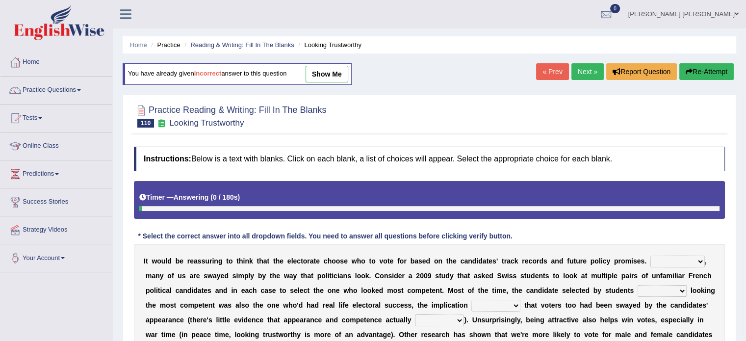
click at [671, 261] on select "For example In truth In addition In return" at bounding box center [678, 262] width 54 height 12
select select "In truth"
click at [651, 256] on select "For example In truth In addition In return" at bounding box center [678, 262] width 54 height 12
click at [658, 288] on select "through at by as" at bounding box center [662, 291] width 49 height 12
select select "as"
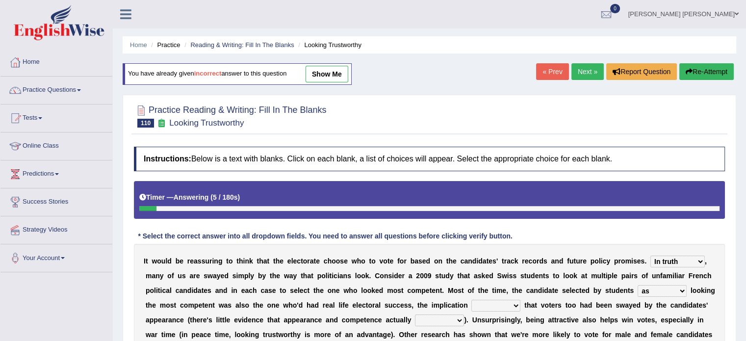
click at [638, 285] on select "through at by as" at bounding box center [662, 291] width 49 height 12
click at [493, 306] on select "being is was having" at bounding box center [496, 306] width 49 height 12
select select "was"
click at [472, 300] on select "being is was having" at bounding box center [496, 306] width 49 height 12
click at [430, 320] on select "correlate overlap cooperate diverge" at bounding box center [439, 321] width 49 height 12
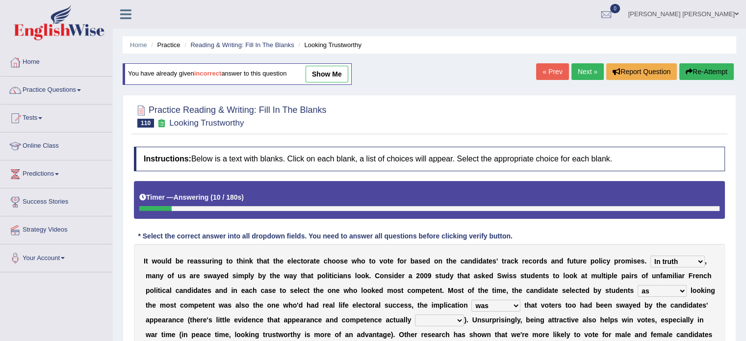
select select "diverge"
click at [415, 315] on select "correlate overlap cooperate diverge" at bounding box center [439, 321] width 49 height 12
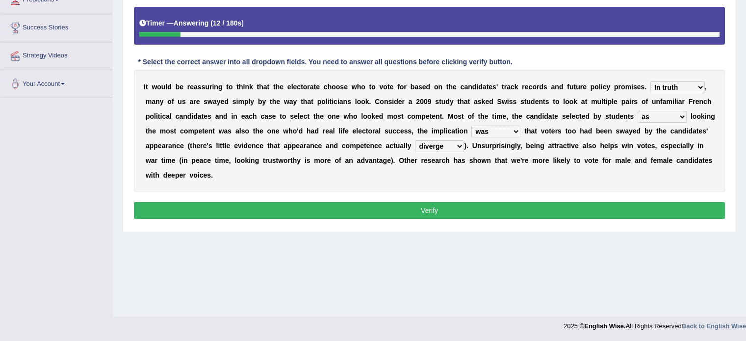
click at [645, 209] on button "Verify" at bounding box center [429, 210] width 591 height 17
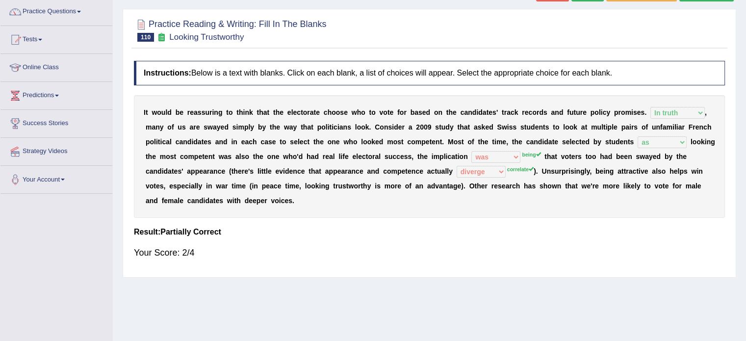
scroll to position [0, 0]
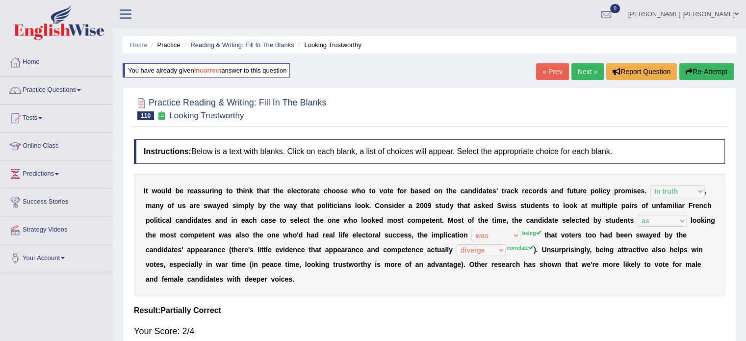
click at [587, 68] on link "Next »" at bounding box center [588, 71] width 32 height 17
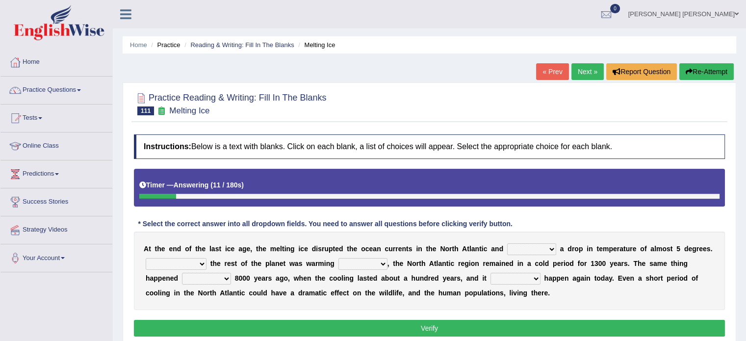
click at [533, 249] on select "featured denied reflected caused" at bounding box center [531, 249] width 49 height 12
select select "caused"
click at [507, 243] on select "featured denied reflected caused" at bounding box center [531, 249] width 49 height 12
click at [201, 260] on select "Contrasting to Even though As if Now that" at bounding box center [176, 264] width 61 height 12
select select "Now that"
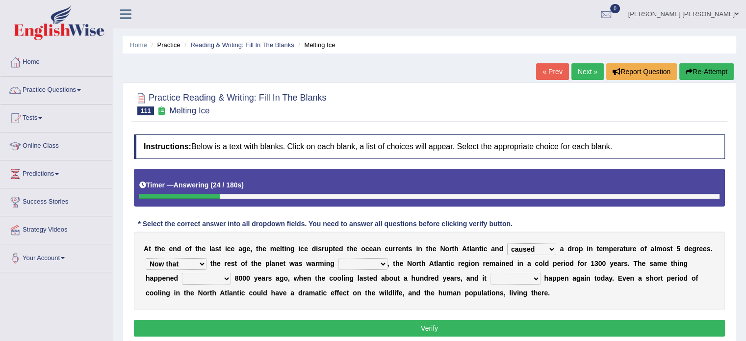
click at [146, 258] on select "Contrasting to Even though As if Now that" at bounding box center [176, 264] width 61 height 12
click at [367, 258] on select "in off up back" at bounding box center [363, 264] width 49 height 12
select select "up"
click at [339, 258] on select "in off up back" at bounding box center [363, 264] width 49 height 12
click at [203, 280] on select "on before after around" at bounding box center [206, 279] width 49 height 12
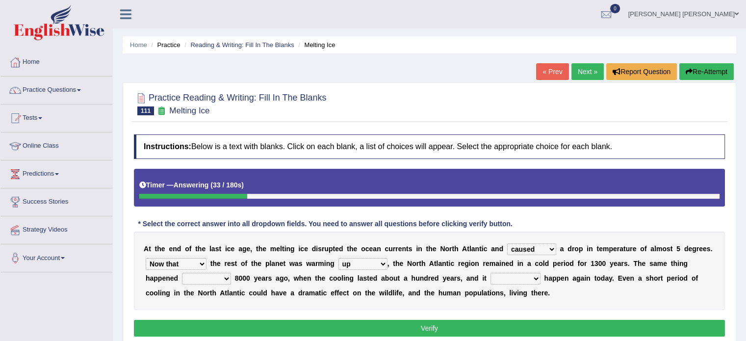
select select "before"
click at [182, 273] on select "on before after around" at bounding box center [206, 279] width 49 height 12
click at [532, 274] on select "could can should could have" at bounding box center [516, 279] width 50 height 12
select select "should"
click at [491, 273] on select "could can should could have" at bounding box center [516, 279] width 50 height 12
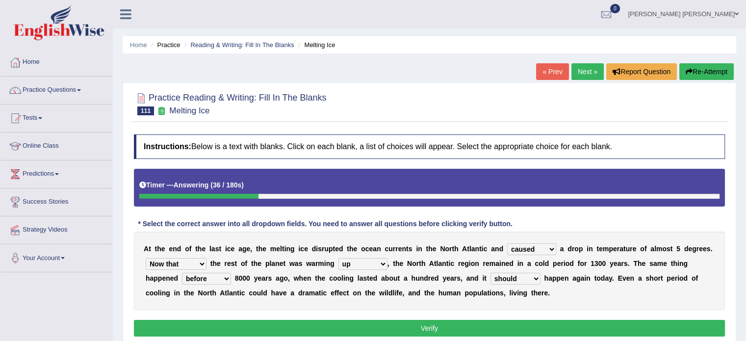
click at [534, 329] on button "Verify" at bounding box center [429, 328] width 591 height 17
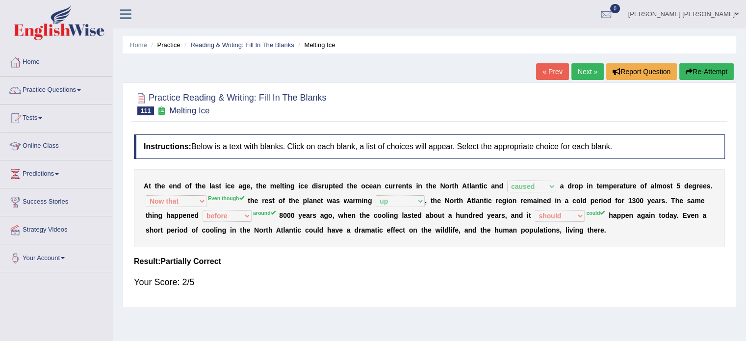
click at [702, 67] on button "Re-Attempt" at bounding box center [707, 71] width 54 height 17
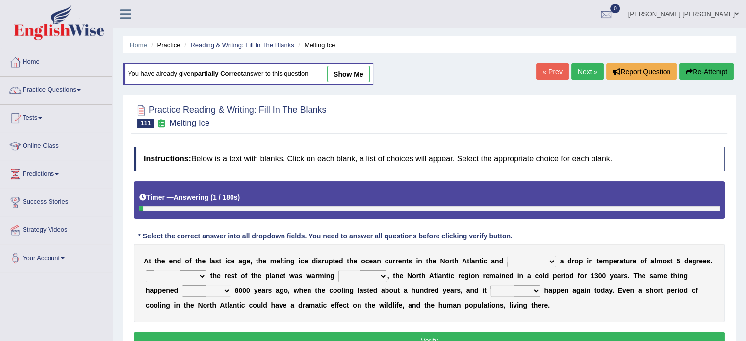
click at [364, 270] on select "in off up back" at bounding box center [363, 276] width 49 height 12
select select "up"
click at [339, 270] on select "in off up back" at bounding box center [363, 276] width 49 height 12
click at [542, 263] on select "featured denied reflected caused" at bounding box center [531, 262] width 49 height 12
select select "caused"
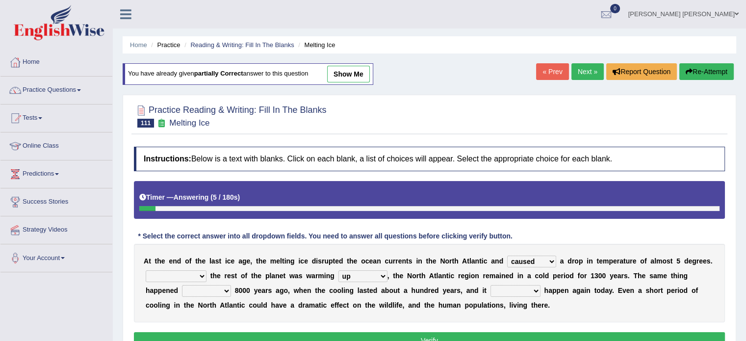
click at [507, 256] on select "featured denied reflected caused" at bounding box center [531, 262] width 49 height 12
click at [196, 272] on select "Contrasting to Even though As if Now that" at bounding box center [176, 276] width 61 height 12
select select "Even though"
click at [146, 270] on select "Contrasting to Even though As if Now that" at bounding box center [176, 276] width 61 height 12
click at [216, 294] on select "on before after around" at bounding box center [206, 291] width 49 height 12
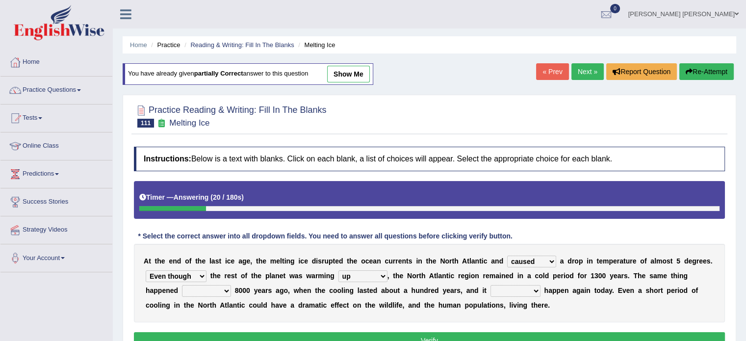
select select "around"
click at [182, 285] on select "on before after around" at bounding box center [206, 291] width 49 height 12
click at [499, 290] on select "could can should could have" at bounding box center [516, 291] width 50 height 12
select select "could"
click at [491, 285] on select "could can should could have" at bounding box center [516, 291] width 50 height 12
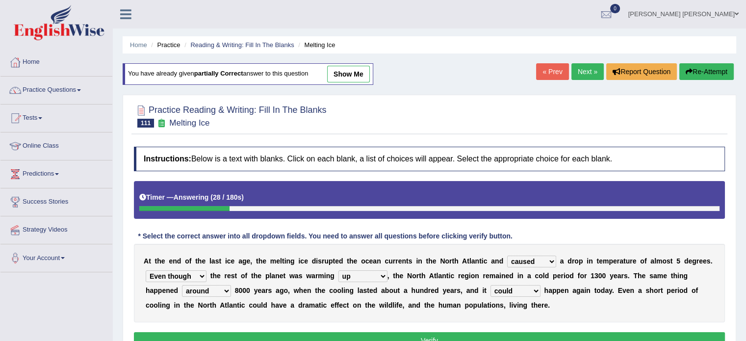
click at [548, 330] on div "Instructions: Below is a text with blanks. Click on each blank, a list of choic…" at bounding box center [429, 249] width 596 height 215
click at [549, 334] on button "Verify" at bounding box center [429, 340] width 591 height 17
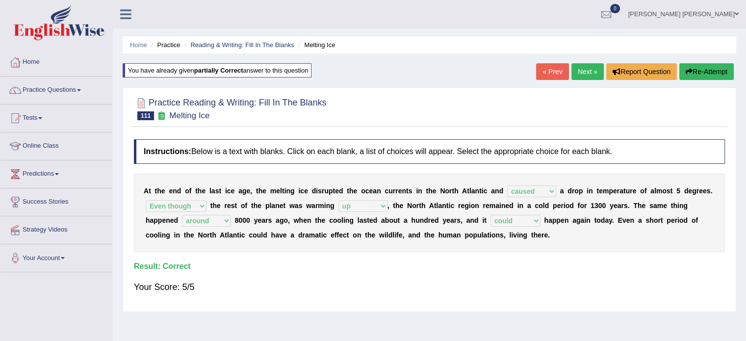
click at [591, 74] on link "Next »" at bounding box center [588, 71] width 32 height 17
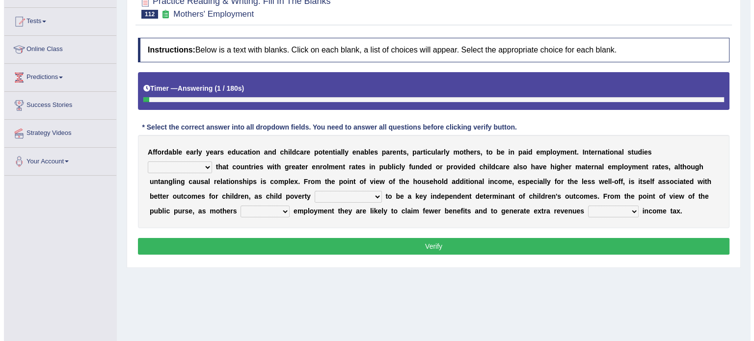
scroll to position [98, 0]
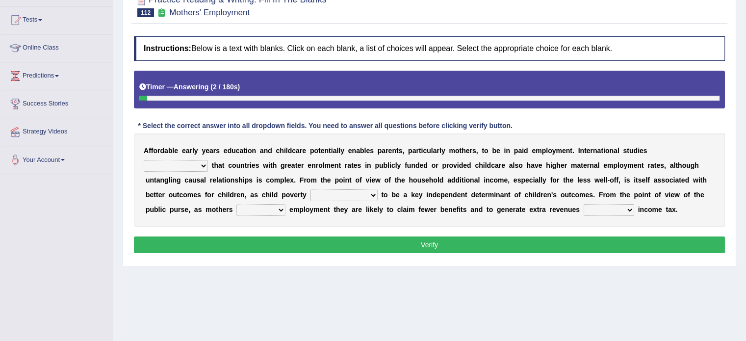
click at [208, 160] on select "are finding found have yet to find have found" at bounding box center [176, 166] width 64 height 12
select select "have found"
click at [208, 160] on select "are finding found have yet to find have found" at bounding box center [176, 166] width 64 height 12
click at [311, 190] on select "is shown has been shown was showing showed" at bounding box center [344, 195] width 67 height 12
select select "was showing"
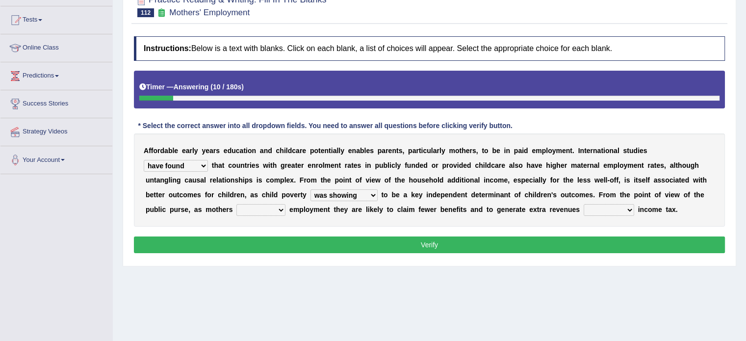
click at [311, 189] on select "is shown has been shown was showing showed" at bounding box center [344, 195] width 67 height 12
click at [236, 208] on select "enact enrol enter enlist" at bounding box center [260, 210] width 49 height 12
select select "enrol"
click at [236, 204] on select "enact enrol enter enlist" at bounding box center [260, 210] width 49 height 12
click at [584, 208] on select "through within by throughout" at bounding box center [609, 210] width 51 height 12
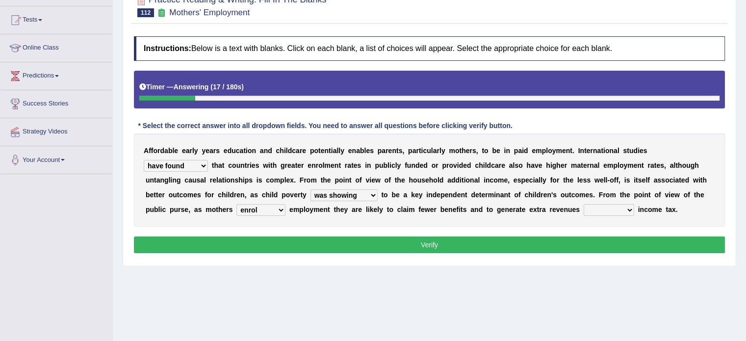
select select "by"
click at [584, 204] on select "through within by throughout" at bounding box center [609, 210] width 51 height 12
click at [535, 237] on button "Verify" at bounding box center [429, 244] width 591 height 17
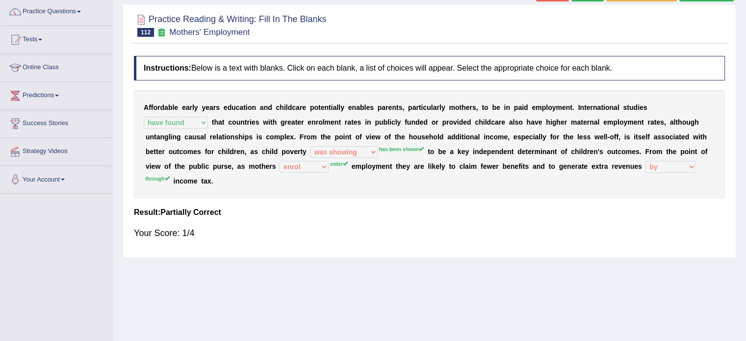
scroll to position [0, 0]
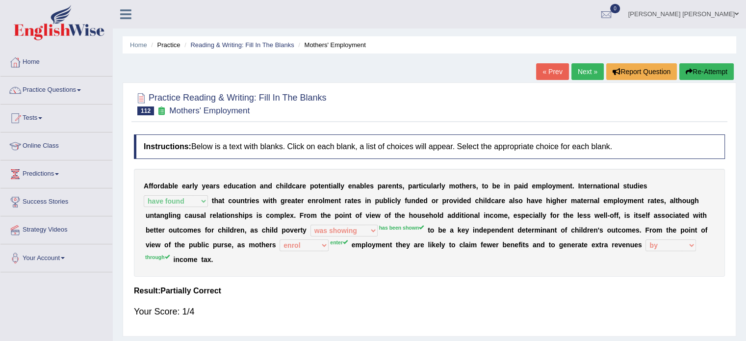
click at [702, 61] on div "Home Practice Reading & Writing: Fill In The Blanks Mothers' Employment « Prev …" at bounding box center [429, 245] width 633 height 491
click at [701, 66] on button "Re-Attempt" at bounding box center [707, 71] width 54 height 17
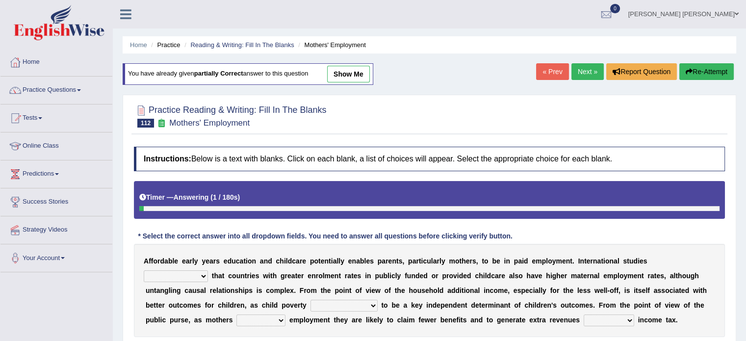
click at [208, 270] on select "are finding found have yet to find have found" at bounding box center [176, 276] width 64 height 12
select select "have found"
click at [208, 270] on select "are finding found have yet to find have found" at bounding box center [176, 276] width 64 height 12
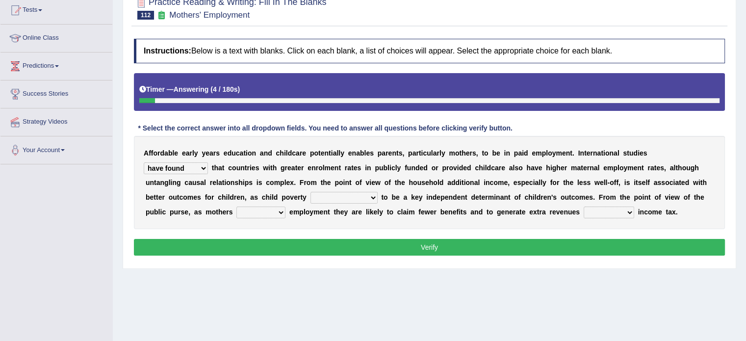
scroll to position [118, 0]
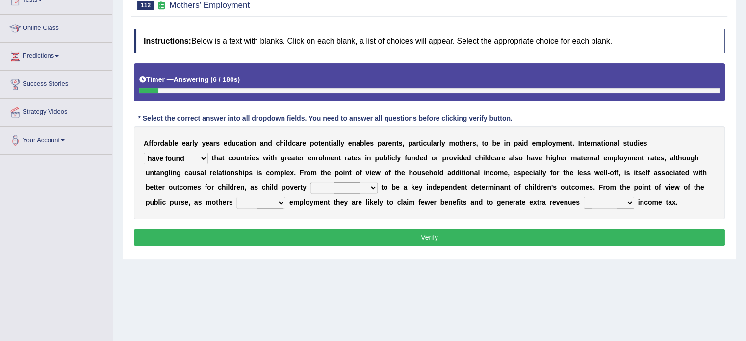
click at [311, 189] on select "is shown has been shown was showing showed" at bounding box center [344, 188] width 67 height 12
select select "is shown"
click at [311, 182] on select "is shown has been shown was showing showed" at bounding box center [344, 188] width 67 height 12
click at [236, 204] on select "enact enrol enter enlist" at bounding box center [260, 203] width 49 height 12
select select "enter"
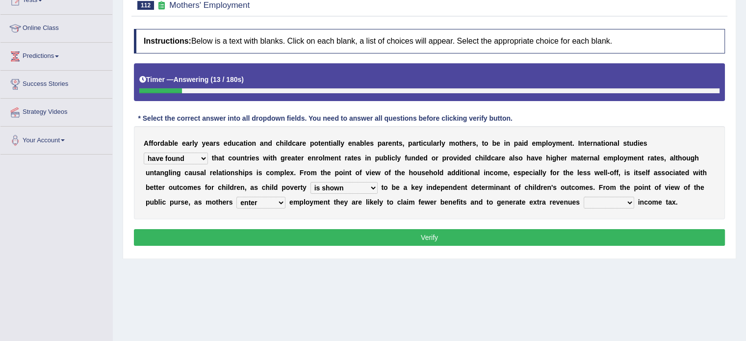
click at [236, 197] on select "enact enrol enter enlist" at bounding box center [260, 203] width 49 height 12
click at [584, 197] on select "through within by throughout" at bounding box center [609, 203] width 51 height 12
select select "through"
click at [584, 197] on select "through within by throughout" at bounding box center [609, 203] width 51 height 12
click at [548, 234] on button "Verify" at bounding box center [429, 237] width 591 height 17
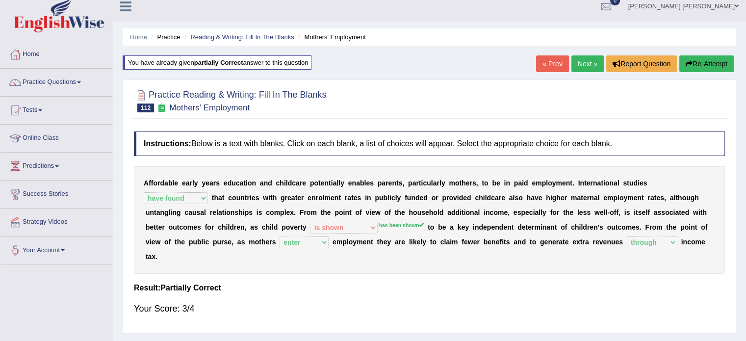
scroll to position [0, 0]
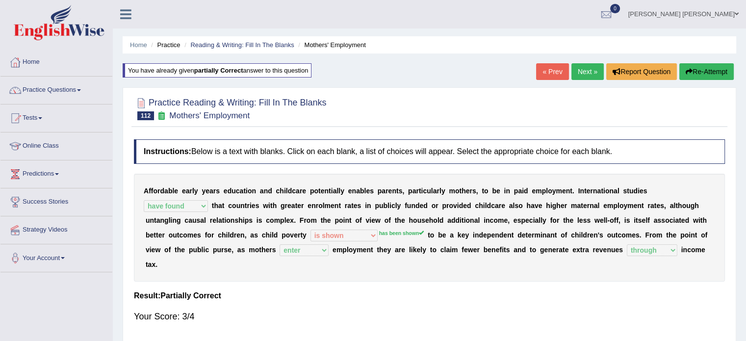
click at [586, 80] on div "« Prev Next » Report Question Re-Attempt" at bounding box center [636, 72] width 200 height 19
click at [586, 75] on link "Next »" at bounding box center [588, 71] width 32 height 17
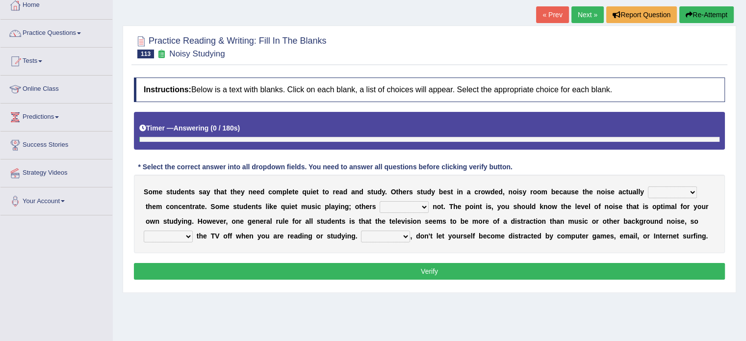
scroll to position [98, 0]
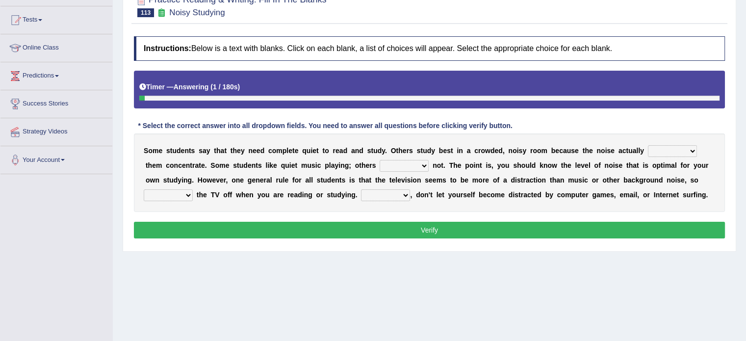
click at [661, 152] on select "helps stops aids gives" at bounding box center [672, 151] width 49 height 12
select select "helps"
click at [648, 145] on select "helps stops aids gives" at bounding box center [672, 151] width 49 height 12
click at [410, 166] on select "have doing do are" at bounding box center [404, 166] width 49 height 12
select select "do"
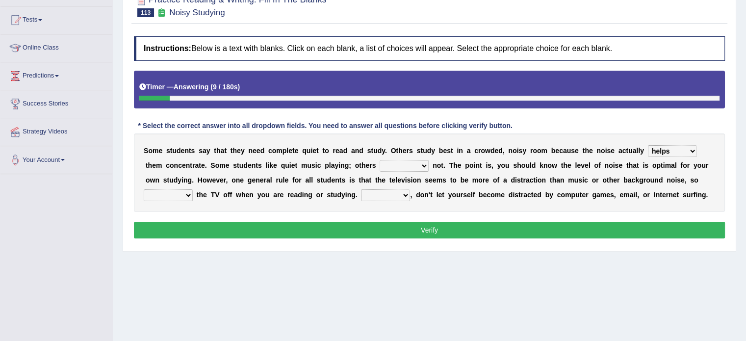
click at [380, 160] on select "have doing do are" at bounding box center [404, 166] width 49 height 12
click at [375, 195] on select "Thus However Yet Also" at bounding box center [385, 195] width 49 height 12
select select "However"
click at [361, 189] on select "Thus However Yet Also" at bounding box center [385, 195] width 49 height 12
click at [175, 196] on select "make put leave cut" at bounding box center [168, 195] width 49 height 12
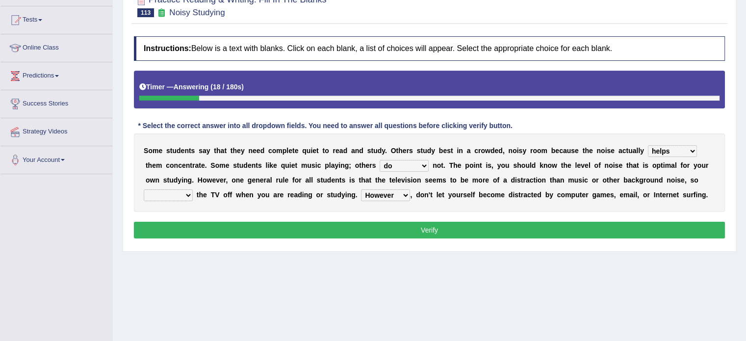
select select "leave"
click at [144, 189] on select "make put leave cut" at bounding box center [168, 195] width 49 height 12
click at [202, 229] on button "Verify" at bounding box center [429, 230] width 591 height 17
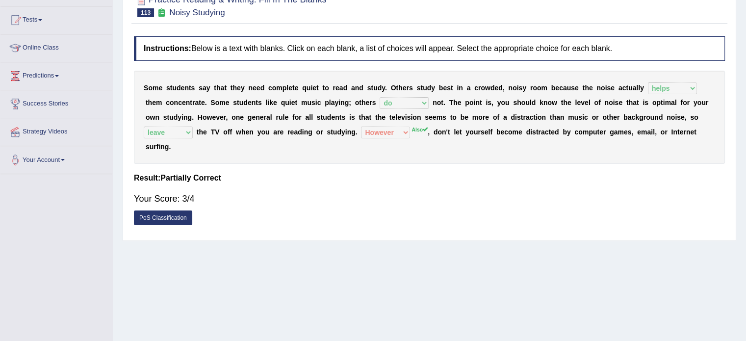
scroll to position [0, 0]
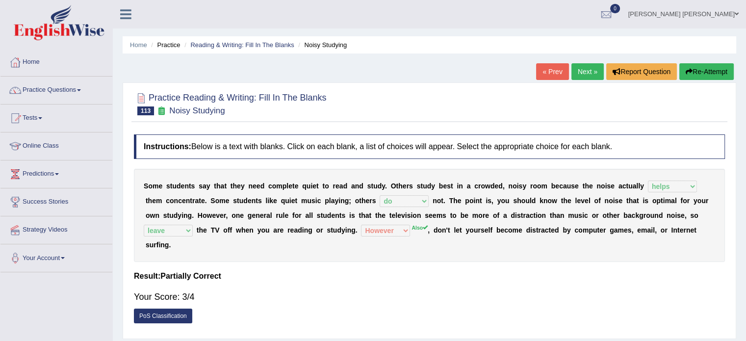
click at [580, 74] on link "Next »" at bounding box center [588, 71] width 32 height 17
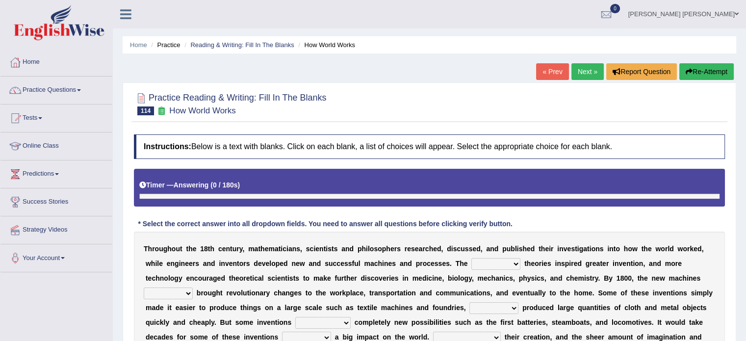
click at [743, 241] on div "Home Practice Reading & Writing: Fill In The Blanks How World Works « Prev Next…" at bounding box center [429, 245] width 633 height 491
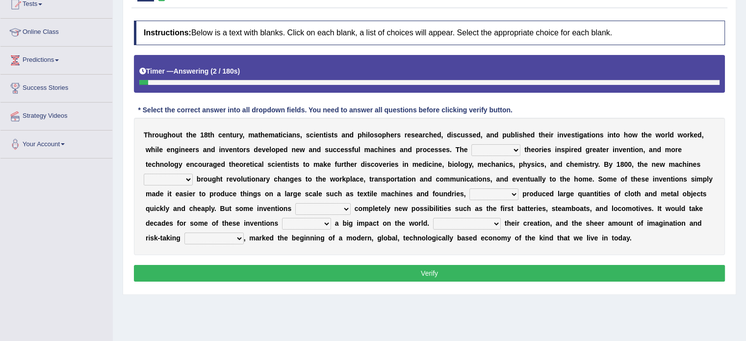
scroll to position [124, 0]
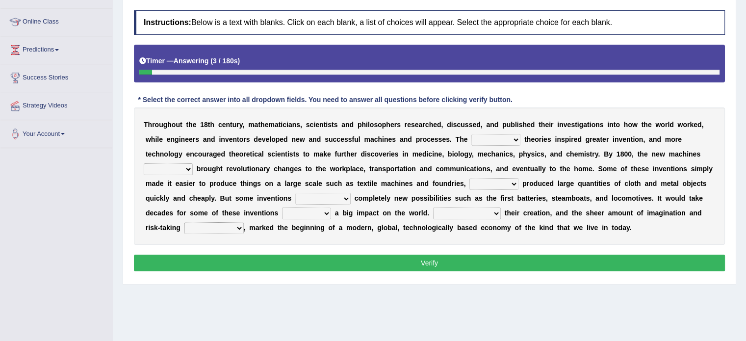
click at [509, 136] on select "fewest newest nearest latest" at bounding box center [496, 140] width 49 height 12
select select "latest"
click at [472, 134] on select "fewest newest nearest latest" at bounding box center [496, 140] width 49 height 12
click at [172, 169] on select "are have were had" at bounding box center [168, 169] width 49 height 12
select select "have"
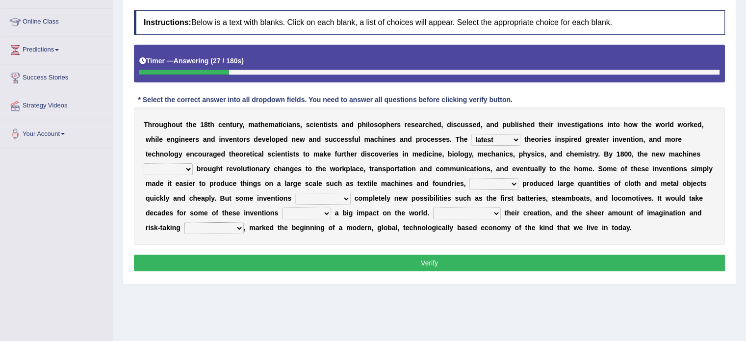
click at [144, 163] on select "are have were had" at bounding box center [168, 169] width 49 height 12
click at [502, 184] on select "those which that what" at bounding box center [494, 184] width 49 height 12
select select "what"
click at [470, 178] on select "those which that what" at bounding box center [494, 184] width 49 height 12
click at [327, 196] on select "brought necessitated enforced took" at bounding box center [322, 199] width 55 height 12
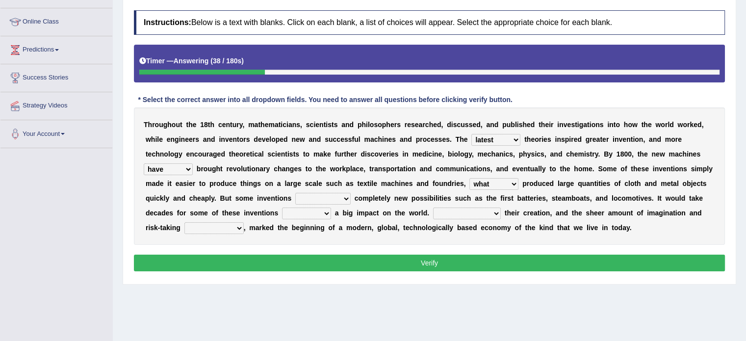
select select "brought"
click at [295, 193] on select "brought necessitated enforced took" at bounding box center [322, 199] width 55 height 12
click at [307, 209] on select "make making made to make" at bounding box center [306, 214] width 49 height 12
select select "making"
click at [282, 208] on select "make making made to make" at bounding box center [306, 214] width 49 height 12
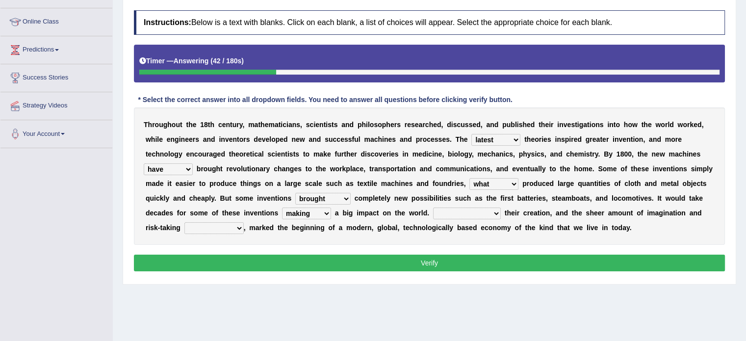
click at [464, 212] on select "Notwithstanding As Whether Yet" at bounding box center [467, 214] width 68 height 12
select select "Whether"
click at [433, 208] on select "Notwithstanding As Whether Yet" at bounding box center [467, 214] width 68 height 12
click at [237, 227] on select "have involved was involved involved involving" at bounding box center [213, 228] width 59 height 12
select select "was involved"
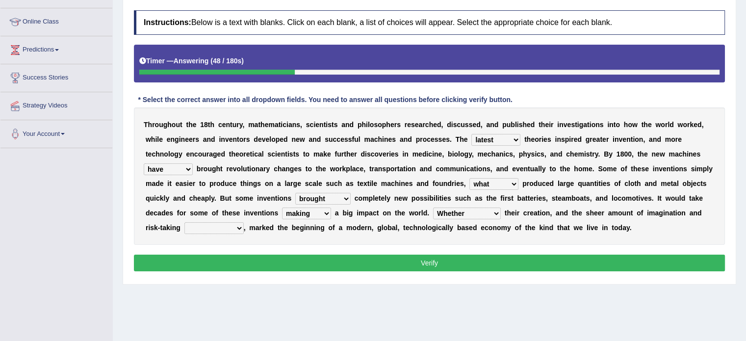
click at [184, 222] on select "have involved was involved involved involving" at bounding box center [213, 228] width 59 height 12
click at [236, 266] on button "Verify" at bounding box center [429, 263] width 591 height 17
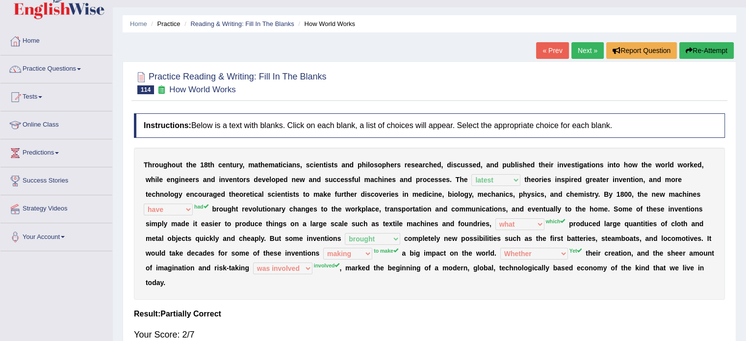
scroll to position [0, 0]
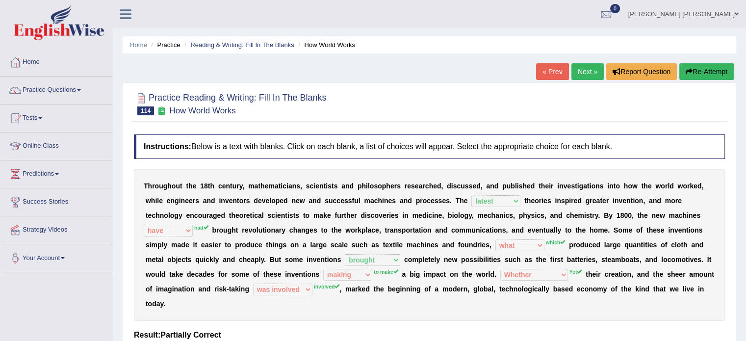
click at [705, 68] on button "Re-Attempt" at bounding box center [707, 71] width 54 height 17
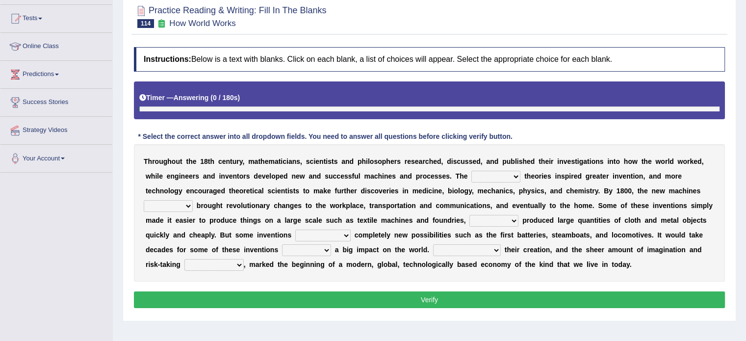
scroll to position [137, 0]
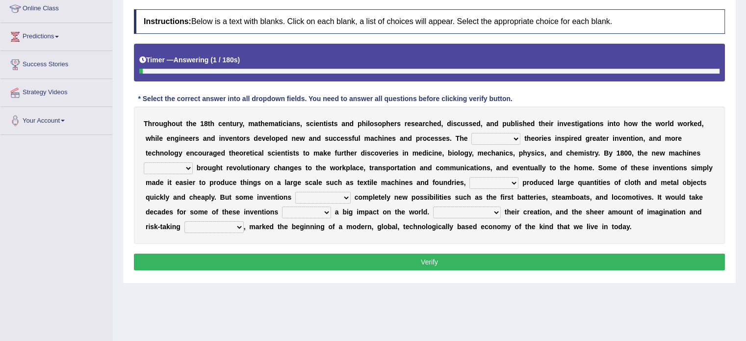
click at [489, 137] on select "fewest newest nearest latest" at bounding box center [496, 139] width 49 height 12
select select "latest"
click at [472, 133] on select "fewest newest nearest latest" at bounding box center [496, 139] width 49 height 12
click at [302, 207] on select "make making made to make" at bounding box center [306, 213] width 49 height 12
click at [322, 197] on select "brought necessitated enforced took" at bounding box center [322, 198] width 55 height 12
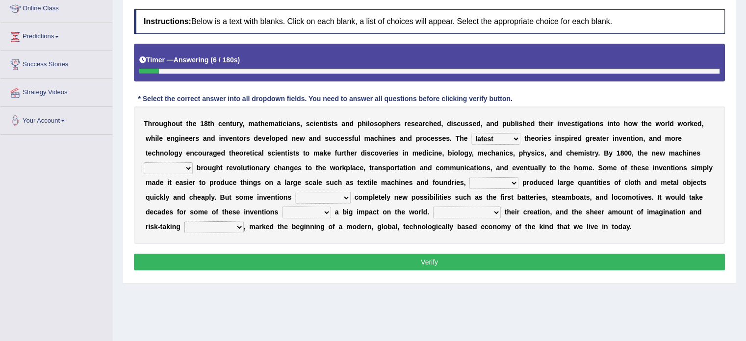
select select "brought"
click at [295, 192] on select "brought necessitated enforced took" at bounding box center [322, 198] width 55 height 12
click at [155, 168] on select "are have were had" at bounding box center [168, 168] width 49 height 12
select select "are"
click at [144, 162] on select "are have were had" at bounding box center [168, 168] width 49 height 12
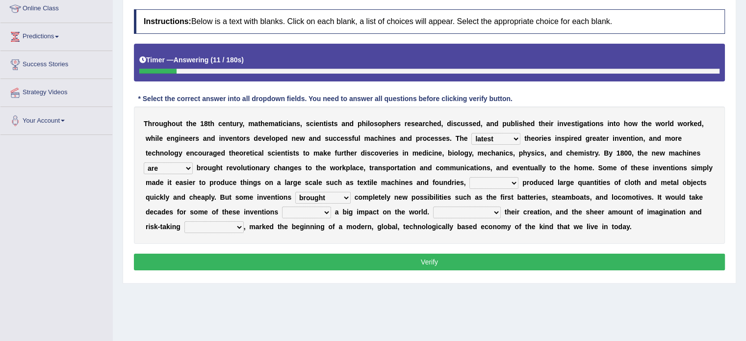
click at [497, 177] on select "those which that what" at bounding box center [494, 183] width 49 height 12
select select "those"
click at [470, 177] on select "those which that what" at bounding box center [494, 183] width 49 height 12
click at [477, 212] on select "Notwithstanding As Whether Yet" at bounding box center [467, 213] width 68 height 12
select select "Yet"
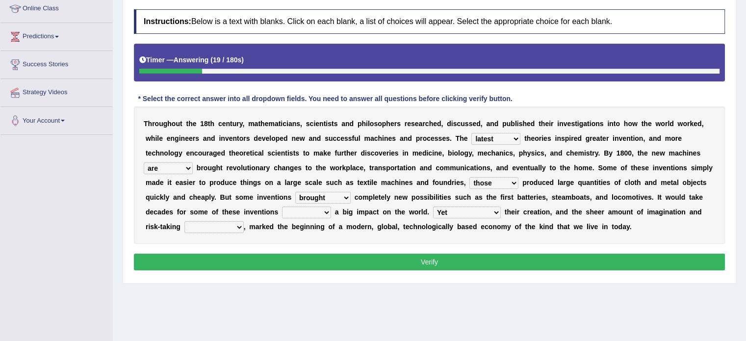
click at [433, 207] on select "Notwithstanding As Whether Yet" at bounding box center [467, 213] width 68 height 12
click at [307, 212] on select "make making made to make" at bounding box center [306, 213] width 49 height 12
select select "make"
click at [282, 207] on select "make making made to make" at bounding box center [306, 213] width 49 height 12
click at [208, 228] on select "have involved was involved involved involving" at bounding box center [213, 227] width 59 height 12
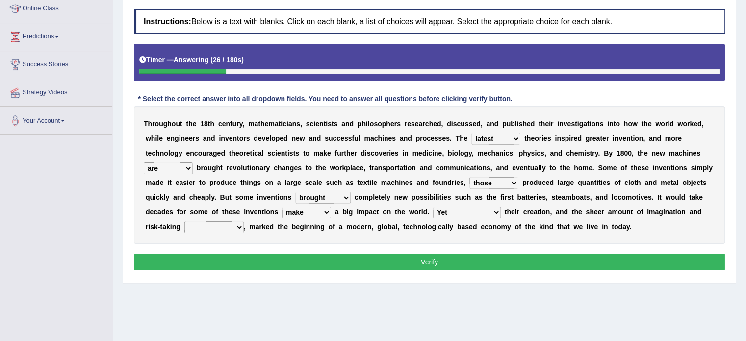
select select "involved"
click at [184, 221] on select "have involved was involved involved involving" at bounding box center [213, 227] width 59 height 12
click at [222, 262] on button "Verify" at bounding box center [429, 262] width 591 height 17
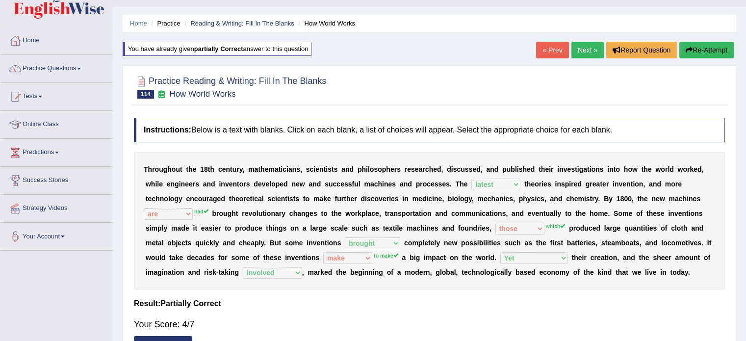
scroll to position [0, 0]
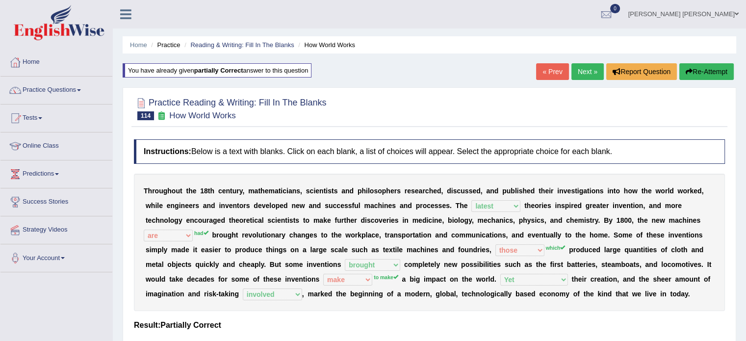
click at [577, 72] on link "Next »" at bounding box center [588, 71] width 32 height 17
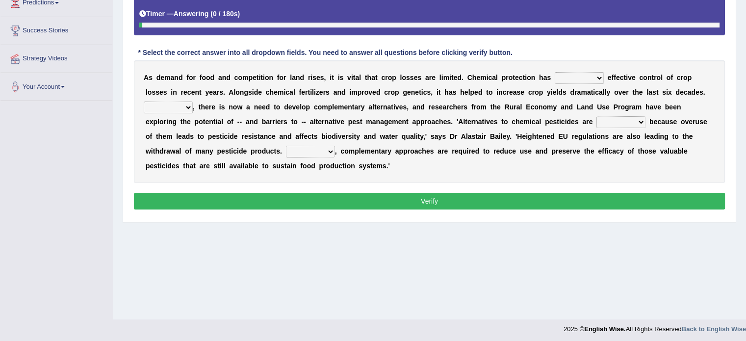
scroll to position [174, 0]
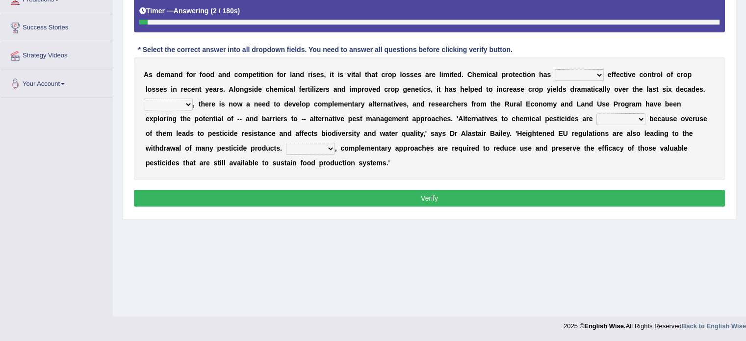
click at [577, 73] on select "harnessed utilized provided offset" at bounding box center [579, 75] width 49 height 12
select select "provided"
click at [555, 69] on select "harnessed utilized provided offset" at bounding box center [579, 75] width 49 height 12
click at [158, 103] on select "Hopefully However Strangely Therefore" at bounding box center [168, 105] width 49 height 12
select select "However"
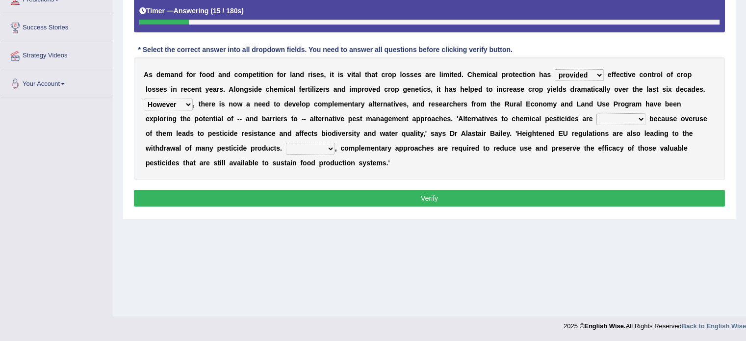
click at [144, 99] on select "Hopefully However Strangely Therefore" at bounding box center [168, 105] width 49 height 12
click at [608, 118] on select "overshot expired needed engaged" at bounding box center [621, 119] width 49 height 12
select select "needed"
click at [597, 113] on select "overshot expired needed engaged" at bounding box center [621, 119] width 49 height 12
click at [329, 146] on select "Though Yet Hence But" at bounding box center [310, 149] width 49 height 12
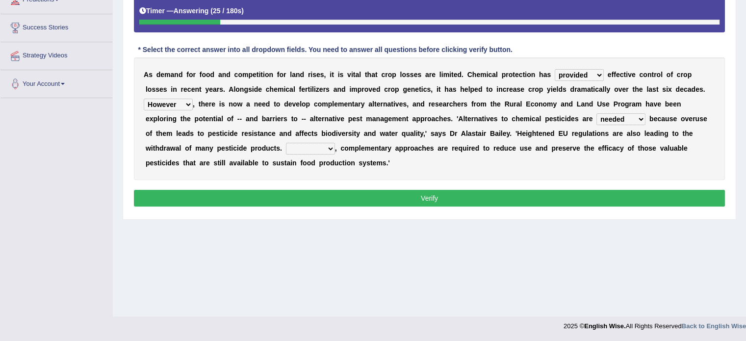
select select "Yet"
click at [286, 143] on select "Though Yet Hence But" at bounding box center [310, 149] width 49 height 12
click at [317, 198] on button "Verify" at bounding box center [429, 198] width 591 height 17
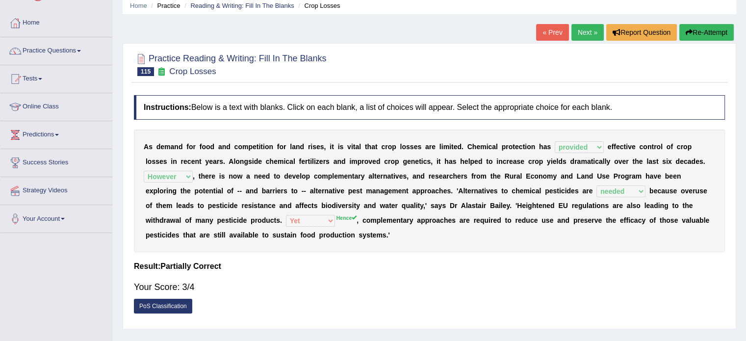
scroll to position [0, 0]
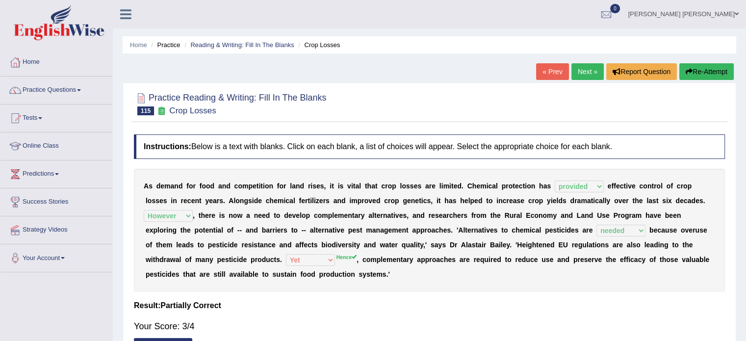
click at [576, 78] on link "Next »" at bounding box center [588, 71] width 32 height 17
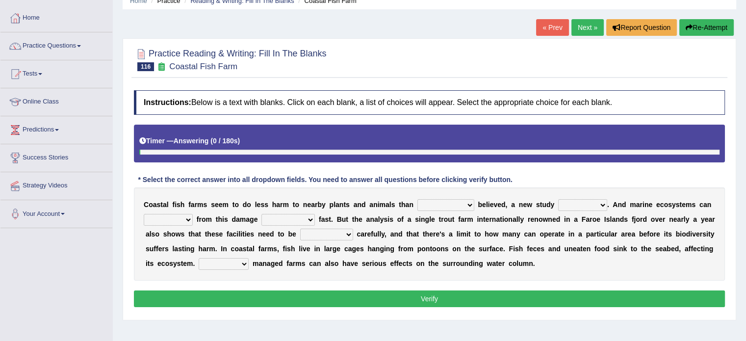
scroll to position [137, 0]
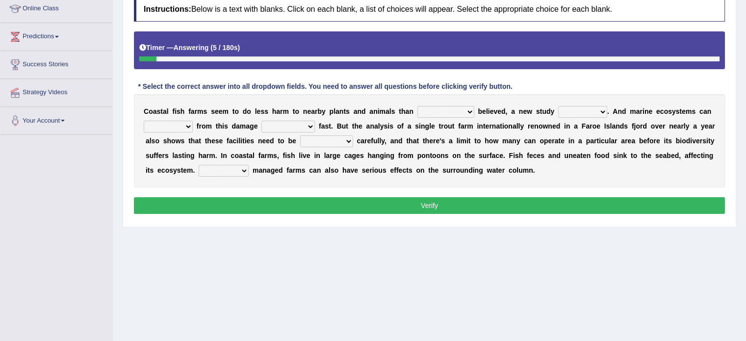
click at [433, 109] on select "collectively individually previously pretentiously" at bounding box center [446, 112] width 57 height 12
select select "collectively"
click at [418, 106] on select "collectively individually previously pretentiously" at bounding box center [446, 112] width 57 height 12
click at [571, 111] on select "introduces deceives reveals conceives" at bounding box center [582, 112] width 49 height 12
select select "reveals"
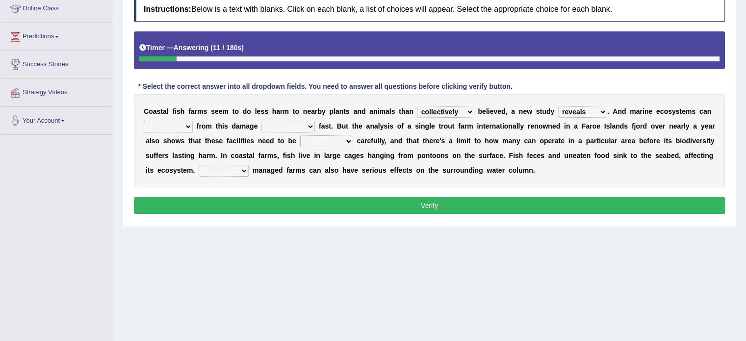
click at [558, 106] on select "introduces deceives reveals conceives" at bounding box center [582, 112] width 49 height 12
click at [149, 122] on select "derive Segregate recover prevent" at bounding box center [168, 127] width 49 height 12
select select "derive"
click at [144, 121] on select "derive Segregate recover prevent" at bounding box center [168, 127] width 49 height 12
click at [289, 125] on select "visually commonly surprisingly spiritually" at bounding box center [288, 127] width 53 height 12
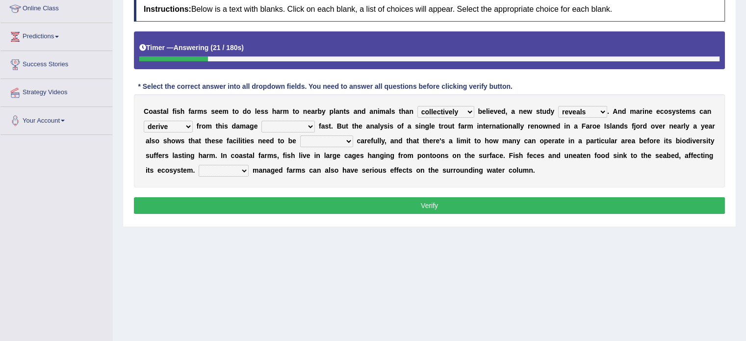
select select "surprisingly"
click at [262, 121] on select "visually commonly surprisingly spiritually" at bounding box center [288, 127] width 53 height 12
click at [325, 145] on select "dislocated estimated placed dismounted" at bounding box center [326, 141] width 53 height 12
select select "placed"
click at [300, 135] on select "dislocated estimated placed dismounted" at bounding box center [326, 141] width 53 height 12
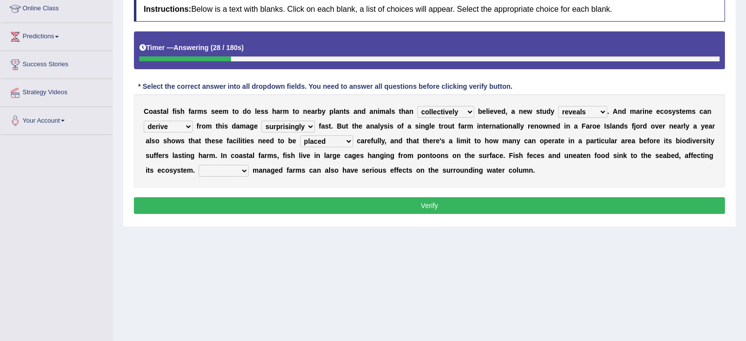
click at [231, 170] on select "Well Badly Expectedly Attentively" at bounding box center [224, 171] width 50 height 12
select select "Well"
click at [199, 165] on select "Well Badly Expectedly Attentively" at bounding box center [224, 171] width 50 height 12
drag, startPoint x: 226, startPoint y: 192, endPoint x: 226, endPoint y: 207, distance: 14.2
click at [226, 207] on div "Instructions: Below is a text with blanks. Click on each blank, a list of choic…" at bounding box center [429, 107] width 596 height 230
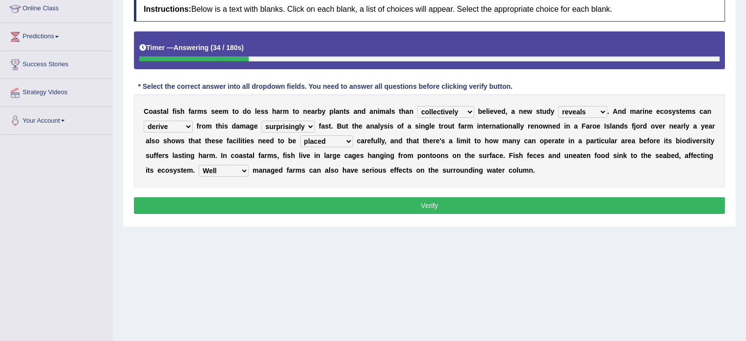
click at [226, 207] on button "Verify" at bounding box center [429, 205] width 591 height 17
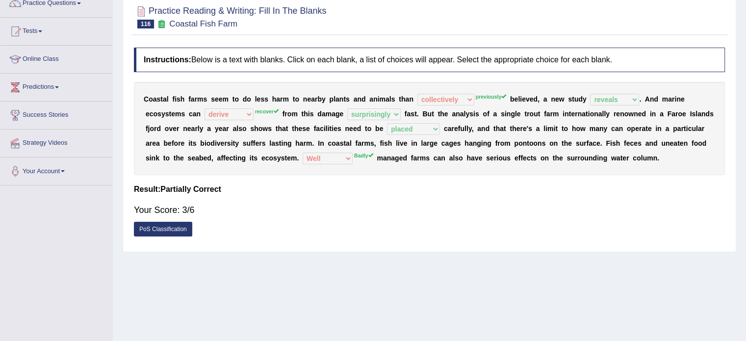
scroll to position [59, 0]
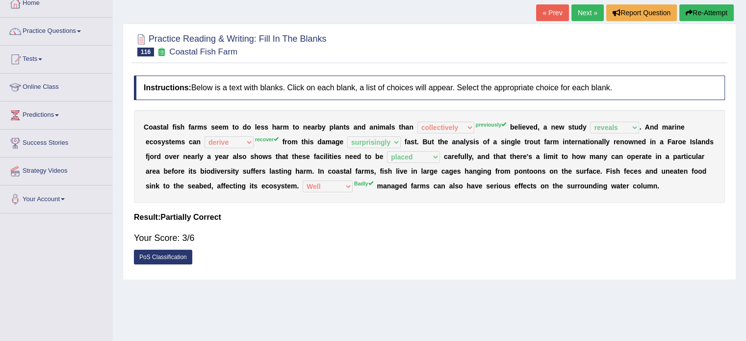
click at [689, 19] on button "Re-Attempt" at bounding box center [707, 12] width 54 height 17
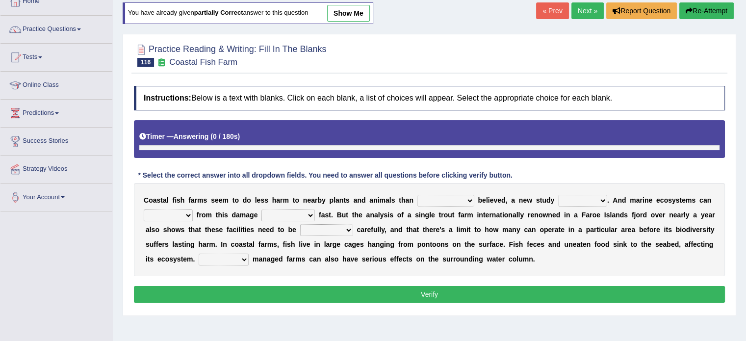
scroll to position [59, 0]
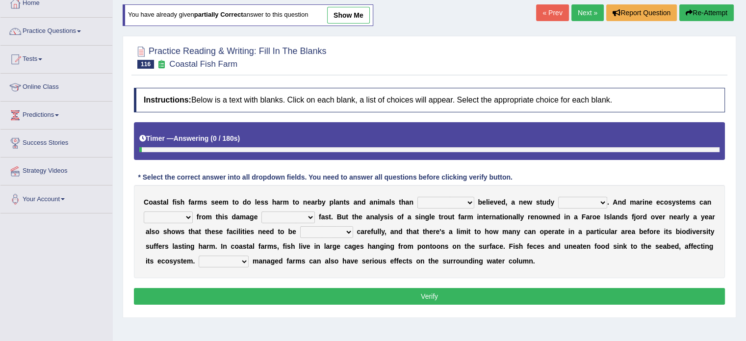
click at [587, 198] on select "introduces deceives reveals conceives" at bounding box center [582, 203] width 49 height 12
select select "reveals"
click at [558, 197] on select "introduces deceives reveals conceives" at bounding box center [582, 203] width 49 height 12
click at [274, 218] on select "visually commonly surprisingly spiritually" at bounding box center [288, 217] width 53 height 12
select select "surprisingly"
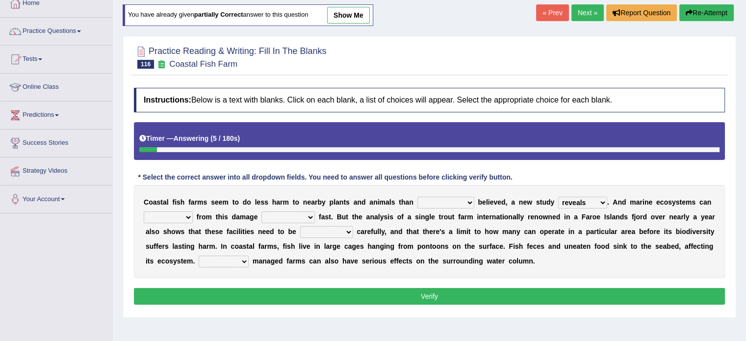
click at [262, 211] on select "visually commonly surprisingly spiritually" at bounding box center [288, 217] width 53 height 12
click at [293, 267] on div "C o a s t a l f i s h f a r m s s e e m t o d o l e s s h a r m t o n e a r b y…" at bounding box center [429, 231] width 591 height 93
click at [316, 226] on select "dislocated estimated placed dismounted" at bounding box center [326, 232] width 53 height 12
select select "placed"
click at [300, 226] on select "dislocated estimated placed dismounted" at bounding box center [326, 232] width 53 height 12
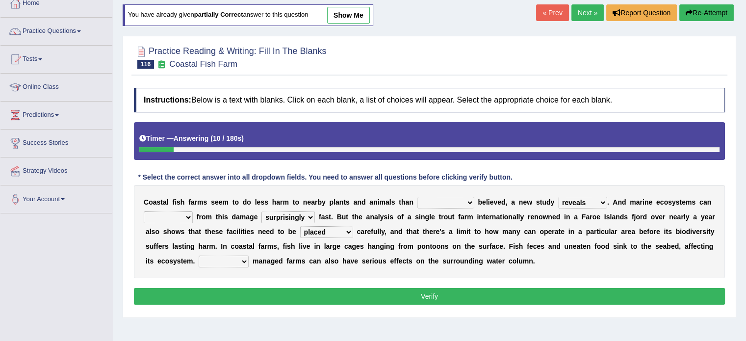
click at [446, 198] on select "collectively individually previously pretentiously" at bounding box center [446, 203] width 57 height 12
click at [418, 197] on select "collectively individually previously pretentiously" at bounding box center [446, 203] width 57 height 12
click at [447, 204] on select "collectively individually previously pretentiously" at bounding box center [446, 203] width 57 height 12
select select "individually"
click at [418, 197] on select "collectively individually previously pretentiously" at bounding box center [446, 203] width 57 height 12
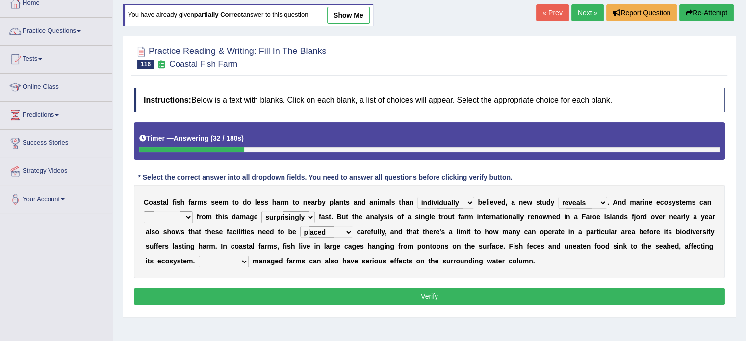
click at [176, 211] on select "derive Segregate recover prevent" at bounding box center [168, 217] width 49 height 12
select select "derive"
click at [144, 211] on select "derive Segregate recover prevent" at bounding box center [168, 217] width 49 height 12
click at [229, 257] on select "Well Badly Expectedly Attentively" at bounding box center [224, 262] width 50 height 12
select select "Badly"
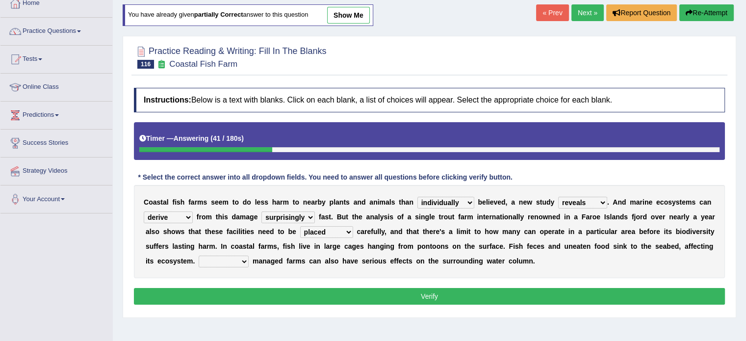
click at [199, 256] on select "Well Badly Expectedly Attentively" at bounding box center [224, 262] width 50 height 12
click at [245, 289] on button "Verify" at bounding box center [429, 296] width 591 height 17
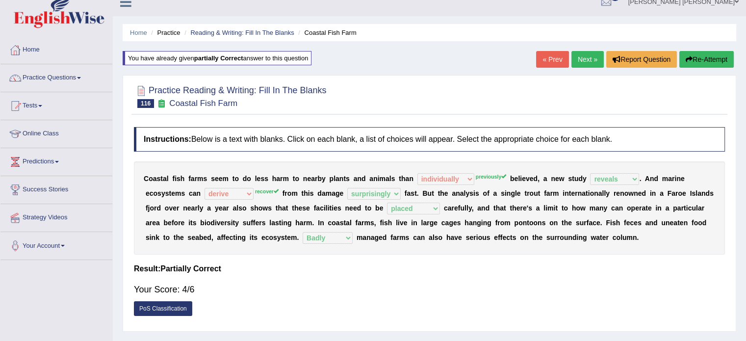
scroll to position [0, 0]
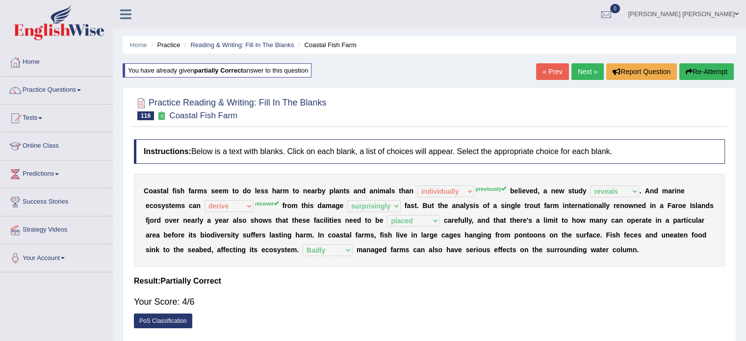
click at [586, 74] on link "Next »" at bounding box center [588, 71] width 32 height 17
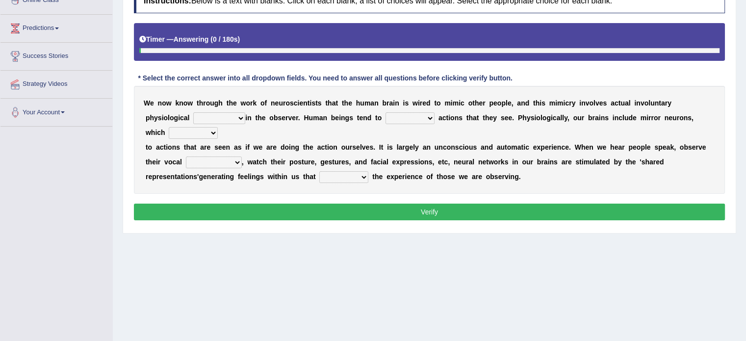
scroll to position [160, 0]
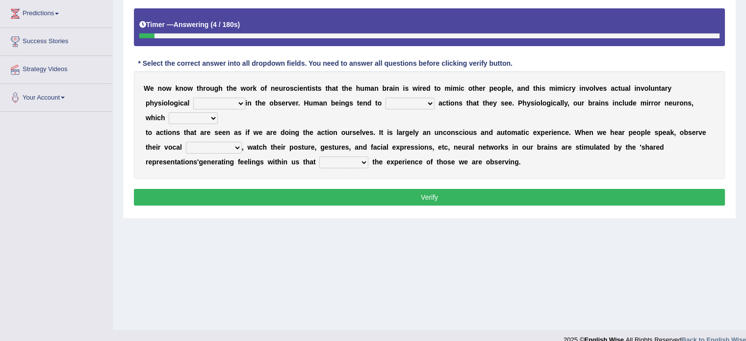
click at [205, 102] on select "emotion experience expression expectation" at bounding box center [219, 104] width 52 height 12
select select "experience"
click at [193, 98] on select "emotion experience expression expectation" at bounding box center [219, 104] width 52 height 12
click at [391, 104] on select "prevent imitate limit discipline" at bounding box center [410, 104] width 49 height 12
select select "prevent"
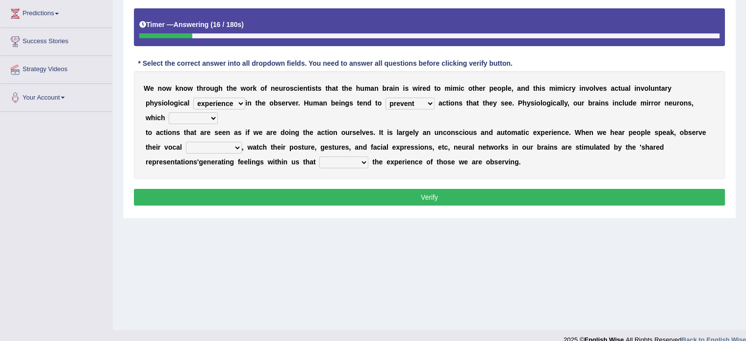
click at [386, 98] on select "prevent imitate limit discipline" at bounding box center [410, 104] width 49 height 12
click at [204, 119] on select "recover refer react lead" at bounding box center [193, 118] width 49 height 12
select select "react"
click at [169, 112] on select "recover refer react lead" at bounding box center [193, 118] width 49 height 12
click at [211, 146] on select "appearances nuances volumes shapes" at bounding box center [214, 148] width 56 height 12
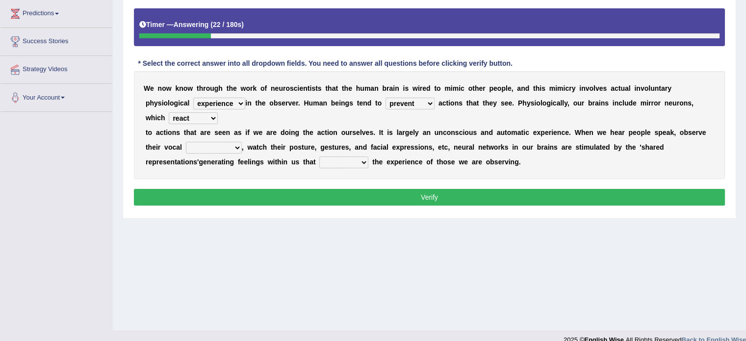
select select "nuances"
click at [186, 142] on select "appearances nuances volumes shapes" at bounding box center [214, 148] width 56 height 12
click at [341, 165] on select "circle multiply reflect subscribe" at bounding box center [343, 163] width 49 height 12
select select "reflect"
click at [319, 157] on select "circle multiply reflect subscribe" at bounding box center [343, 163] width 49 height 12
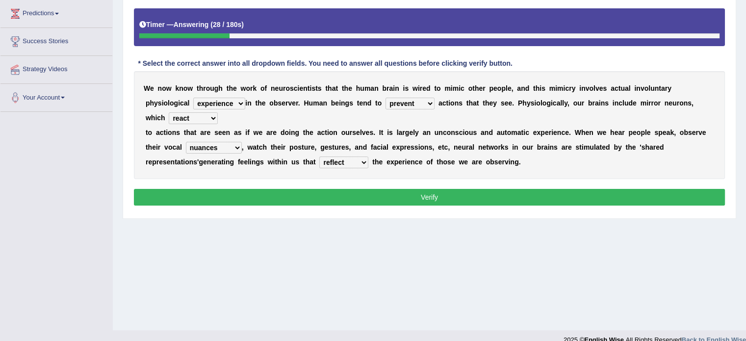
click at [347, 189] on button "Verify" at bounding box center [429, 197] width 591 height 17
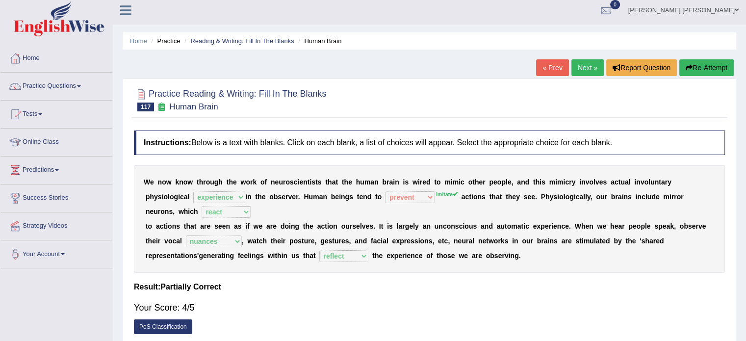
scroll to position [0, 0]
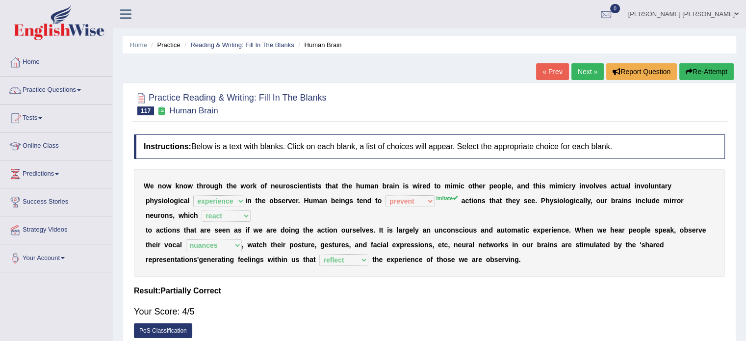
click at [575, 72] on link "Next »" at bounding box center [588, 71] width 32 height 17
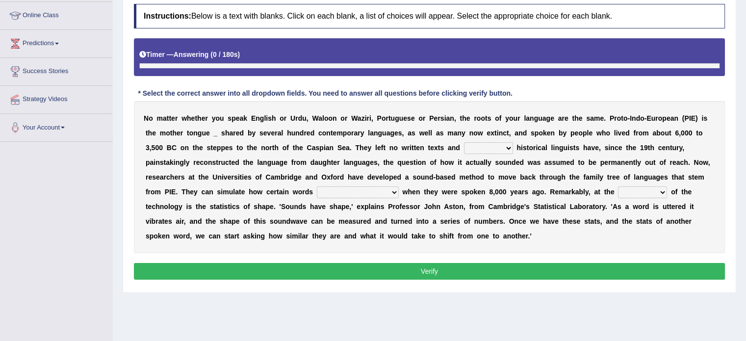
scroll to position [140, 0]
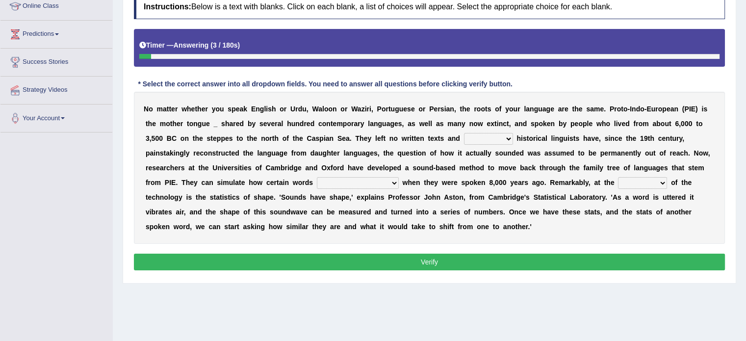
click at [484, 136] on select "therefore until where although" at bounding box center [488, 139] width 49 height 12
select select "until"
click at [464, 133] on select "therefore until where although" at bounding box center [488, 139] width 49 height 12
click at [389, 177] on select "would sound would have sounded sound have sound" at bounding box center [358, 183] width 82 height 12
click at [317, 177] on select "would sound would have sounded sound have sound" at bounding box center [358, 183] width 82 height 12
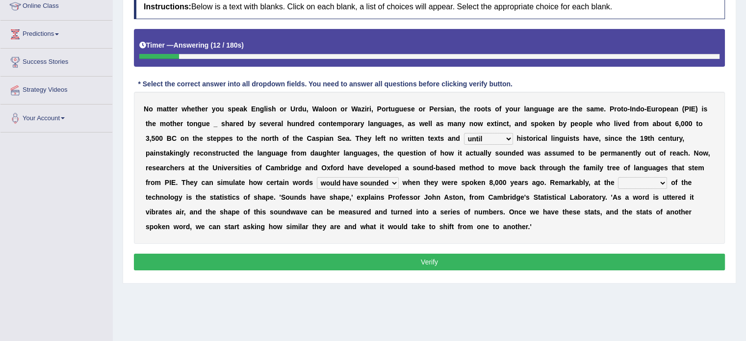
click at [369, 187] on select "would sound would have sounded sound have sound" at bounding box center [358, 183] width 82 height 12
select select "would sound"
click at [317, 177] on select "would sound would have sounded sound have sound" at bounding box center [358, 183] width 82 height 12
click at [635, 180] on select "cost heart end moment" at bounding box center [642, 183] width 49 height 12
select select "end"
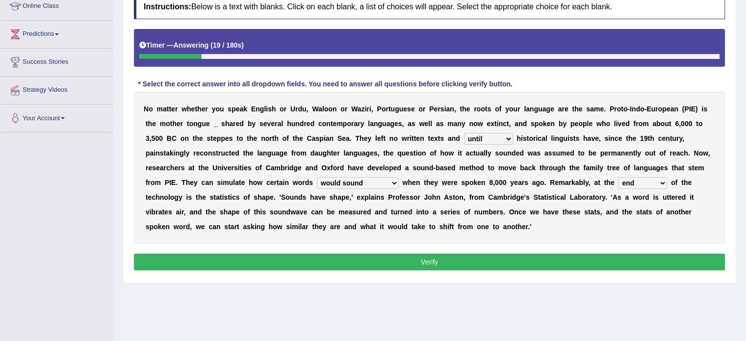
click at [618, 177] on select "cost heart end moment" at bounding box center [642, 183] width 49 height 12
click at [641, 258] on button "Verify" at bounding box center [429, 262] width 591 height 17
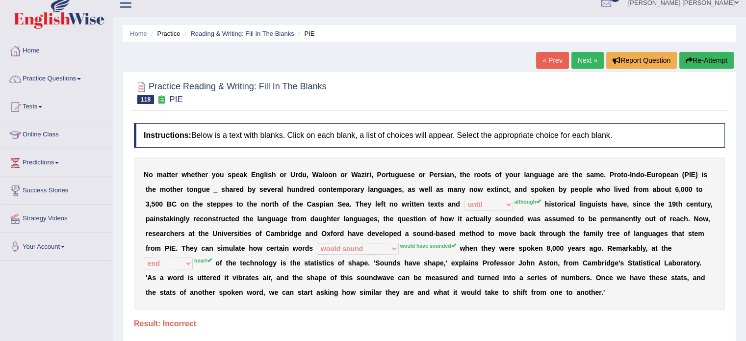
scroll to position [0, 0]
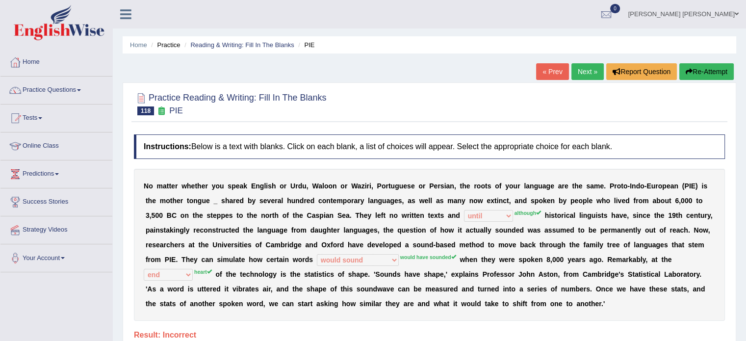
click at [709, 66] on button "Re-Attempt" at bounding box center [707, 71] width 54 height 17
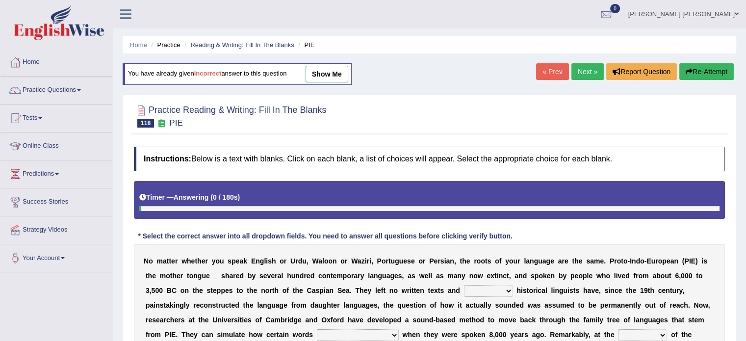
click at [476, 288] on select "therefore until where although" at bounding box center [488, 291] width 49 height 12
select select "although"
click at [464, 285] on select "therefore until where although" at bounding box center [488, 291] width 49 height 12
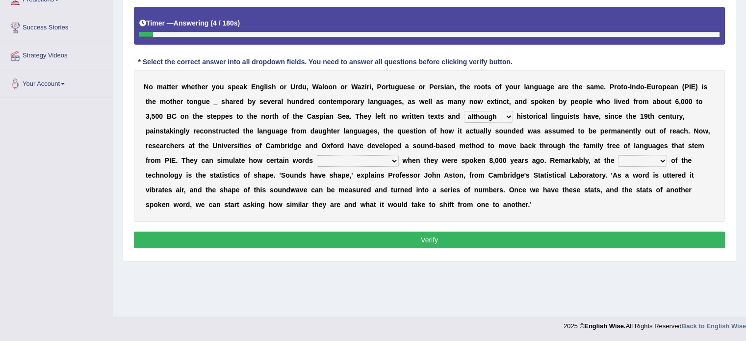
click at [387, 160] on select "would sound would have sounded sound have sound" at bounding box center [358, 161] width 82 height 12
select select "would have sounded"
click at [317, 155] on select "would sound would have sounded sound have sound" at bounding box center [358, 161] width 82 height 12
click at [641, 160] on select "cost heart end moment" at bounding box center [642, 161] width 49 height 12
select select "moment"
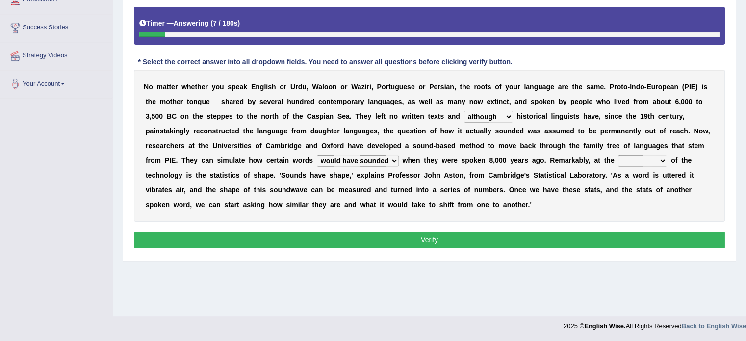
click at [618, 155] on select "cost heart end moment" at bounding box center [642, 161] width 49 height 12
click at [643, 238] on button "Verify" at bounding box center [429, 240] width 591 height 17
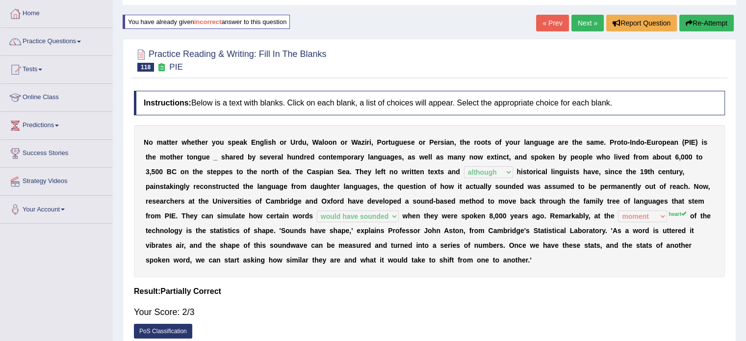
scroll to position [0, 0]
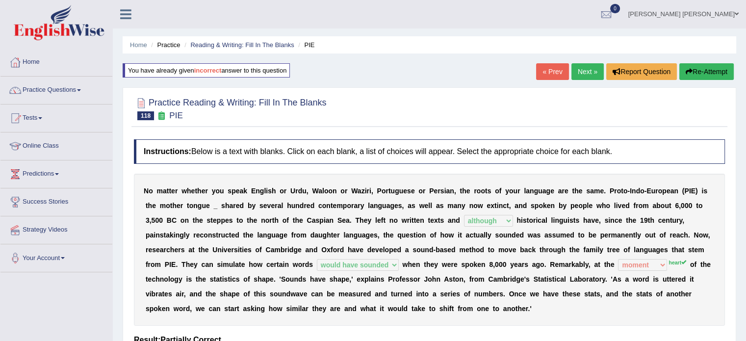
click at [582, 76] on link "Next »" at bounding box center [588, 71] width 32 height 17
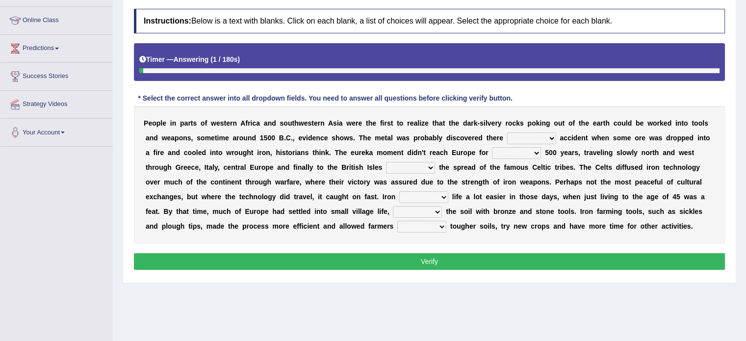
scroll to position [174, 0]
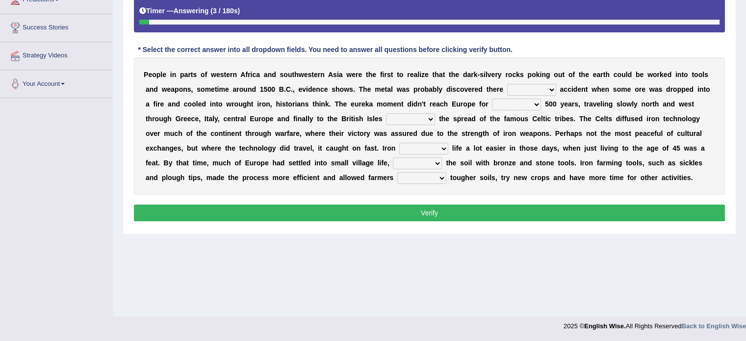
click at [527, 86] on select "at for in by" at bounding box center [531, 90] width 49 height 12
select select "for"
click at [507, 84] on select "at for in by" at bounding box center [531, 90] width 49 height 12
click at [516, 99] on select "few another further less" at bounding box center [516, 105] width 49 height 12
select select "another"
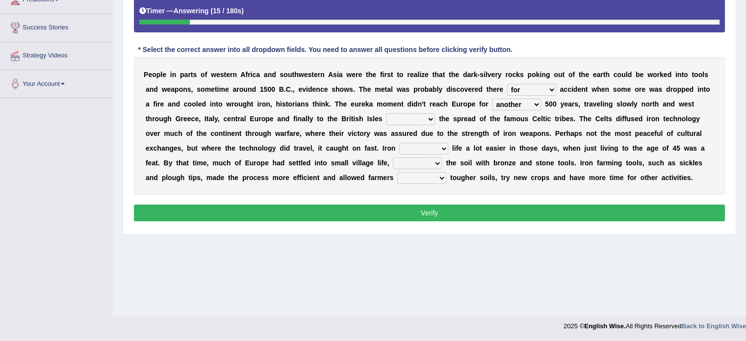
click at [492, 99] on select "few another further less" at bounding box center [516, 105] width 49 height 12
click at [421, 116] on select "along with without for" at bounding box center [410, 119] width 49 height 12
select select "with"
click at [386, 113] on select "along with without for" at bounding box center [410, 119] width 49 height 12
click at [415, 151] on select "caused made became begot" at bounding box center [423, 149] width 49 height 12
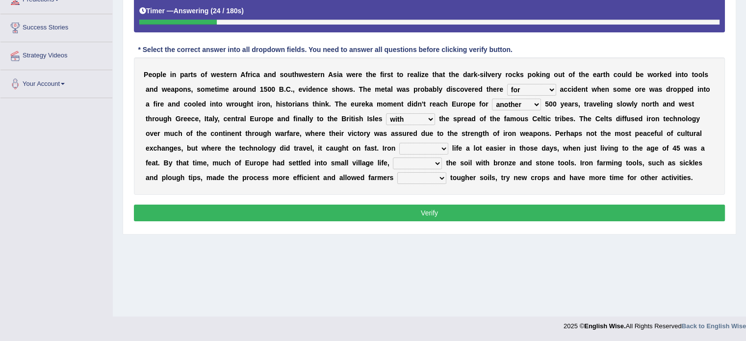
select select "made"
click at [399, 143] on select "caused made became begot" at bounding box center [423, 149] width 49 height 12
click at [421, 158] on select "having toiling burdening treading" at bounding box center [417, 163] width 49 height 12
select select "having"
click at [393, 157] on select "having toiling burdening treading" at bounding box center [417, 163] width 49 height 12
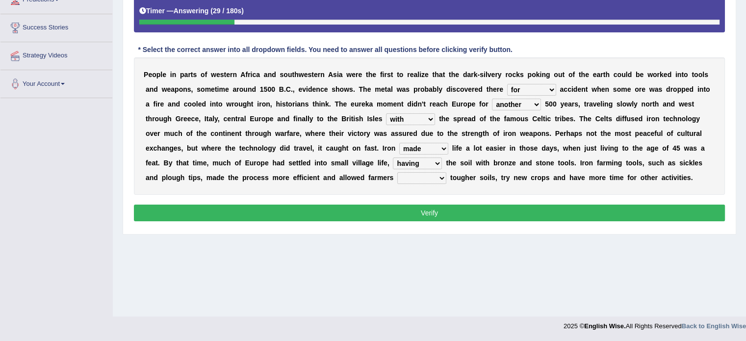
click at [408, 182] on select "exploit to exploit exploits exploited" at bounding box center [421, 178] width 49 height 12
select select "to exploit"
click at [397, 172] on select "exploit to exploit exploits exploited" at bounding box center [421, 178] width 49 height 12
click at [414, 210] on button "Verify" at bounding box center [429, 213] width 591 height 17
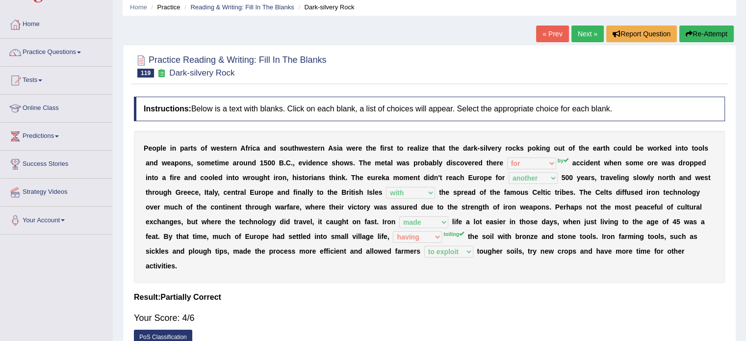
scroll to position [0, 0]
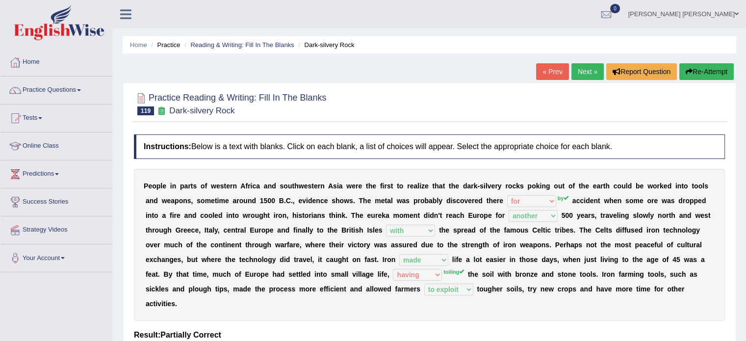
click at [589, 66] on link "Next »" at bounding box center [588, 71] width 32 height 17
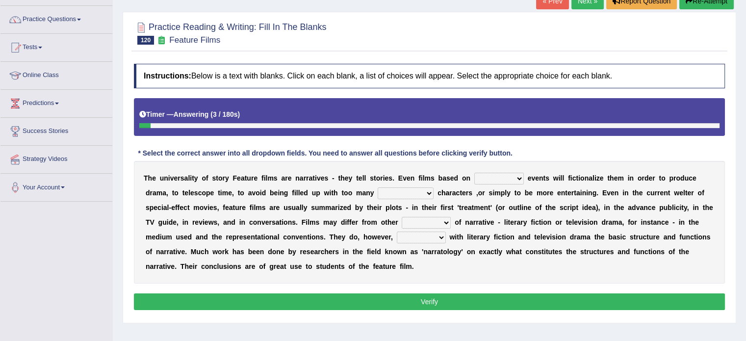
scroll to position [39, 0]
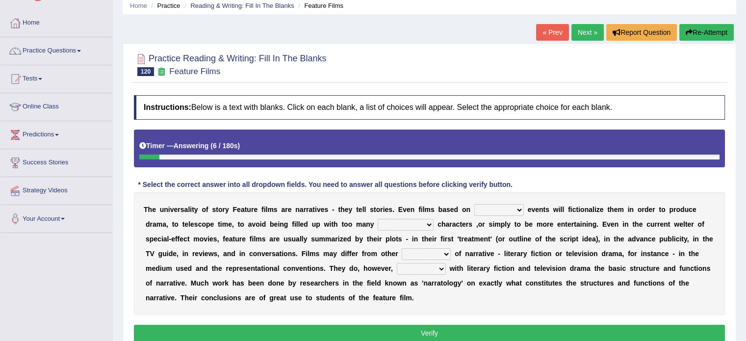
click at [501, 204] on select "prehistoric common true harsh" at bounding box center [499, 210] width 50 height 12
select select "common"
click at [474, 204] on select "prehistoric common true harsh" at bounding box center [499, 210] width 50 height 12
click at [426, 225] on select "minor objective sheer marginalized" at bounding box center [406, 225] width 56 height 12
select select "objective"
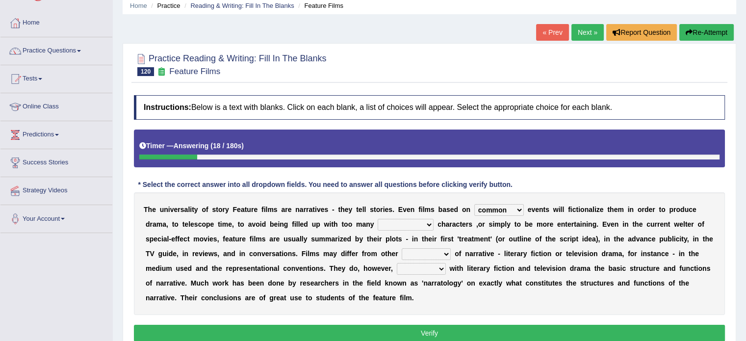
click at [378, 219] on select "minor objective sheer marginalized" at bounding box center [406, 225] width 56 height 12
click at [428, 249] on select "amounts kinds properties qualities" at bounding box center [426, 254] width 49 height 12
select select "kinds"
click at [402, 248] on select "amounts kinds properties qualities" at bounding box center [426, 254] width 49 height 12
click at [409, 283] on b at bounding box center [409, 283] width 4 height 8
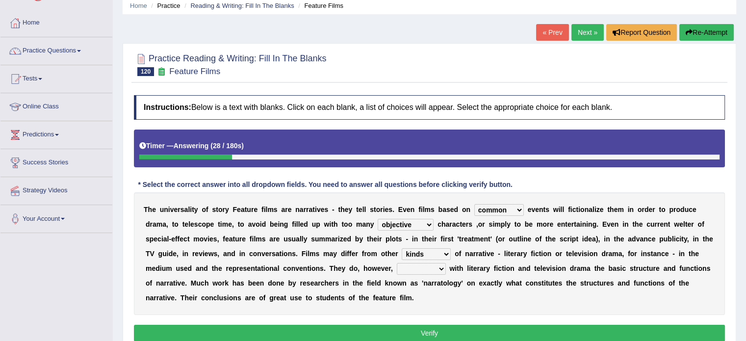
click at [410, 265] on select "spare share abide conform" at bounding box center [421, 269] width 49 height 12
select select "share"
click at [397, 263] on select "spare share abide conform" at bounding box center [421, 269] width 49 height 12
click at [422, 328] on button "Verify" at bounding box center [429, 333] width 591 height 17
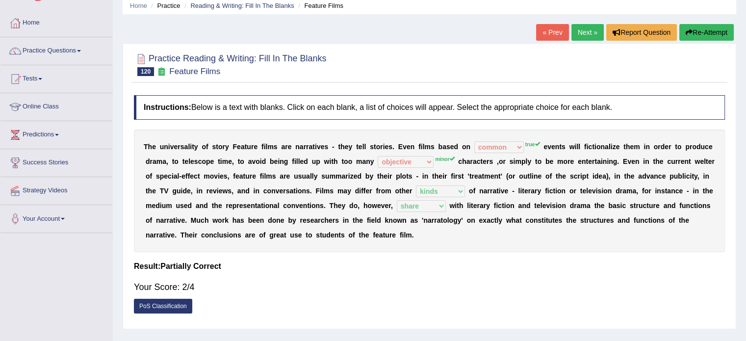
click at [708, 23] on div "Home Practice Reading & Writing: Fill In The Blanks Feature Films « Prev Next »…" at bounding box center [429, 206] width 633 height 491
click at [703, 27] on button "Re-Attempt" at bounding box center [707, 32] width 54 height 17
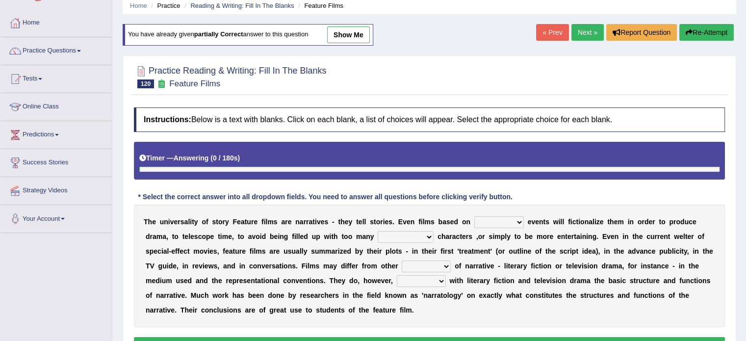
click at [412, 263] on select "amounts kinds properties qualities" at bounding box center [426, 267] width 49 height 12
select select "kinds"
click at [402, 261] on select "amounts kinds properties qualities" at bounding box center [426, 267] width 49 height 12
click at [423, 275] on select "spare share abide conform" at bounding box center [421, 281] width 49 height 12
select select "share"
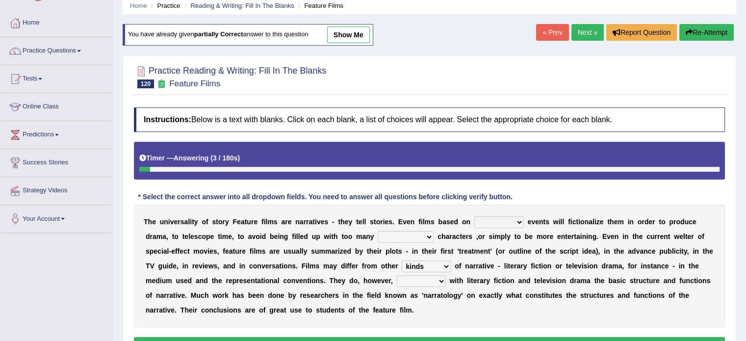
click at [397, 275] on select "spare share abide conform" at bounding box center [421, 281] width 49 height 12
click at [499, 222] on select "prehistoric common true harsh" at bounding box center [499, 222] width 50 height 12
select select "true"
click at [474, 216] on select "prehistoric common true harsh" at bounding box center [499, 222] width 50 height 12
drag, startPoint x: 515, startPoint y: 220, endPoint x: 490, endPoint y: 289, distance: 73.9
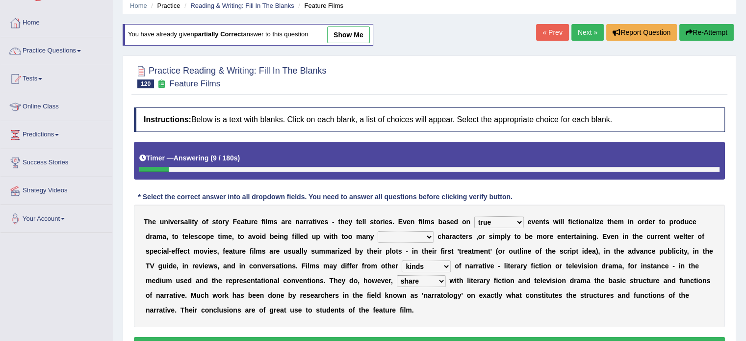
click at [490, 289] on div "T h e u n i v e r s a l i t y o f s t o r y F e a t u r e f i l m s a r e n a r…" at bounding box center [429, 266] width 591 height 123
click at [491, 291] on b "c" at bounding box center [493, 295] width 4 height 8
click at [408, 231] on select "minor objective sheer marginalized" at bounding box center [406, 237] width 56 height 12
select select "minor"
click at [378, 231] on select "minor objective sheer marginalized" at bounding box center [406, 237] width 56 height 12
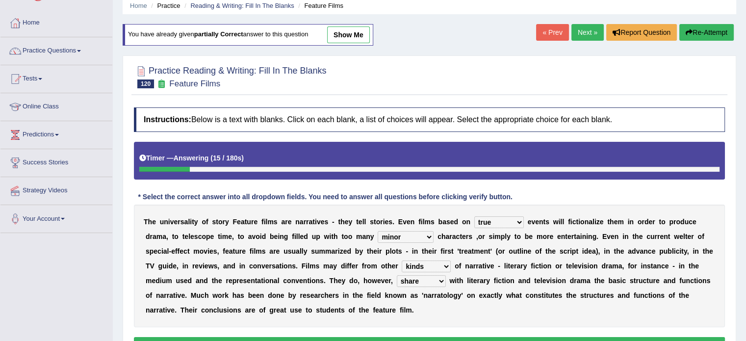
click at [421, 339] on button "Verify" at bounding box center [429, 345] width 591 height 17
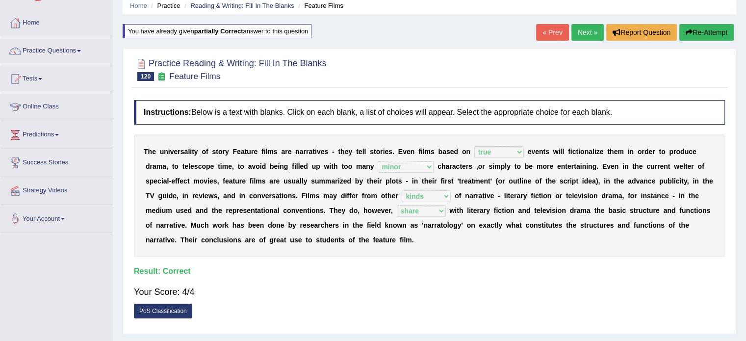
click at [586, 33] on link "Next »" at bounding box center [588, 32] width 32 height 17
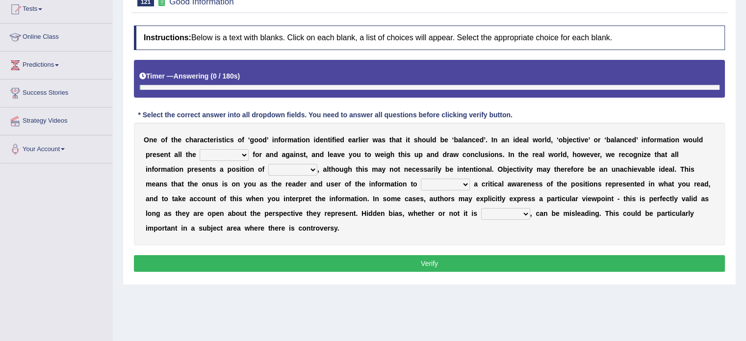
scroll to position [118, 0]
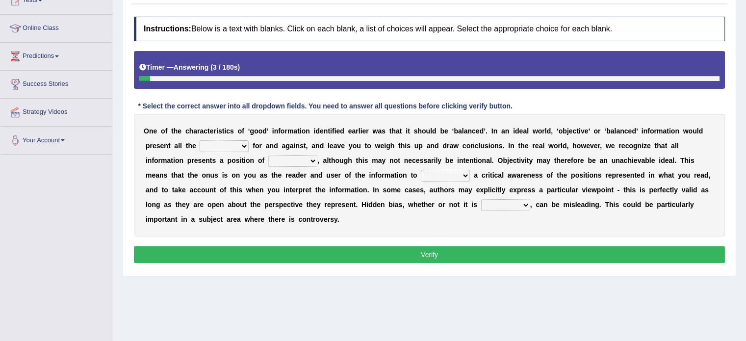
click at [215, 144] on select "assurance evidence greatness present" at bounding box center [224, 146] width 49 height 12
select select "evidence"
click at [200, 140] on select "assurance evidence greatness present" at bounding box center [224, 146] width 49 height 12
click at [278, 160] on select "ensigns gross interest exact" at bounding box center [292, 161] width 49 height 12
select select "interest"
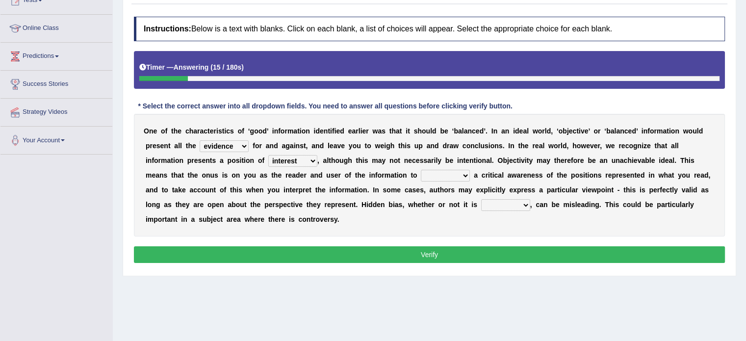
click at [268, 155] on select "ensigns gross interest exact" at bounding box center [292, 161] width 49 height 12
click at [426, 171] on select "regret rebel develop intact" at bounding box center [445, 176] width 49 height 12
select select "develop"
click at [421, 170] on select "regret rebel develop intact" at bounding box center [445, 176] width 49 height 12
click at [502, 204] on select "deliberate narrate sustain aggregate" at bounding box center [505, 205] width 49 height 12
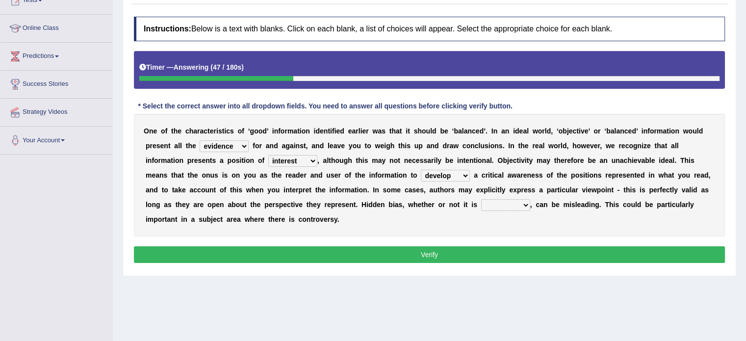
select select "deliberate"
click at [481, 199] on select "deliberate narrate sustain aggregate" at bounding box center [505, 205] width 49 height 12
click at [508, 258] on button "Verify" at bounding box center [429, 254] width 591 height 17
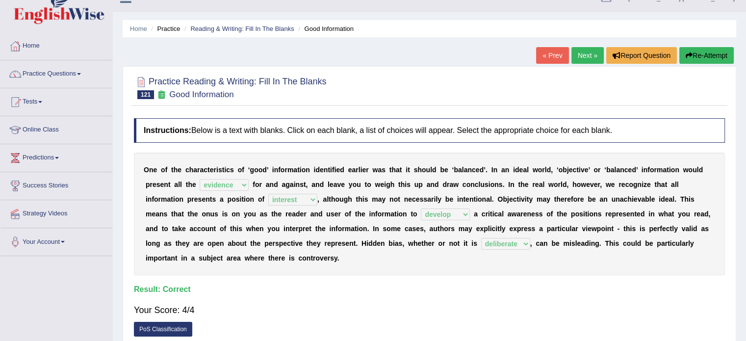
scroll to position [0, 0]
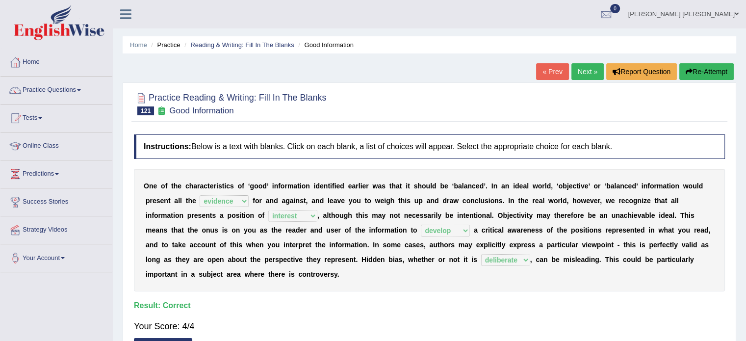
click at [584, 72] on link "Next »" at bounding box center [588, 71] width 32 height 17
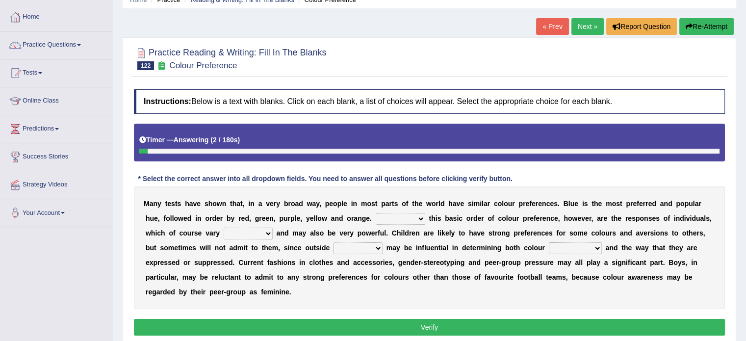
scroll to position [79, 0]
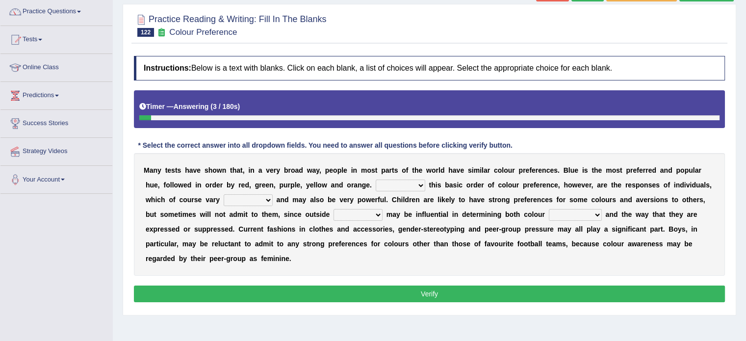
click at [413, 181] on select "Overlying Overlaying Overly Overall" at bounding box center [401, 186] width 50 height 12
select select "Overall"
click at [376, 180] on select "Overlying Overlaying Overly Overall" at bounding box center [401, 186] width 50 height 12
click at [253, 199] on select "grossly openly broadly widely" at bounding box center [248, 200] width 49 height 12
select select "broadly"
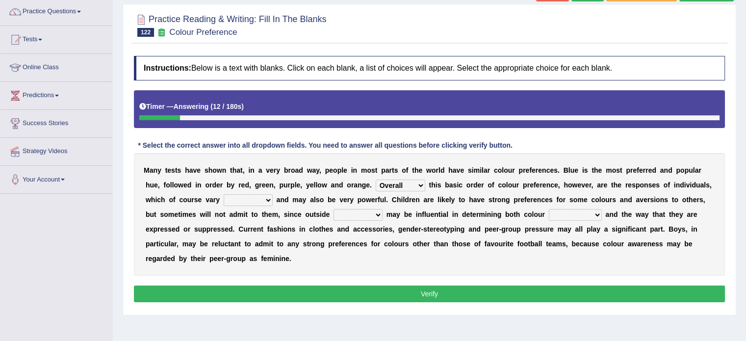
click at [224, 194] on select "grossly openly broadly widely" at bounding box center [248, 200] width 49 height 12
click at [353, 217] on select "facts collected gross factors" at bounding box center [358, 215] width 49 height 12
select select "factors"
click at [334, 209] on select "facts collected gross factors" at bounding box center [358, 215] width 49 height 12
click at [556, 209] on select "lacking preferences prestige prolonged" at bounding box center [575, 215] width 53 height 12
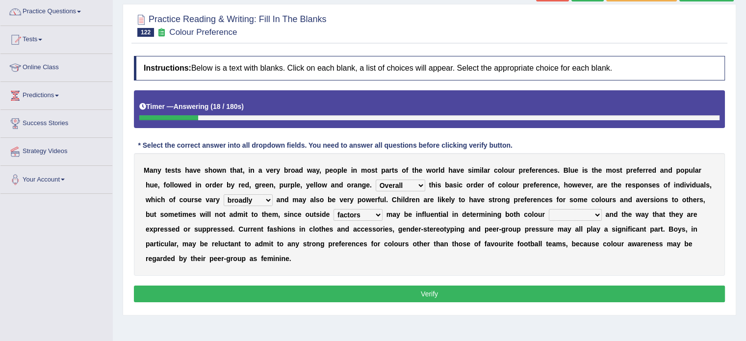
select select "preferences"
click at [549, 209] on select "lacking preferences prestige prolonged" at bounding box center [575, 215] width 53 height 12
click at [558, 289] on button "Verify" at bounding box center [429, 294] width 591 height 17
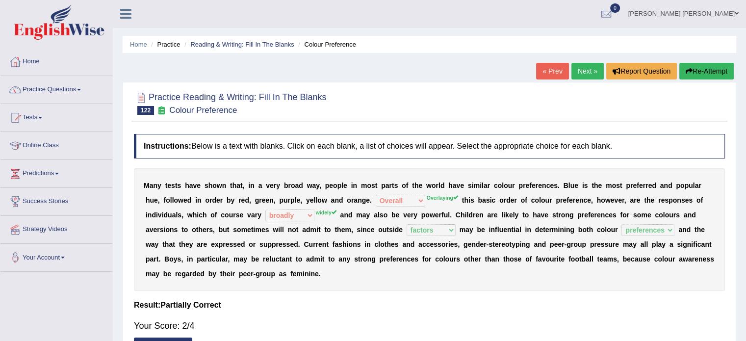
scroll to position [0, 0]
click at [701, 68] on button "Re-Attempt" at bounding box center [707, 71] width 54 height 17
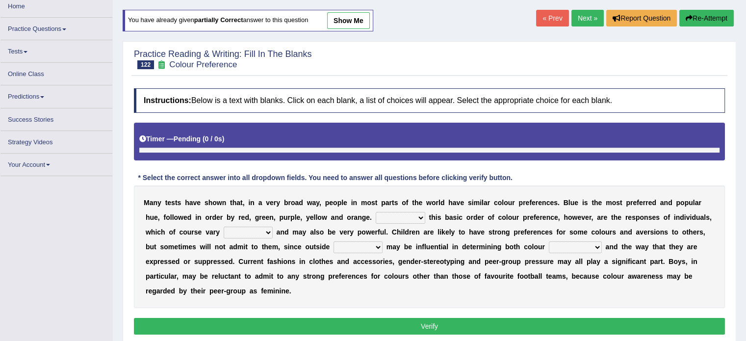
scroll to position [174, 0]
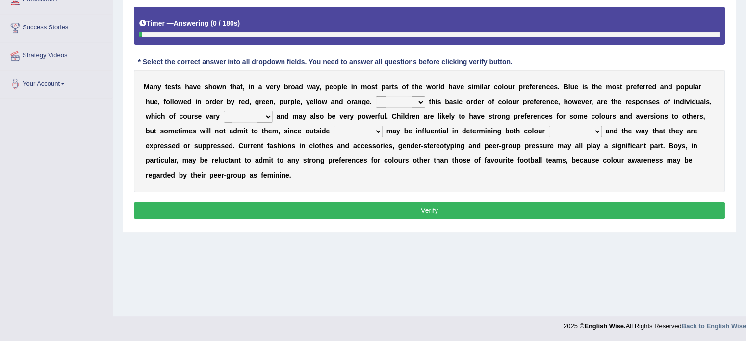
click at [564, 126] on select "lacking preferences prestige prolonged" at bounding box center [575, 132] width 53 height 12
select select "preferences"
click at [549, 126] on select "lacking preferences prestige prolonged" at bounding box center [575, 132] width 53 height 12
click at [359, 126] on select "facts collected gross factors" at bounding box center [358, 132] width 49 height 12
select select "factors"
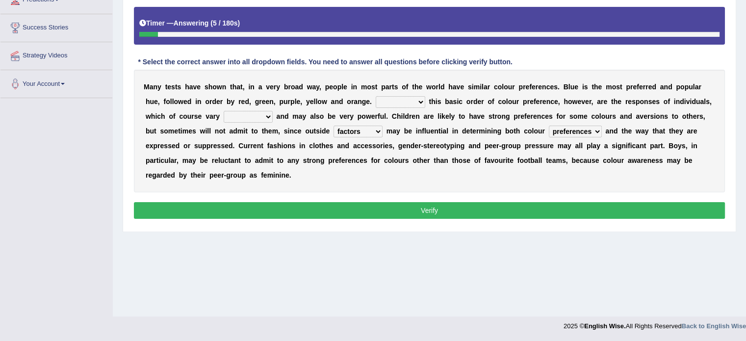
click at [334, 126] on select "facts collected gross factors" at bounding box center [358, 132] width 49 height 12
click at [373, 192] on div "Instructions: Below is a text with blanks. Click on each blank, a list of choic…" at bounding box center [429, 97] width 596 height 259
click at [396, 100] on select "Overlying Overlaying Overly Overall" at bounding box center [401, 102] width 50 height 12
select select "Overlying"
click at [376, 96] on select "Overlying Overlaying Overly Overall" at bounding box center [401, 102] width 50 height 12
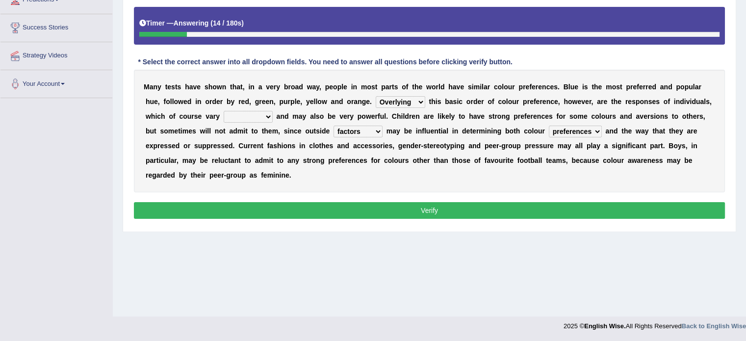
click at [260, 118] on select "grossly openly broadly widely" at bounding box center [248, 117] width 49 height 12
select select "broadly"
click at [224, 111] on select "grossly openly broadly widely" at bounding box center [248, 117] width 49 height 12
click at [277, 206] on button "Verify" at bounding box center [429, 210] width 591 height 17
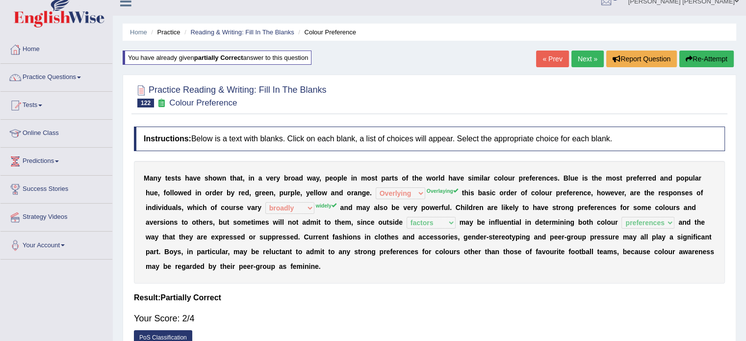
scroll to position [0, 0]
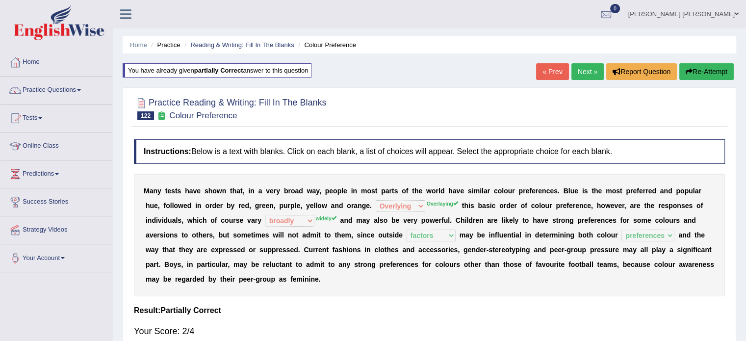
click at [591, 67] on link "Next »" at bounding box center [588, 71] width 32 height 17
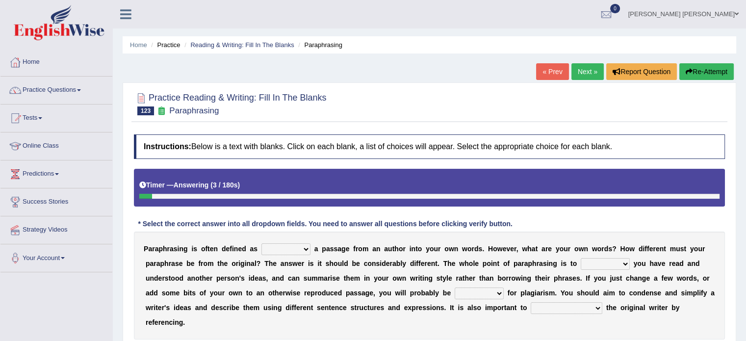
click at [271, 252] on select "placed putting planked pleaded" at bounding box center [286, 249] width 49 height 12
select select "putting"
click at [262, 243] on select "placed putting planked pleaded" at bounding box center [286, 249] width 49 height 12
click at [588, 260] on select "snow stole show slow" at bounding box center [605, 264] width 49 height 12
select select "slow"
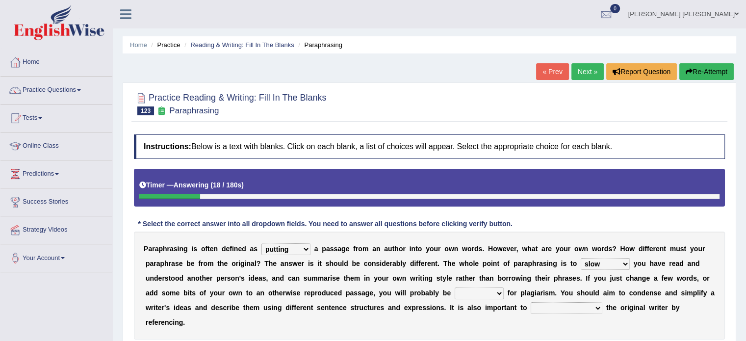
click at [581, 258] on select "snow stole show slow" at bounding box center [605, 264] width 49 height 12
click at [483, 290] on select "penalised priced advised lighted" at bounding box center [479, 294] width 49 height 12
select select "penalised"
click at [455, 288] on select "penalised priced advised lighted" at bounding box center [479, 294] width 49 height 12
click at [542, 303] on select "rated credit nill still" at bounding box center [567, 308] width 72 height 12
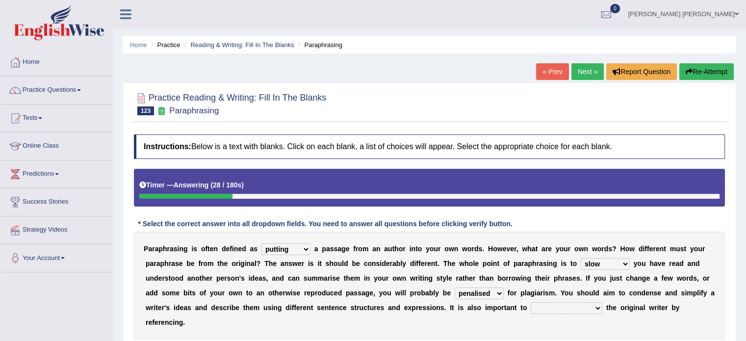
select select "still"
click at [531, 302] on select "rated credit nill still" at bounding box center [567, 308] width 72 height 12
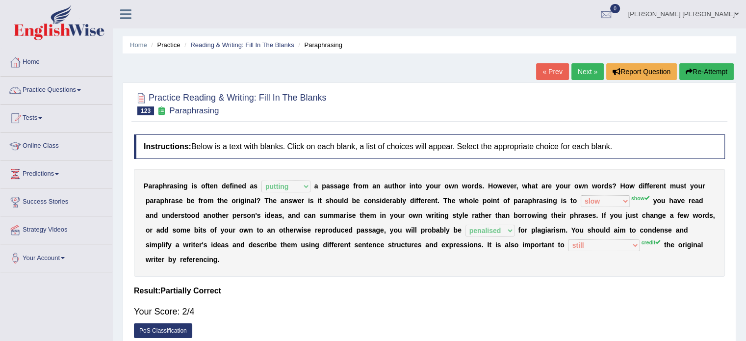
click at [709, 73] on button "Re-Attempt" at bounding box center [707, 71] width 54 height 17
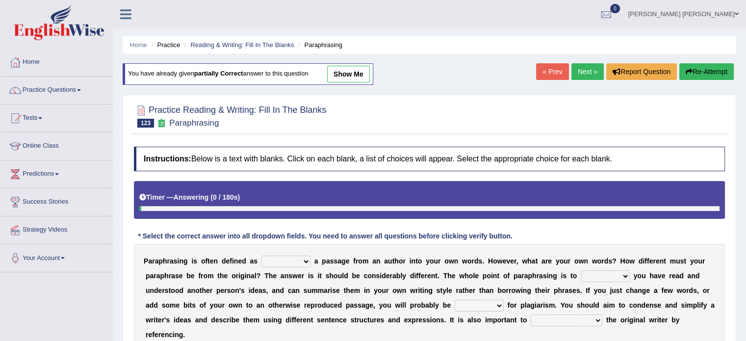
click at [463, 302] on select "penalised priced advised lighted" at bounding box center [479, 306] width 49 height 12
select select "penalised"
click at [455, 300] on select "penalised priced advised lighted" at bounding box center [479, 306] width 49 height 12
click at [298, 258] on select "placed putting planked pleaded" at bounding box center [286, 262] width 49 height 12
select select "putting"
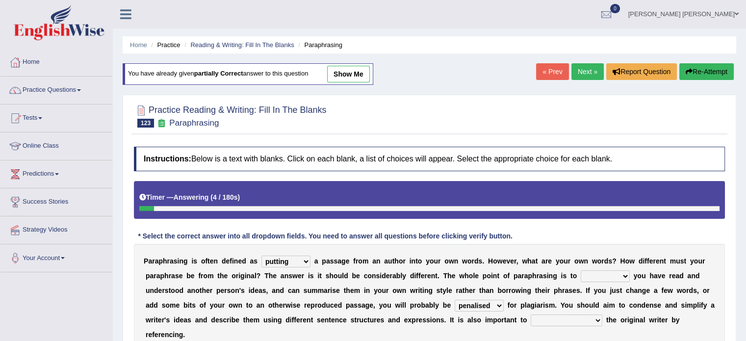
click at [262, 256] on select "placed putting planked pleaded" at bounding box center [286, 262] width 49 height 12
click at [610, 272] on select "snow stole show slow" at bounding box center [605, 276] width 49 height 12
select select "snow"
click at [581, 270] on select "snow stole show slow" at bounding box center [605, 276] width 49 height 12
click at [548, 320] on select "rated credit nill still" at bounding box center [567, 321] width 72 height 12
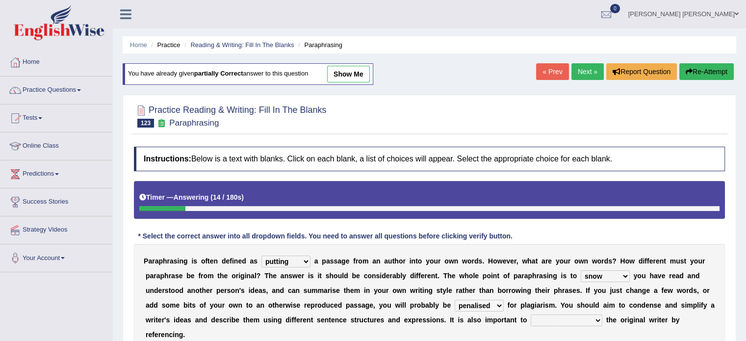
select select "credit"
click at [531, 315] on select "rated credit nill still" at bounding box center [567, 321] width 72 height 12
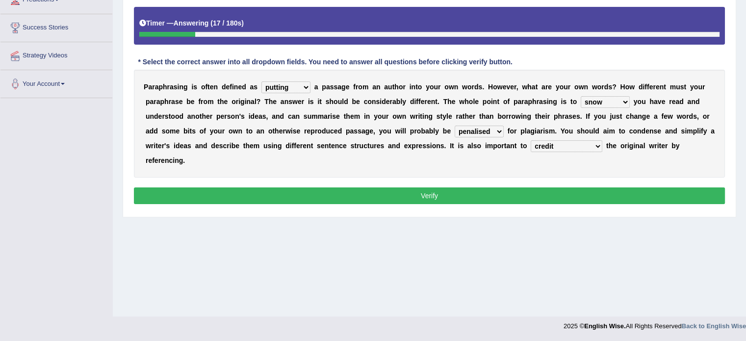
click at [646, 187] on button "Verify" at bounding box center [429, 195] width 591 height 17
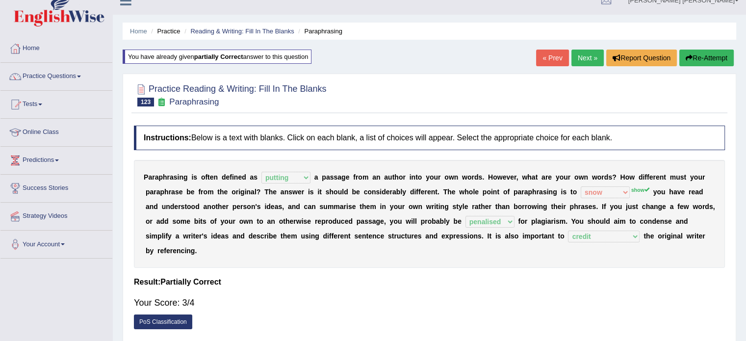
scroll to position [0, 0]
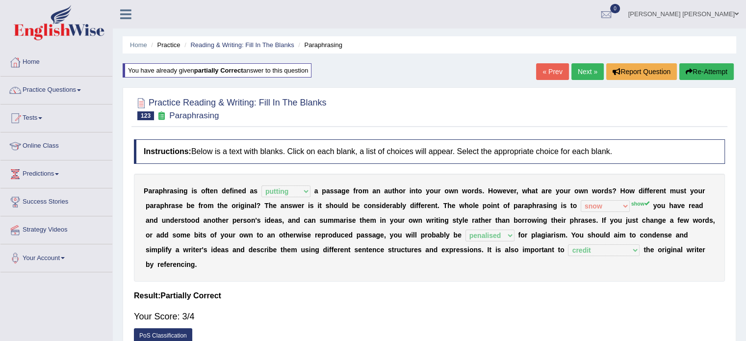
click at [583, 73] on link "Next »" at bounding box center [588, 71] width 32 height 17
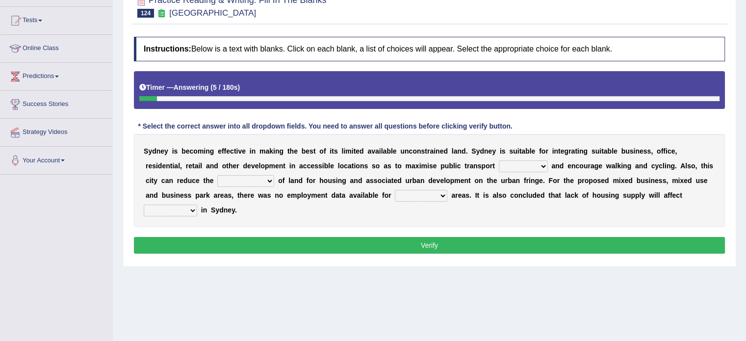
scroll to position [98, 0]
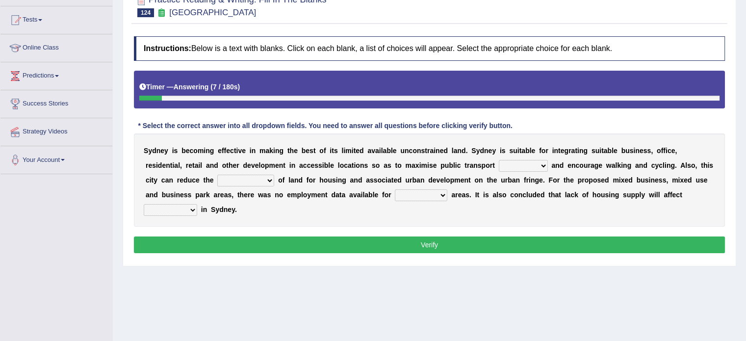
click at [515, 161] on select "patriot patronage patterned ensigns" at bounding box center [523, 166] width 49 height 12
select select "patterned"
click at [499, 160] on select "patriot patronage patterned ensigns" at bounding box center [523, 166] width 49 height 12
click at [227, 176] on select "consume consumate consumption constant" at bounding box center [245, 181] width 57 height 12
select select "consumption"
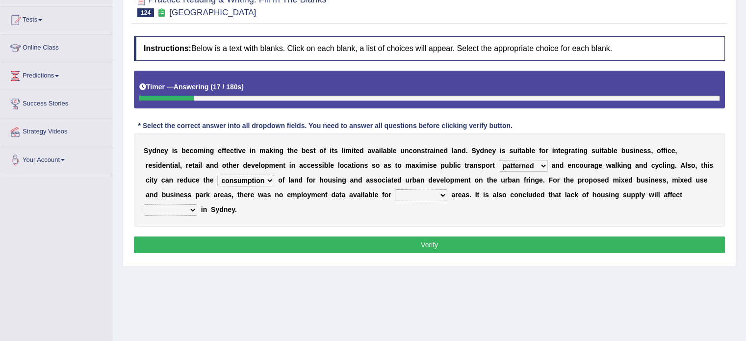
click at [217, 175] on select "consume consumate consumption constant" at bounding box center [245, 181] width 57 height 12
click at [418, 190] on select "conclude collide compress comparable" at bounding box center [421, 195] width 52 height 12
select select "comparable"
click at [395, 189] on select "conclude collide compress comparable" at bounding box center [421, 195] width 52 height 12
click at [176, 206] on select "affirm assure affordability weather" at bounding box center [170, 210] width 53 height 12
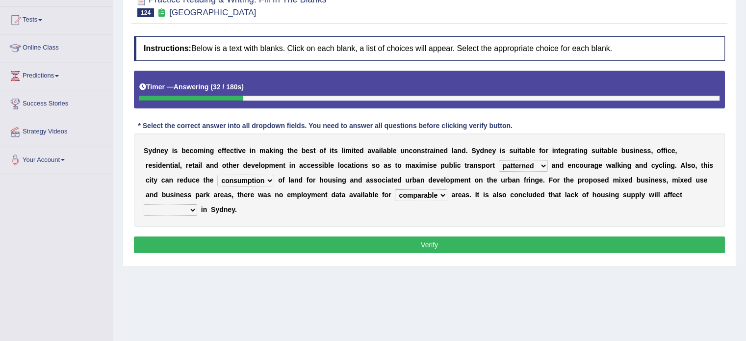
select select "weather"
click at [144, 204] on select "affirm assure affordability weather" at bounding box center [170, 210] width 53 height 12
click at [183, 266] on div "Home Practice Reading & Writing: Fill In The Blanks Sydney « Prev Next » Report…" at bounding box center [429, 147] width 633 height 491
click at [196, 237] on button "Verify" at bounding box center [429, 244] width 591 height 17
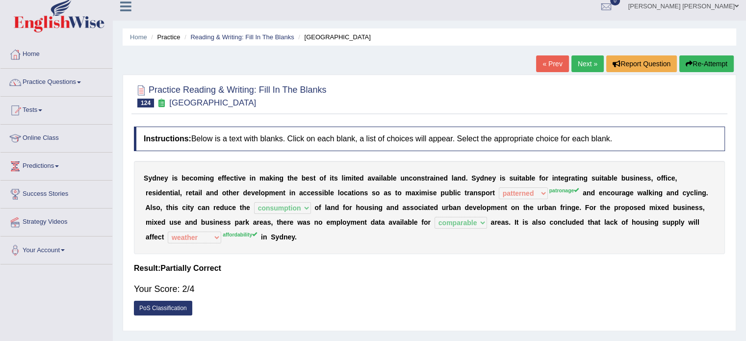
scroll to position [0, 0]
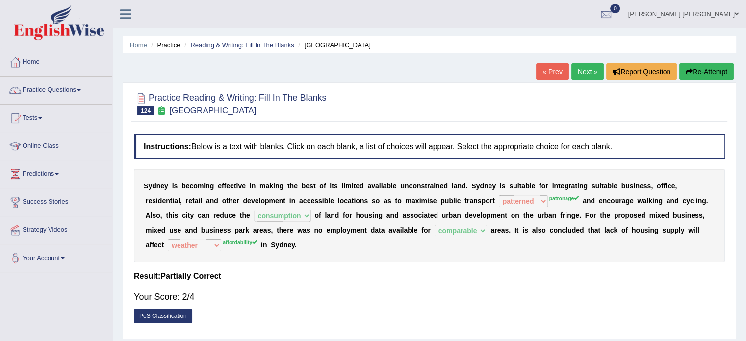
click at [687, 77] on button "Re-Attempt" at bounding box center [707, 71] width 54 height 17
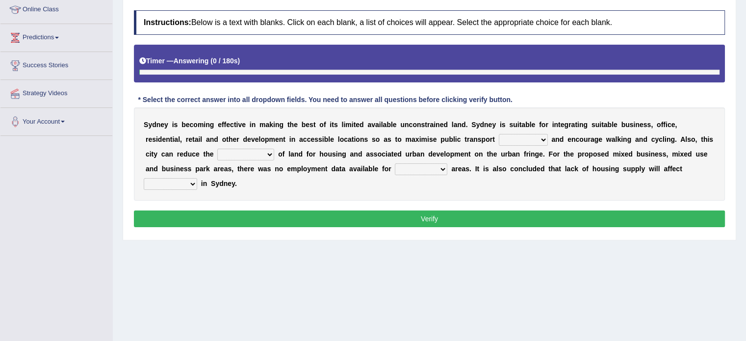
scroll to position [157, 0]
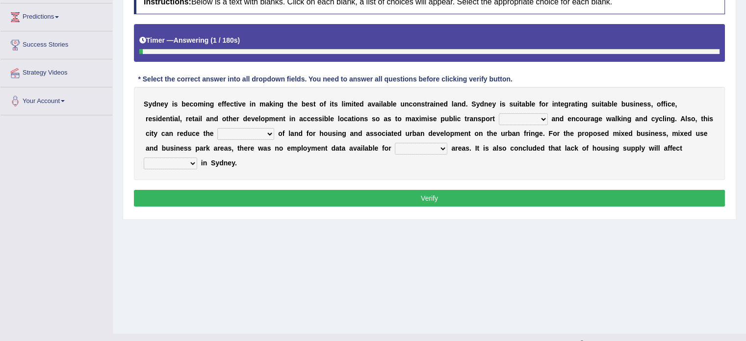
click at [418, 145] on select "conclude collide compress comparable" at bounding box center [421, 149] width 52 height 12
select select "comparable"
click at [395, 143] on select "conclude collide compress comparable" at bounding box center [421, 149] width 52 height 12
click at [238, 133] on select "consume consumate consumption constant" at bounding box center [245, 134] width 57 height 12
select select "consumption"
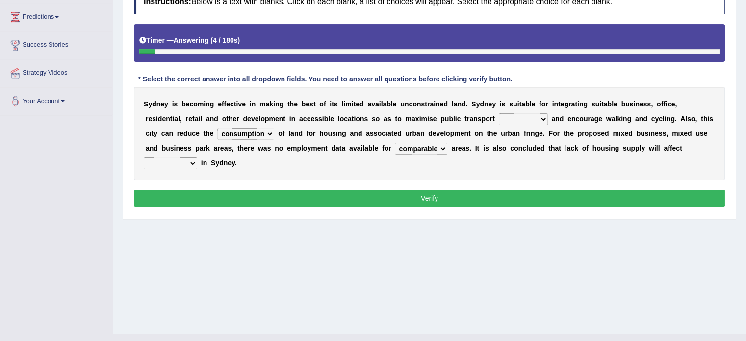
click at [217, 128] on select "consume consumate consumption constant" at bounding box center [245, 134] width 57 height 12
click at [194, 158] on select "affirm assure affordability weather" at bounding box center [170, 163] width 53 height 12
click at [144, 157] on select "affirm assure affordability weather" at bounding box center [170, 163] width 53 height 12
click at [173, 160] on select "affirm assure affordability weather" at bounding box center [170, 163] width 53 height 12
select select "affordability"
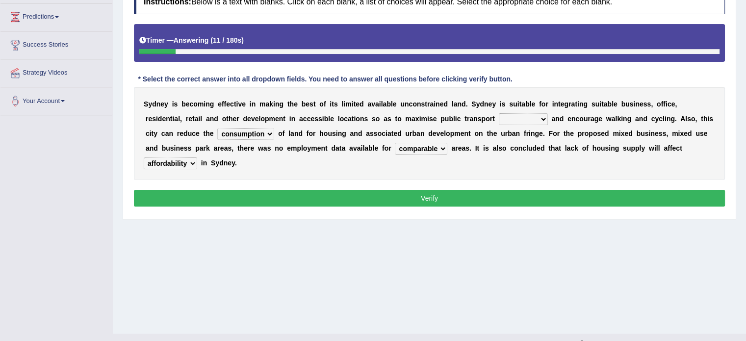
click at [144, 157] on select "affirm assure affordability weather" at bounding box center [170, 163] width 53 height 12
click at [523, 121] on select "patriot patronage patterned ensigns" at bounding box center [523, 119] width 49 height 12
select select "ensigns"
click at [499, 113] on select "patriot patronage patterned ensigns" at bounding box center [523, 119] width 49 height 12
click at [522, 180] on div "Instructions: Below is a text with blanks. Click on each blank, a list of choic…" at bounding box center [429, 100] width 596 height 230
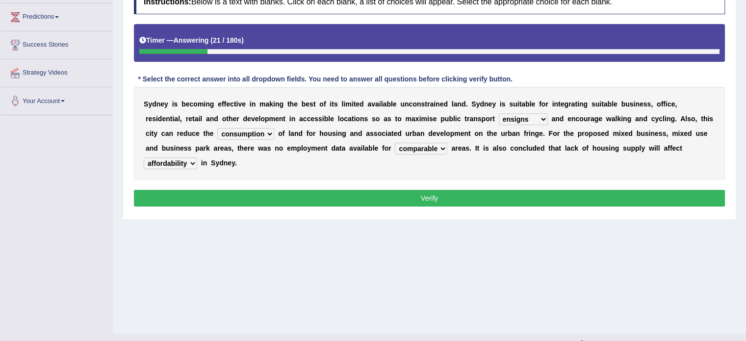
click at [517, 197] on button "Verify" at bounding box center [429, 198] width 591 height 17
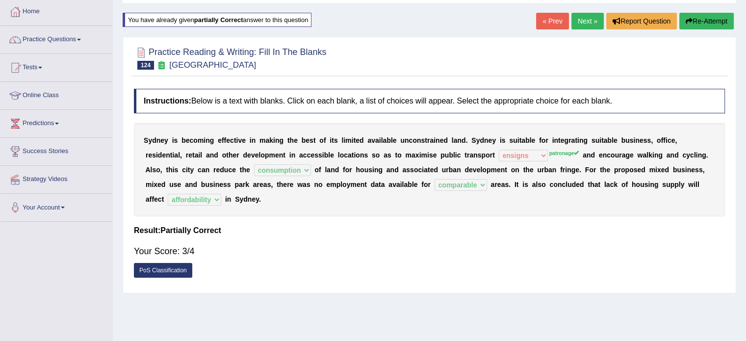
scroll to position [0, 0]
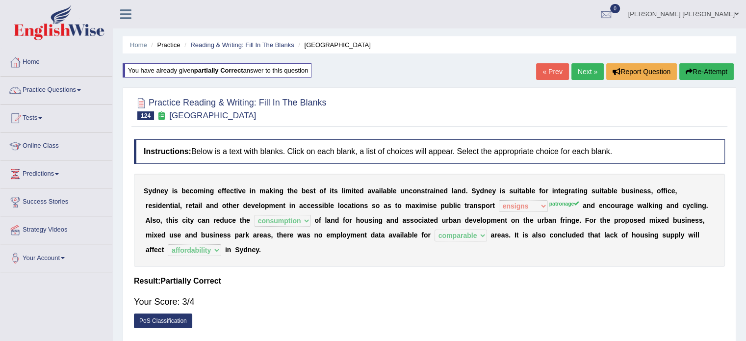
click at [580, 75] on link "Next »" at bounding box center [588, 71] width 32 height 17
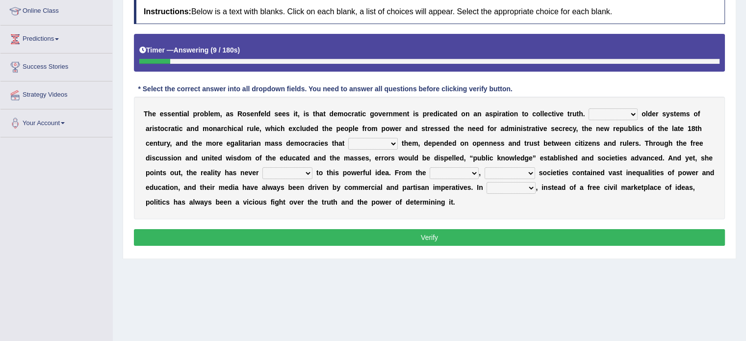
scroll to position [157, 0]
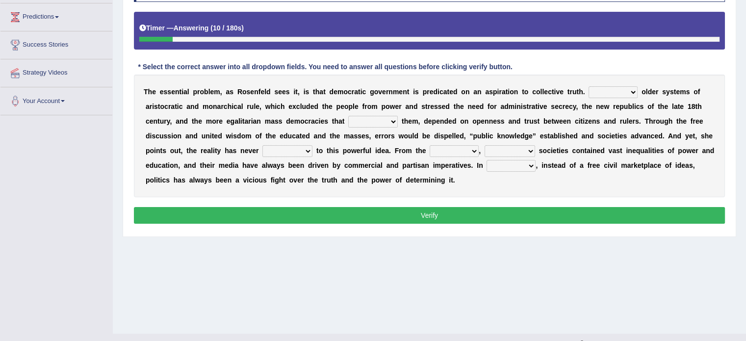
click at [601, 89] on select "Like Unlike Likely Safely" at bounding box center [613, 92] width 49 height 12
select select "Unlike"
click at [589, 86] on select "Like Unlike Likely Safely" at bounding box center [613, 92] width 49 height 12
click at [390, 117] on select "readed grated succeeded printed" at bounding box center [373, 122] width 50 height 12
select select "succeeded"
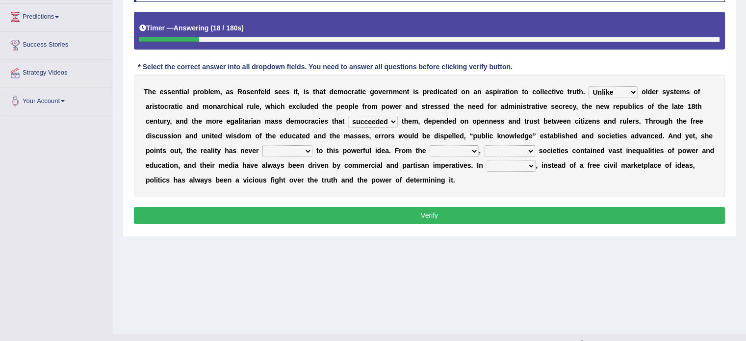
click at [348, 116] on select "readed grated succeeded printed" at bounding box center [373, 122] width 50 height 12
click at [295, 150] on select "saved up stood up brought up lived up" at bounding box center [287, 151] width 50 height 12
select select "brought up"
click at [262, 145] on select "saved up stood up brought up lived up" at bounding box center [287, 151] width 50 height 12
click at [449, 150] on select "outset ranged stood caught" at bounding box center [454, 151] width 49 height 12
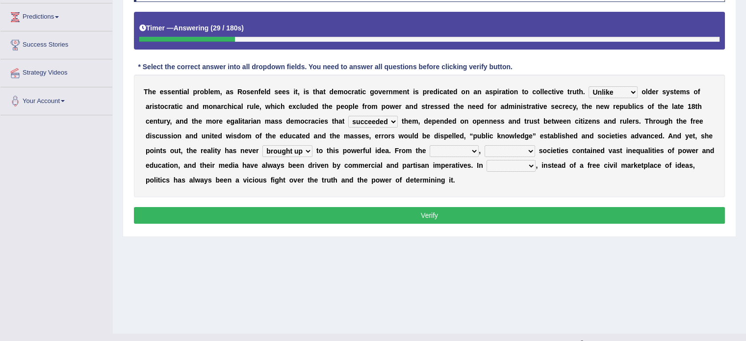
click at [498, 146] on select "freedom democratic media stilled" at bounding box center [510, 151] width 51 height 12
select select "democratic"
click at [485, 145] on select "freedom democratic media stilled" at bounding box center [510, 151] width 51 height 12
click at [505, 162] on select "power practice ideas fought" at bounding box center [511, 166] width 49 height 12
select select "power"
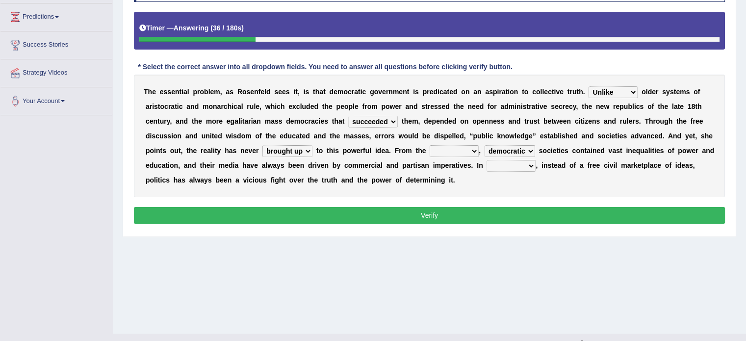
click at [487, 160] on select "power practice ideas fought" at bounding box center [511, 166] width 49 height 12
click at [463, 149] on select "outset ranged stood caught" at bounding box center [454, 151] width 49 height 12
select select "caught"
click at [430, 145] on select "outset ranged stood caught" at bounding box center [454, 151] width 49 height 12
click at [452, 214] on button "Verify" at bounding box center [429, 215] width 591 height 17
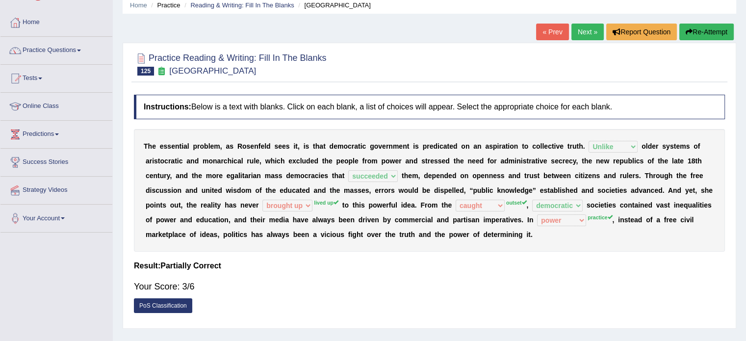
scroll to position [0, 0]
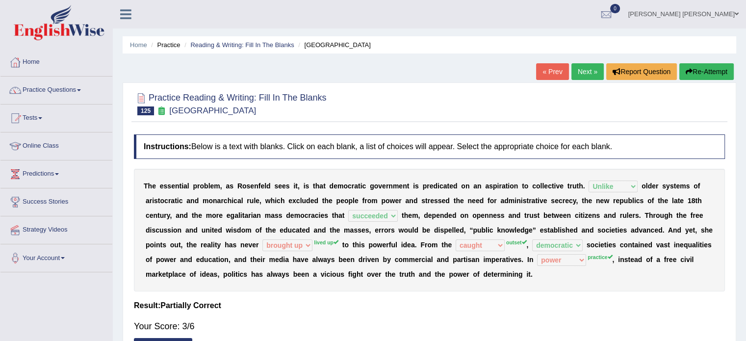
click at [590, 71] on link "Next »" at bounding box center [588, 71] width 32 height 17
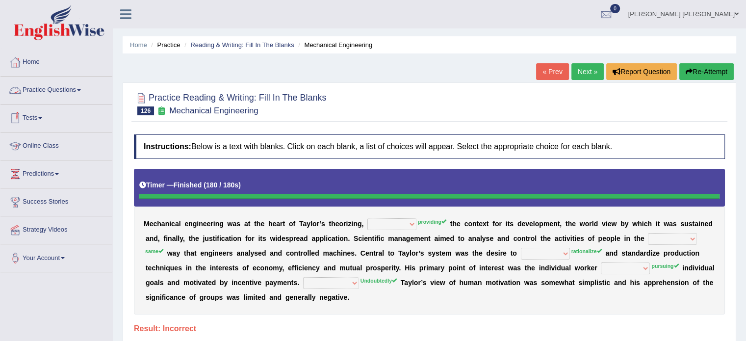
click at [79, 83] on link "Practice Questions" at bounding box center [56, 89] width 112 height 25
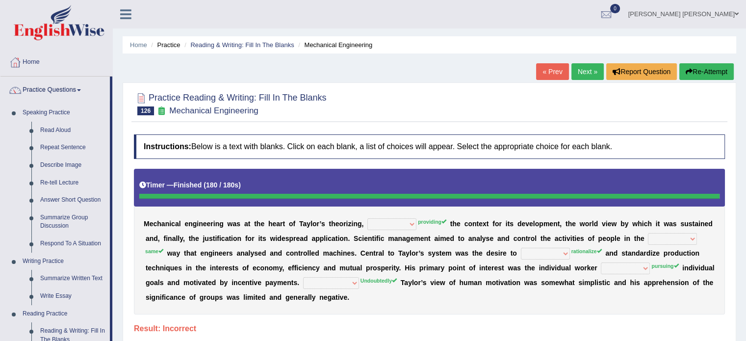
click at [124, 274] on div "Practice Reading & Writing: Fill In The Blanks 126 Mechanical Engineering Instr…" at bounding box center [430, 237] width 614 height 310
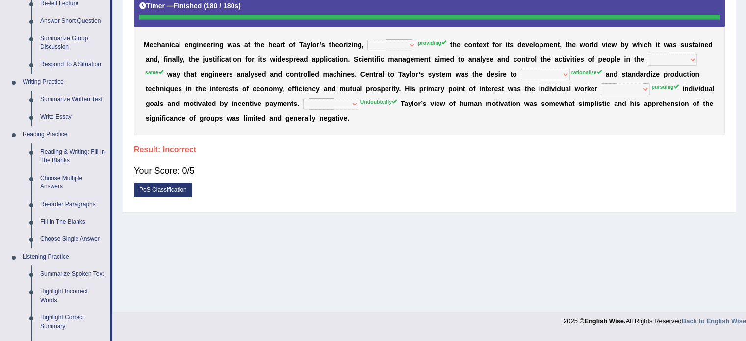
scroll to position [216, 0]
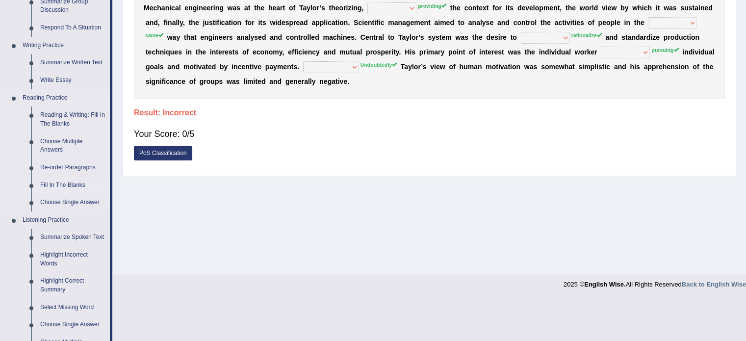
click at [65, 184] on link "Fill In The Blanks" at bounding box center [73, 186] width 74 height 18
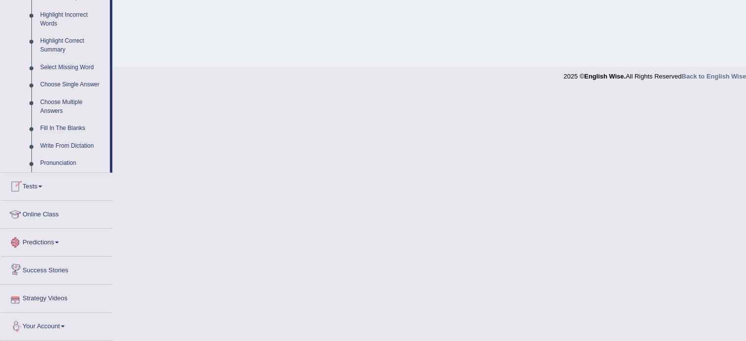
scroll to position [455, 0]
